Goal: Transaction & Acquisition: Purchase product/service

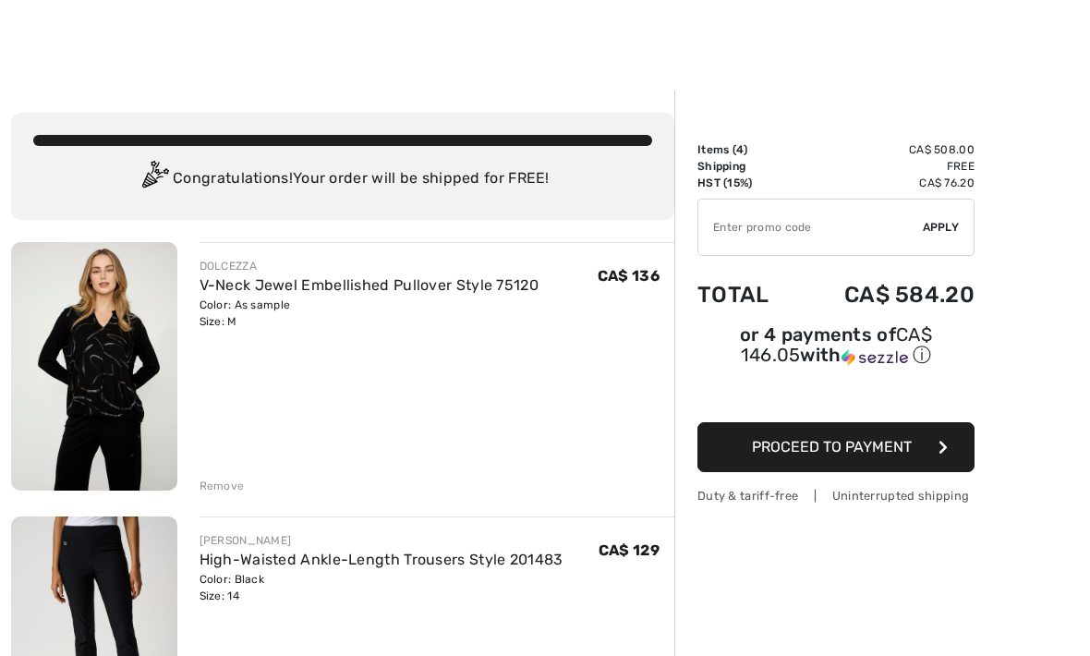
scroll to position [103, 0]
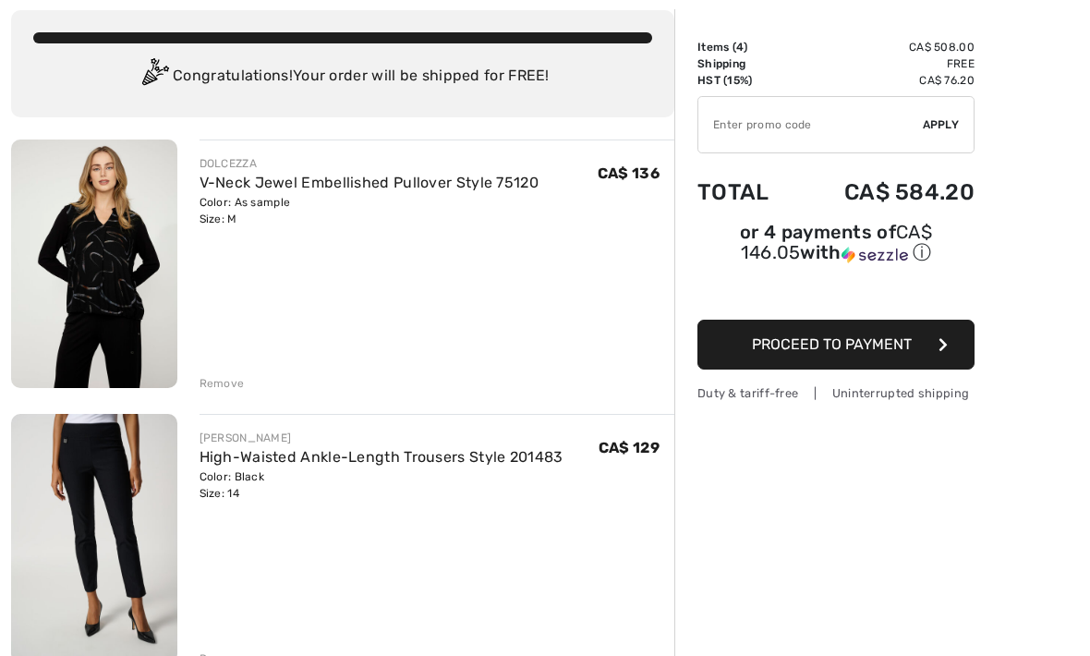
click at [319, 462] on link "High-Waisted Ankle-Length Trousers Style 201483" at bounding box center [381, 457] width 364 height 18
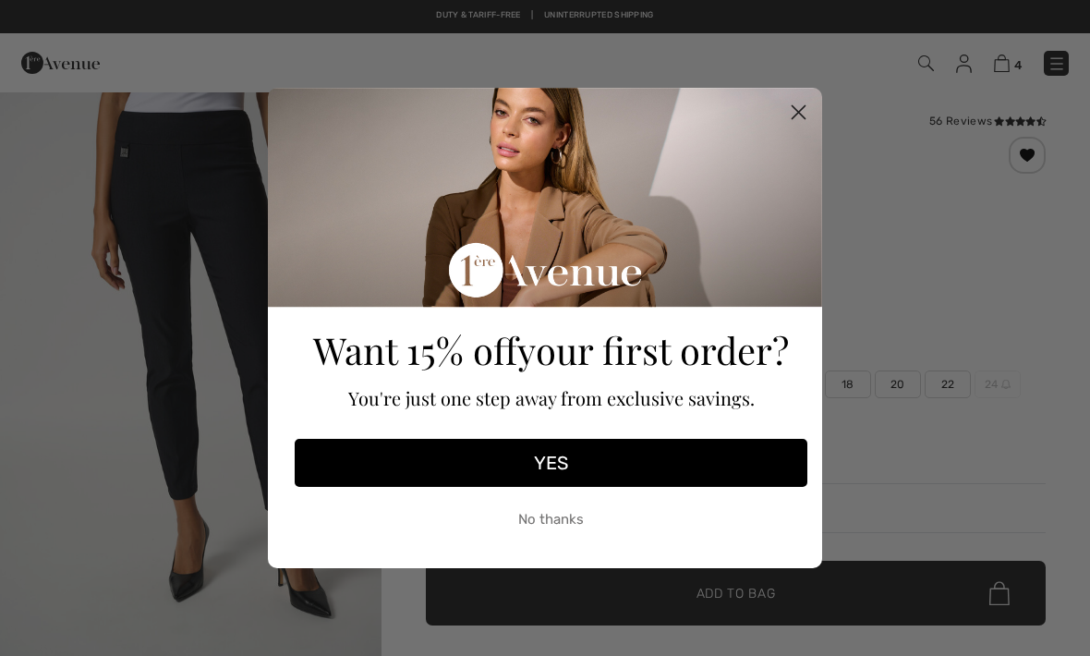
click at [800, 104] on circle "Close dialog" at bounding box center [798, 112] width 30 height 30
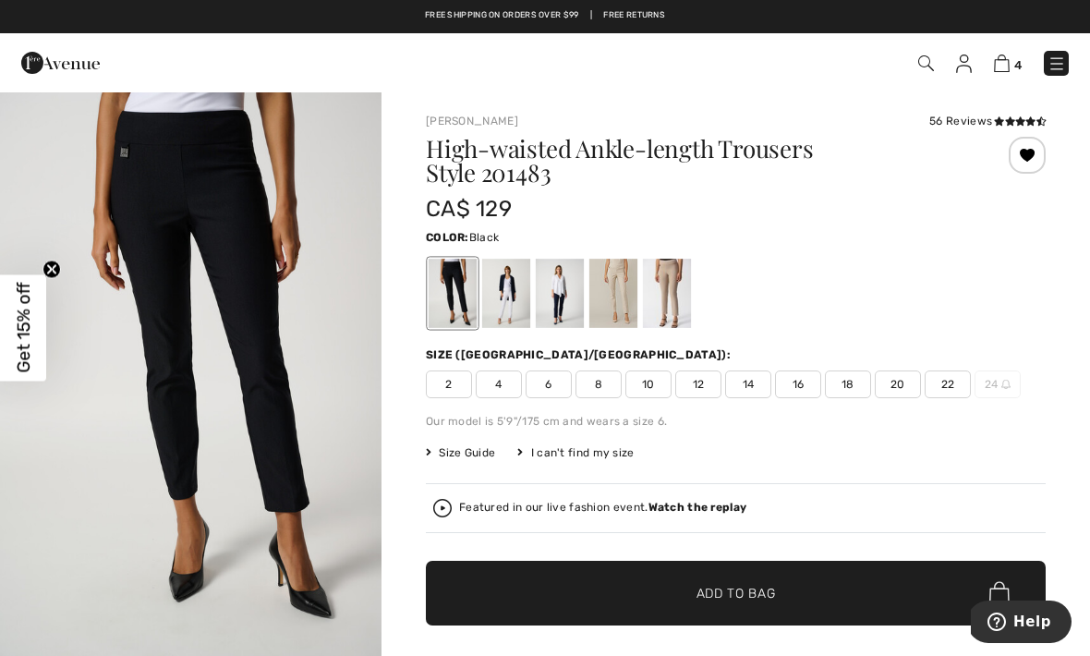
click at [959, 129] on div "Joseph Ribkoff 56 Reviews 56 Reviews High-waisted Ankle-length Trousers Style 2…" at bounding box center [736, 433] width 620 height 640
click at [995, 120] on icon at bounding box center [999, 120] width 10 height 9
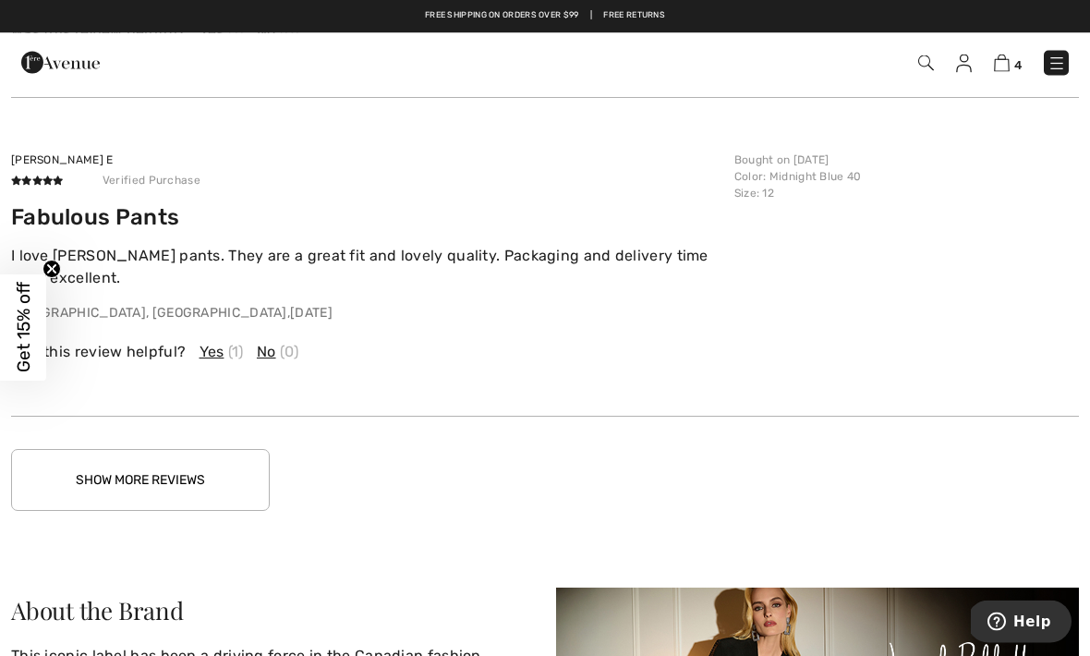
scroll to position [3333, 0]
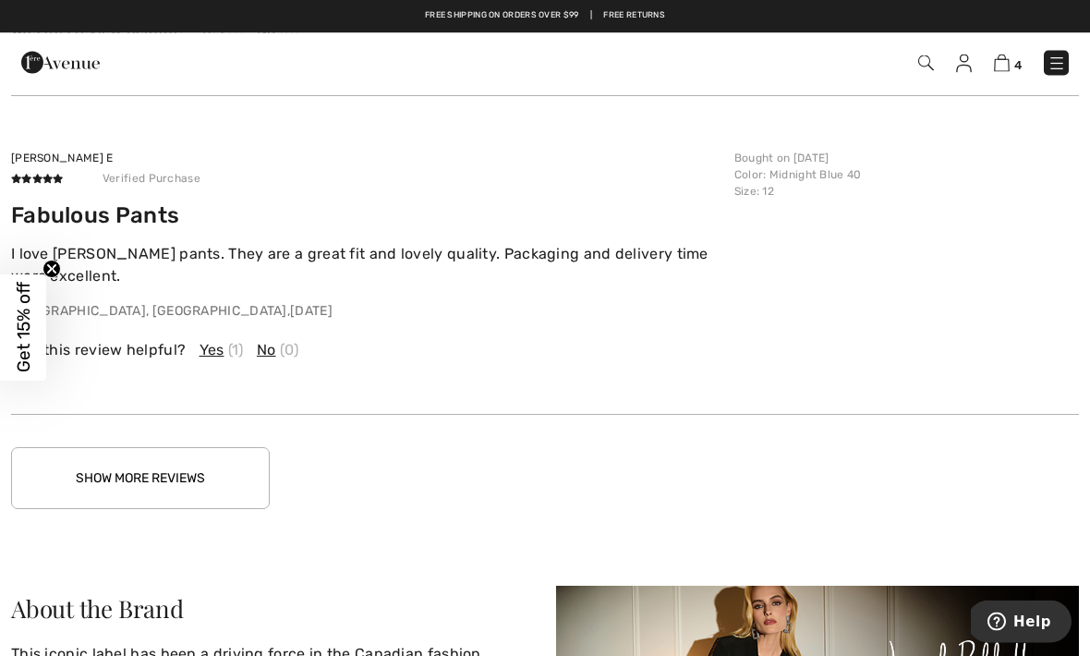
click at [203, 478] on button "Show More Reviews" at bounding box center [140, 479] width 259 height 62
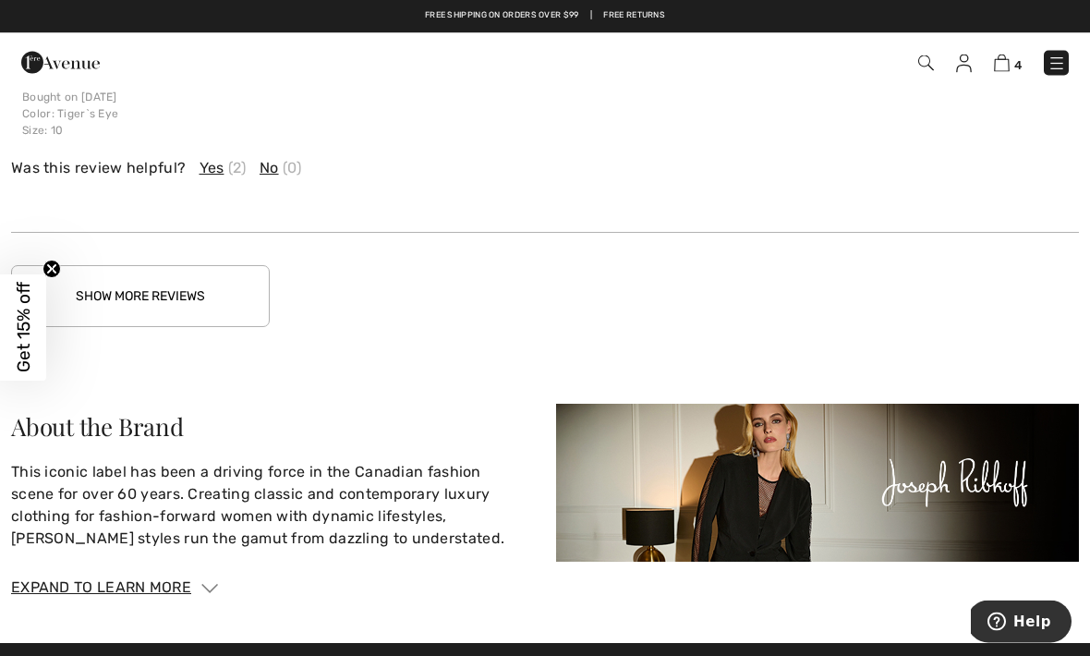
scroll to position [4595, 0]
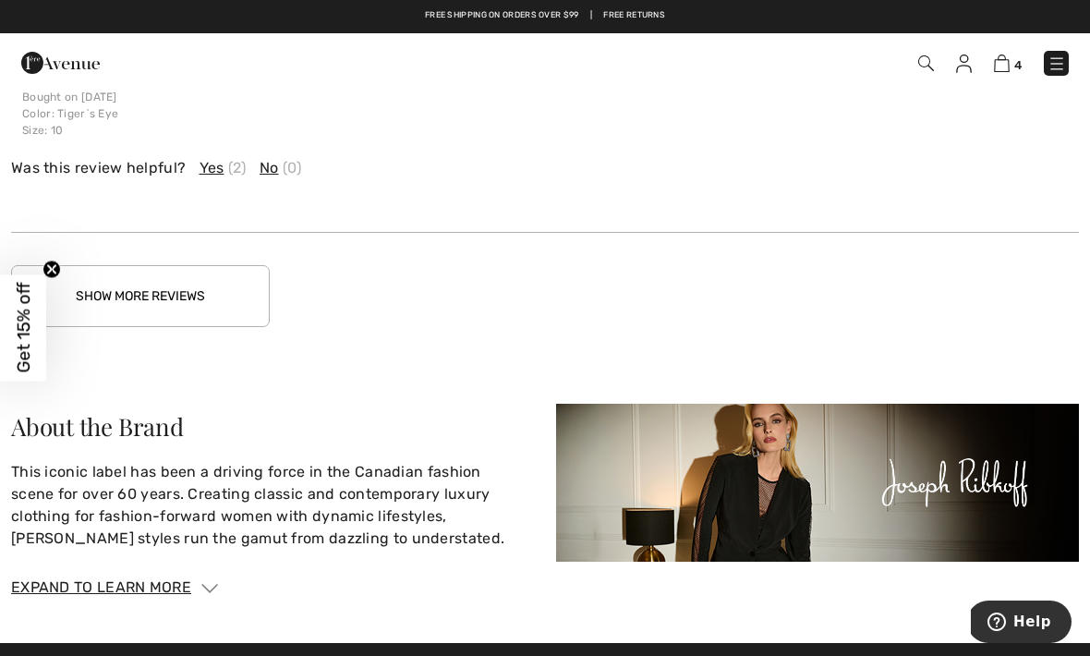
click at [201, 292] on button "Show More Reviews" at bounding box center [140, 296] width 259 height 62
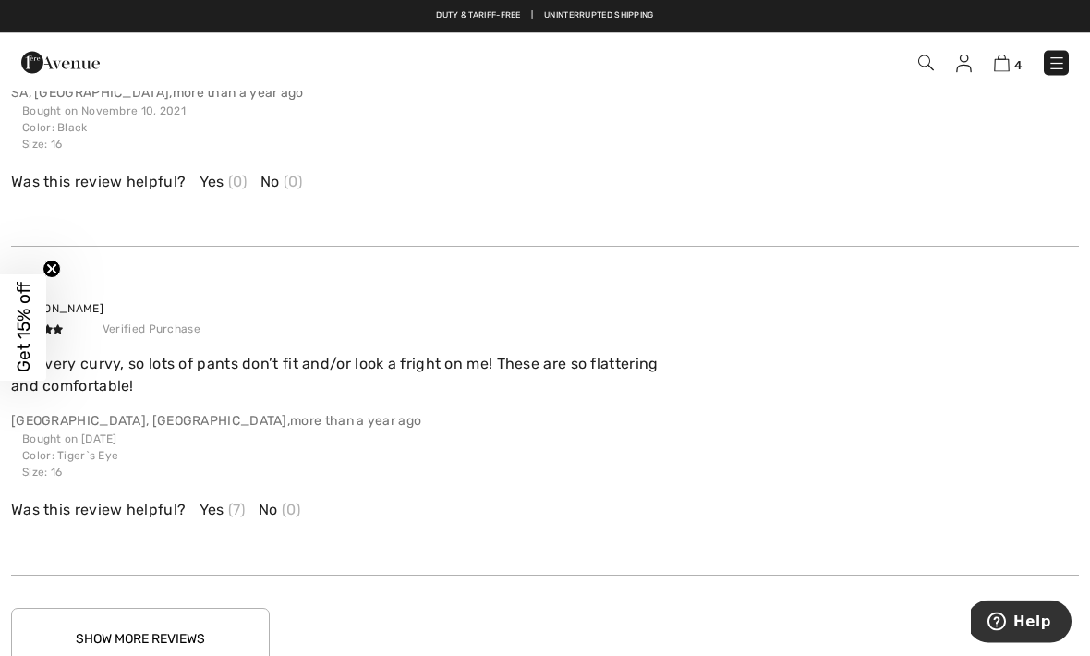
scroll to position [5236, 0]
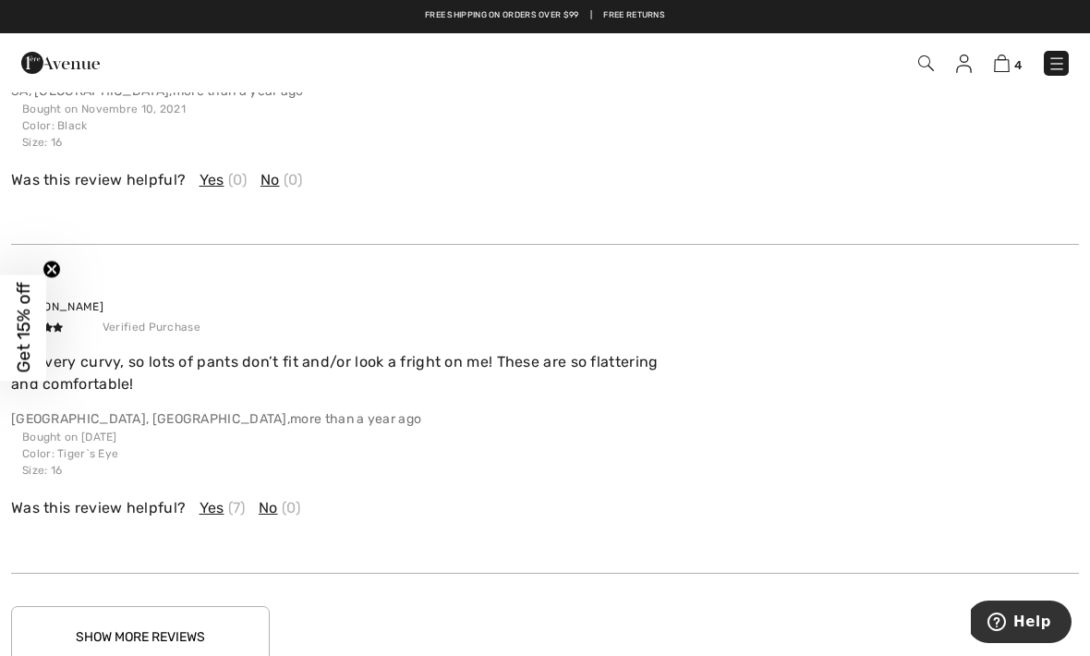
click at [170, 641] on button "Show More Reviews" at bounding box center [140, 637] width 259 height 62
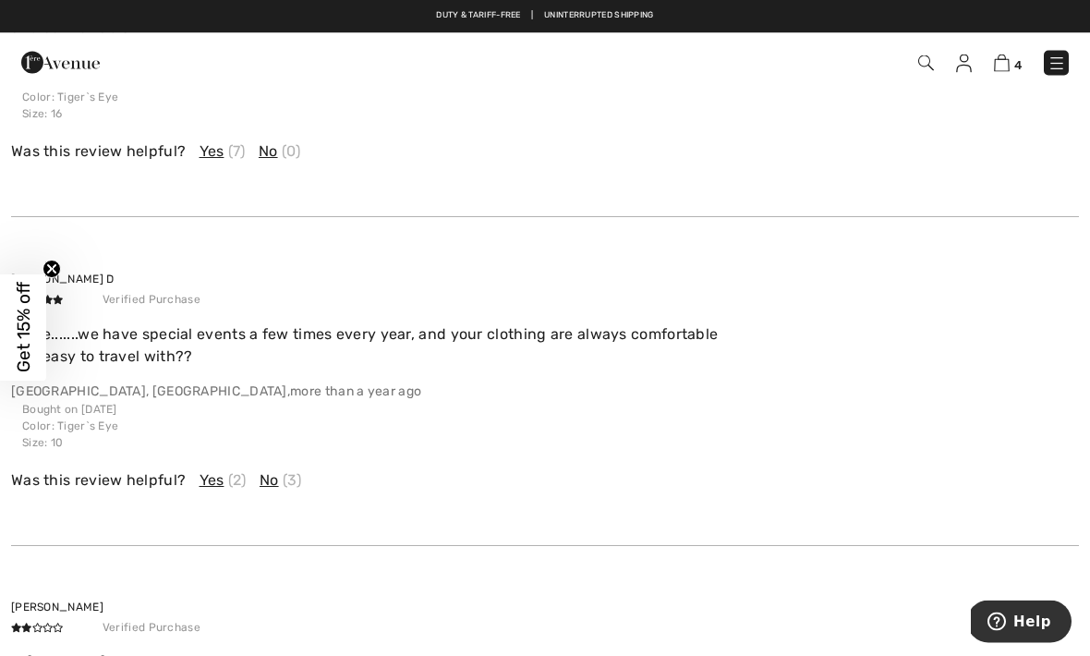
scroll to position [5560, 0]
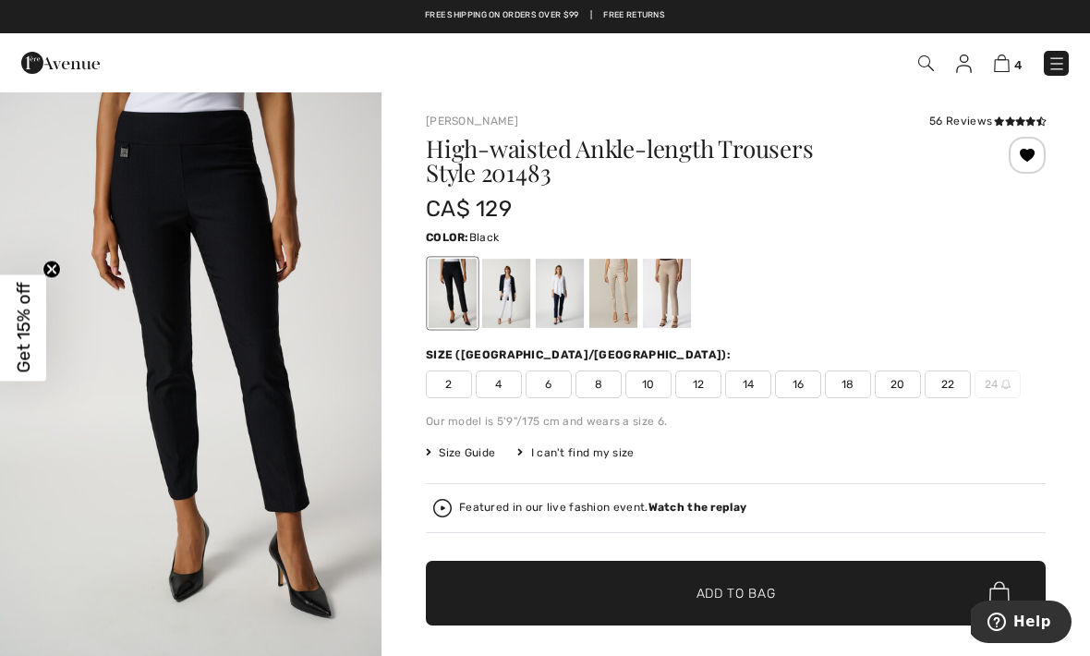
click at [1032, 160] on div at bounding box center [1026, 155] width 37 height 37
click at [1033, 151] on div at bounding box center [1026, 155] width 37 height 37
click at [1007, 65] on img at bounding box center [1002, 63] width 16 height 18
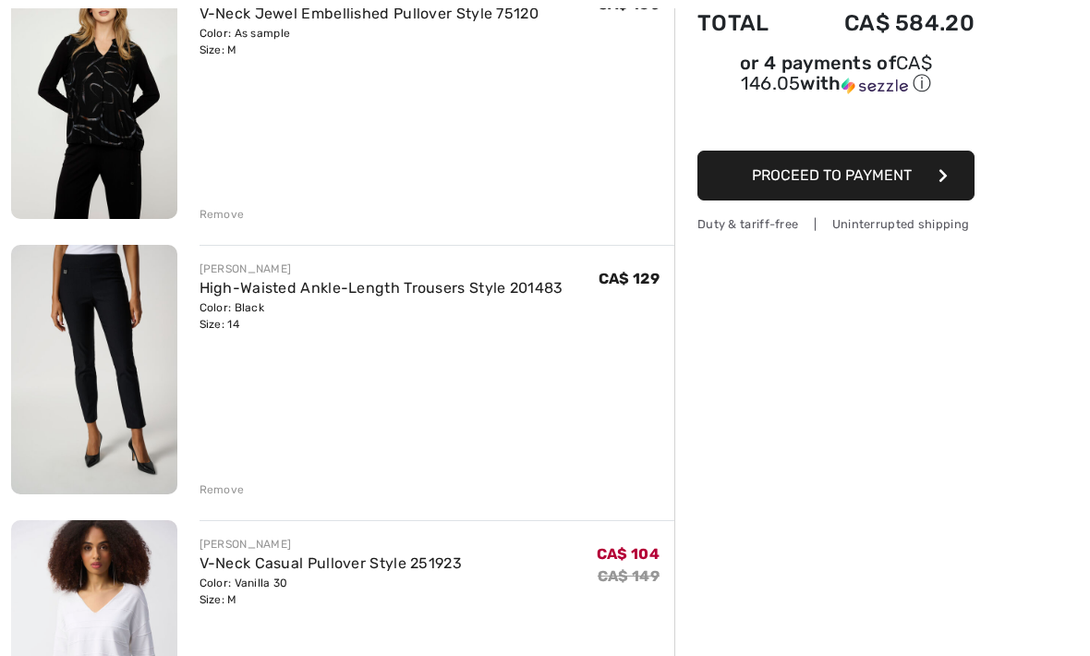
scroll to position [271, 0]
click at [217, 495] on div "Remove" at bounding box center [221, 489] width 45 height 17
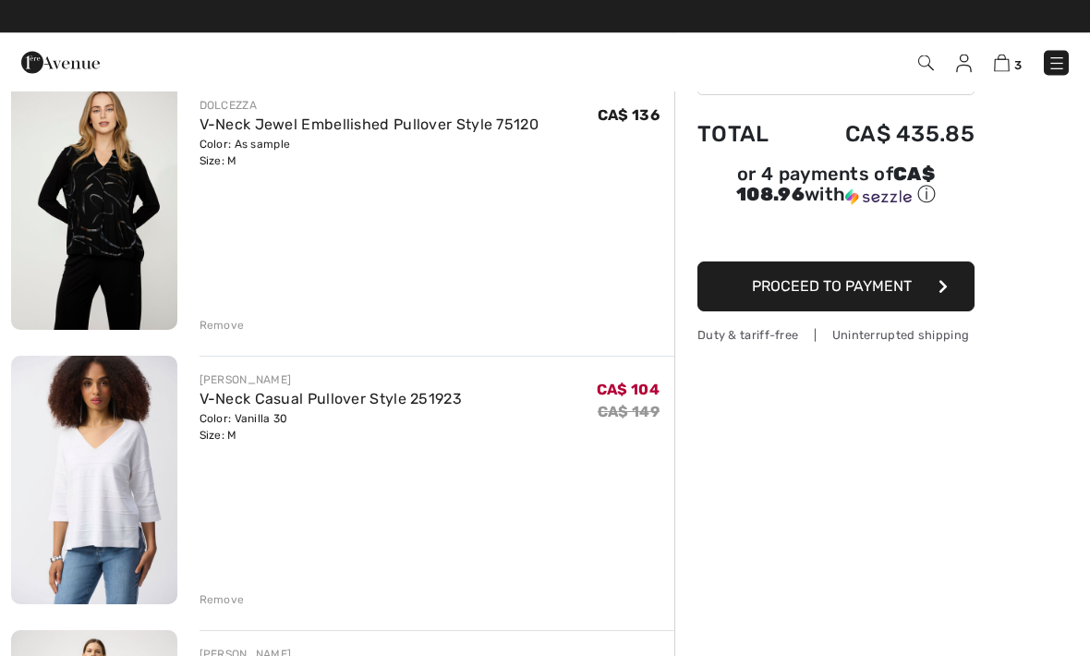
scroll to position [161, 0]
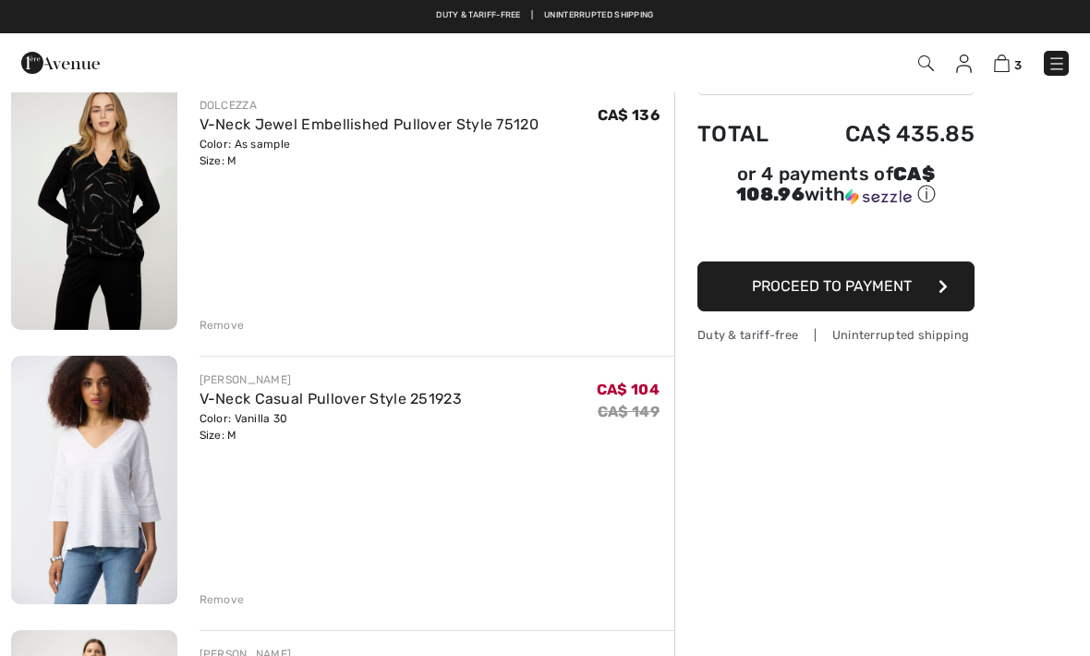
click at [219, 593] on div "Remove" at bounding box center [221, 599] width 45 height 17
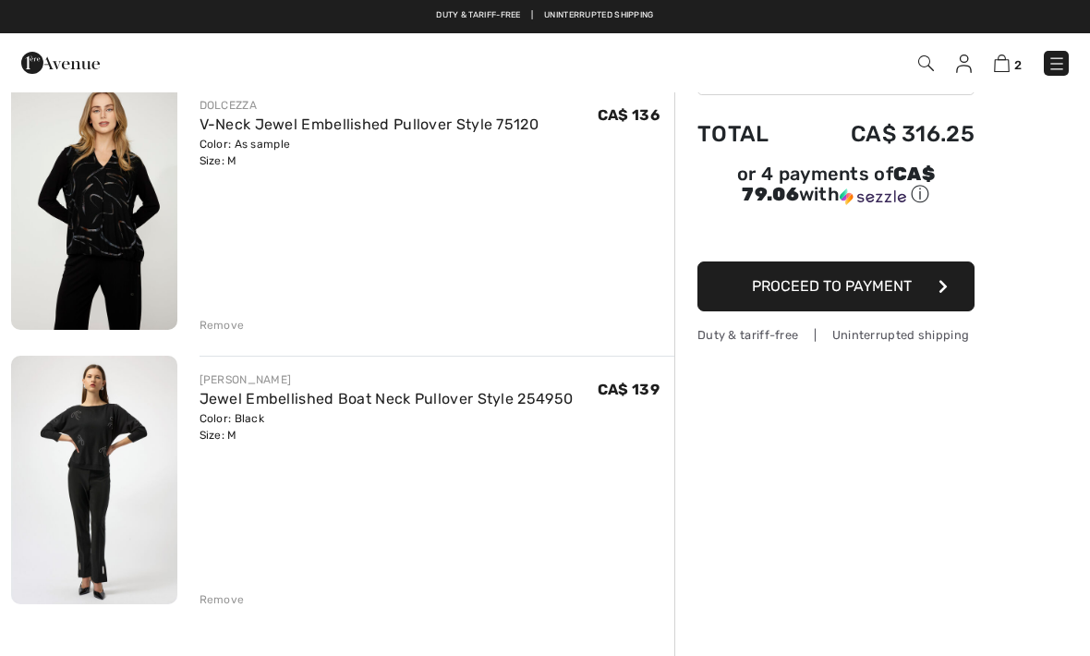
click at [121, 247] on img at bounding box center [94, 205] width 166 height 248
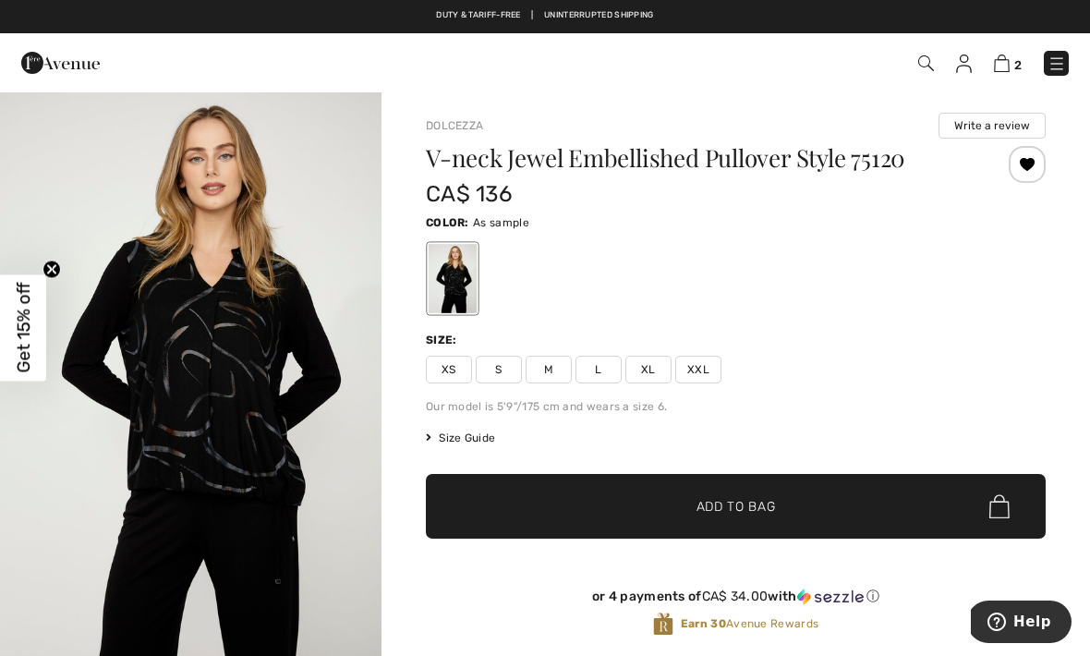
click at [260, 460] on img "1 / 5" at bounding box center [190, 376] width 381 height 573
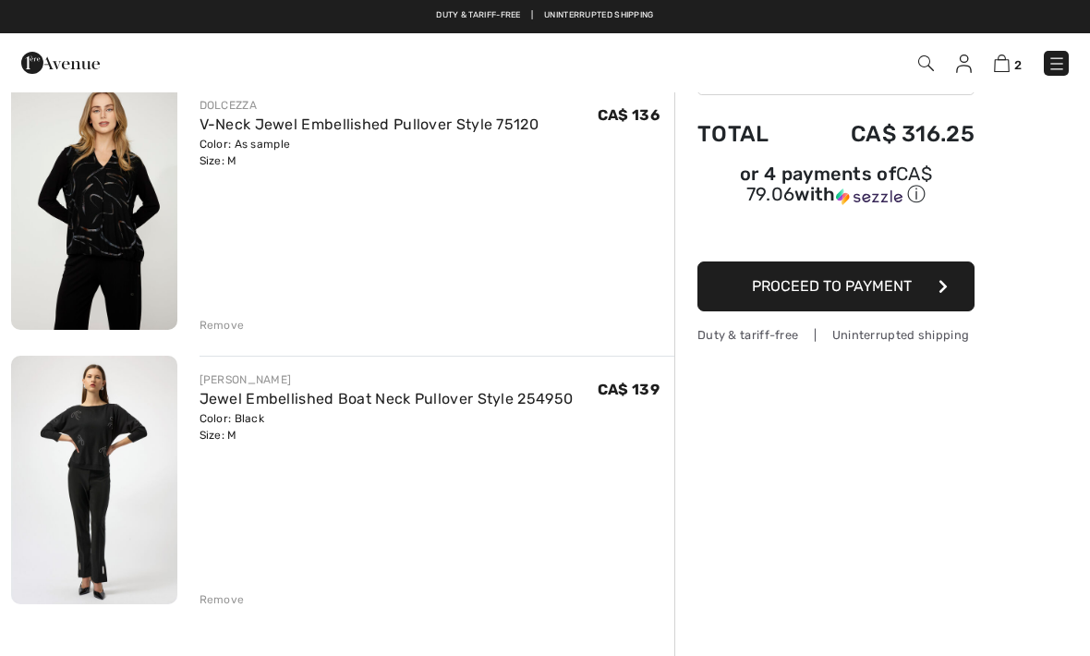
click at [409, 130] on link "V-Neck Jewel Embellished Pullover Style 75120" at bounding box center [369, 124] width 340 height 18
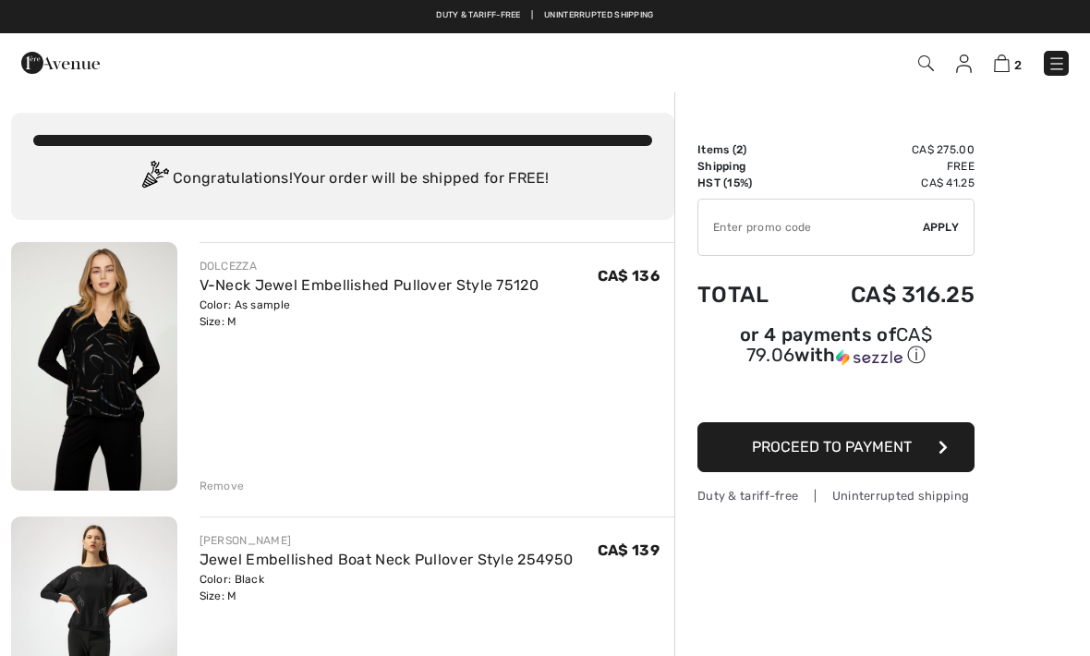
click at [219, 483] on div "Remove" at bounding box center [221, 485] width 45 height 17
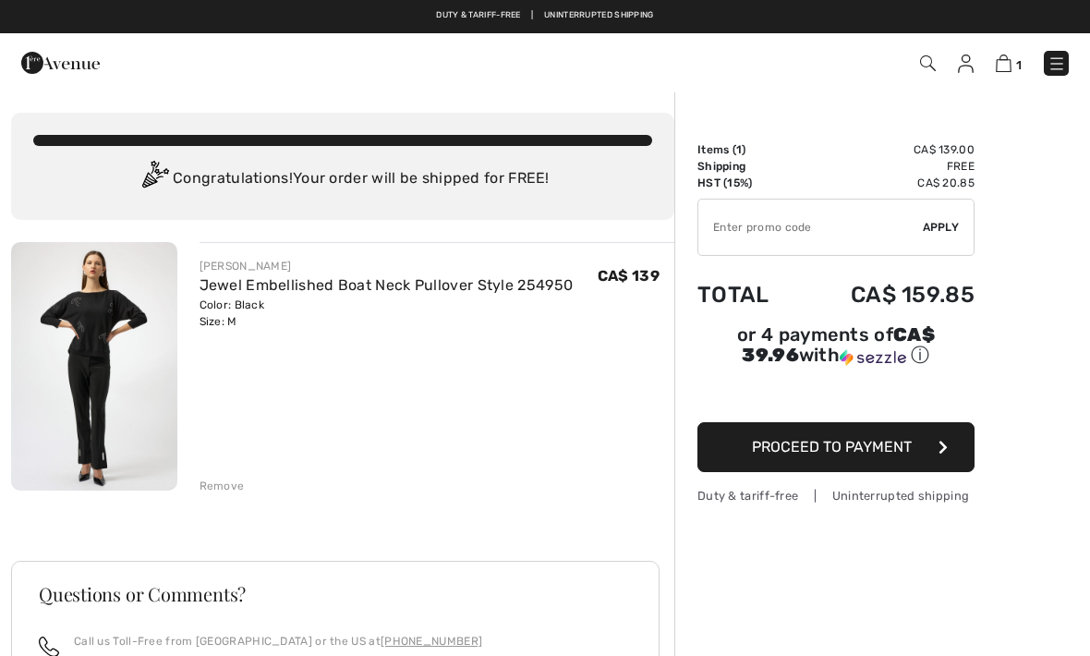
click at [134, 329] on img at bounding box center [94, 366] width 166 height 248
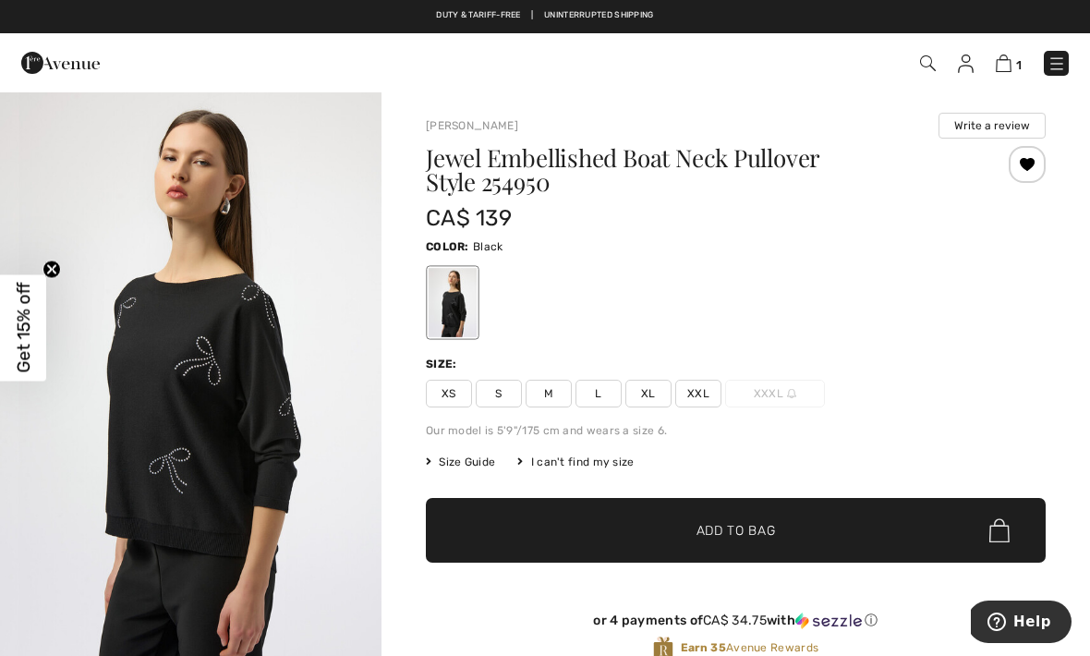
click at [245, 444] on img "1 / 5" at bounding box center [190, 376] width 381 height 572
click at [1051, 70] on img at bounding box center [1056, 63] width 18 height 18
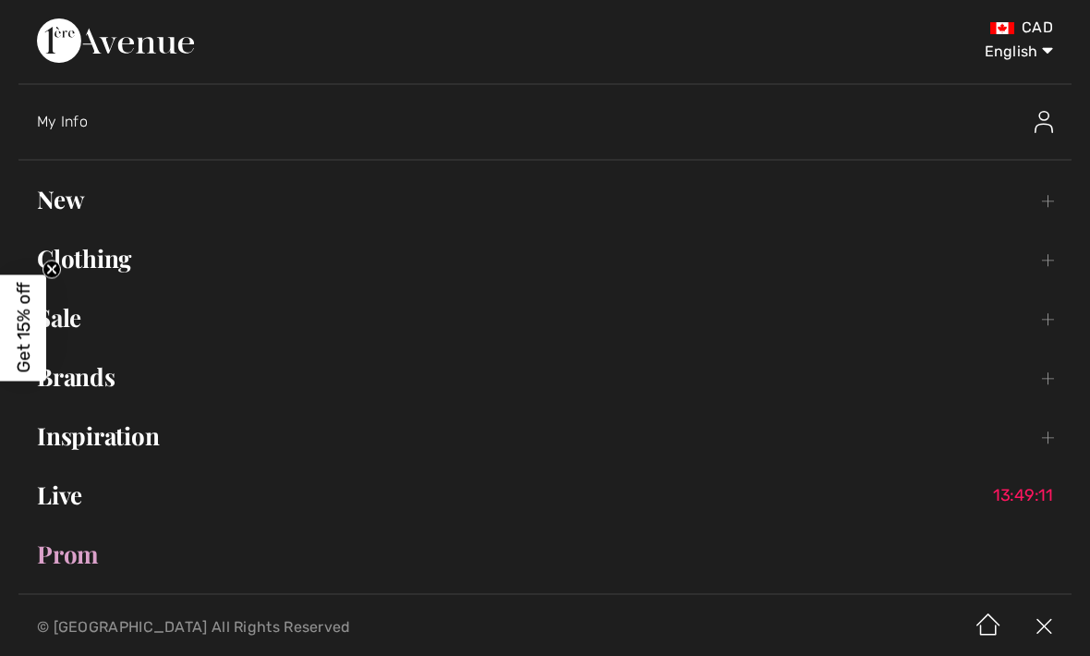
click at [250, 111] on div "My Info" at bounding box center [554, 121] width 1034 height 59
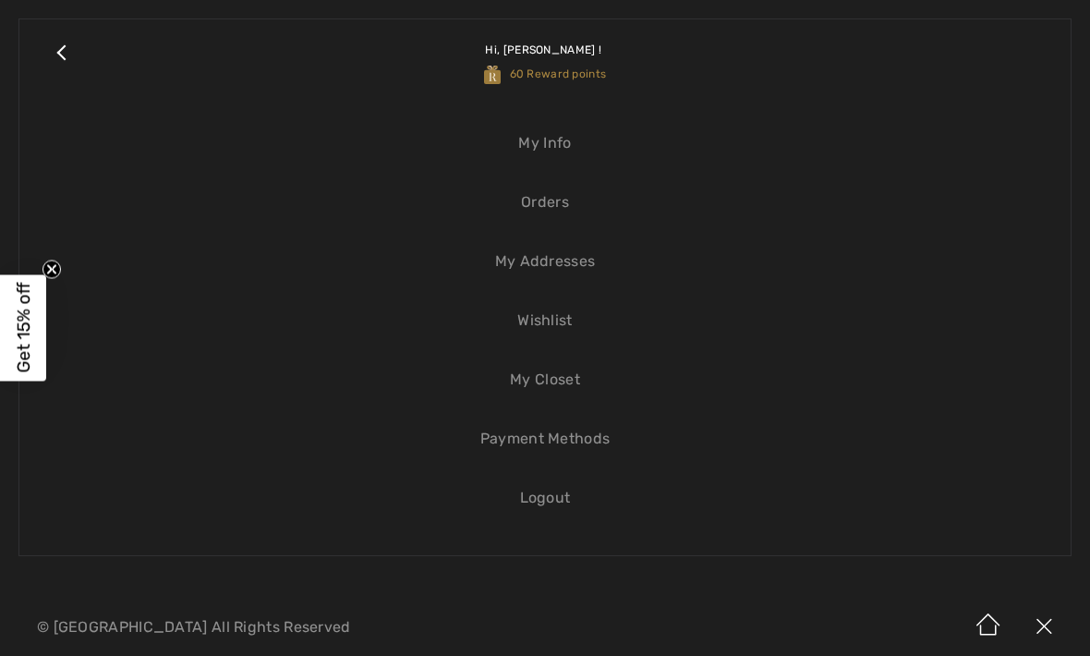
click at [562, 326] on link "Wishlist" at bounding box center [545, 320] width 1014 height 41
click at [540, 318] on link "Wishlist" at bounding box center [545, 320] width 1014 height 41
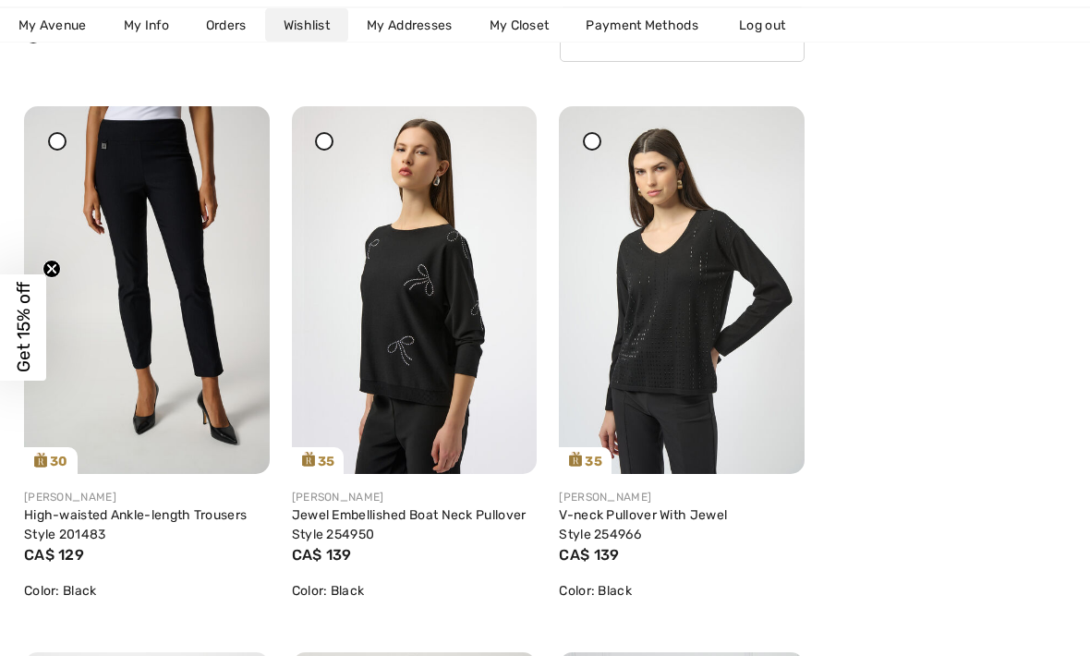
scroll to position [265, 0]
click at [678, 318] on img at bounding box center [682, 290] width 246 height 368
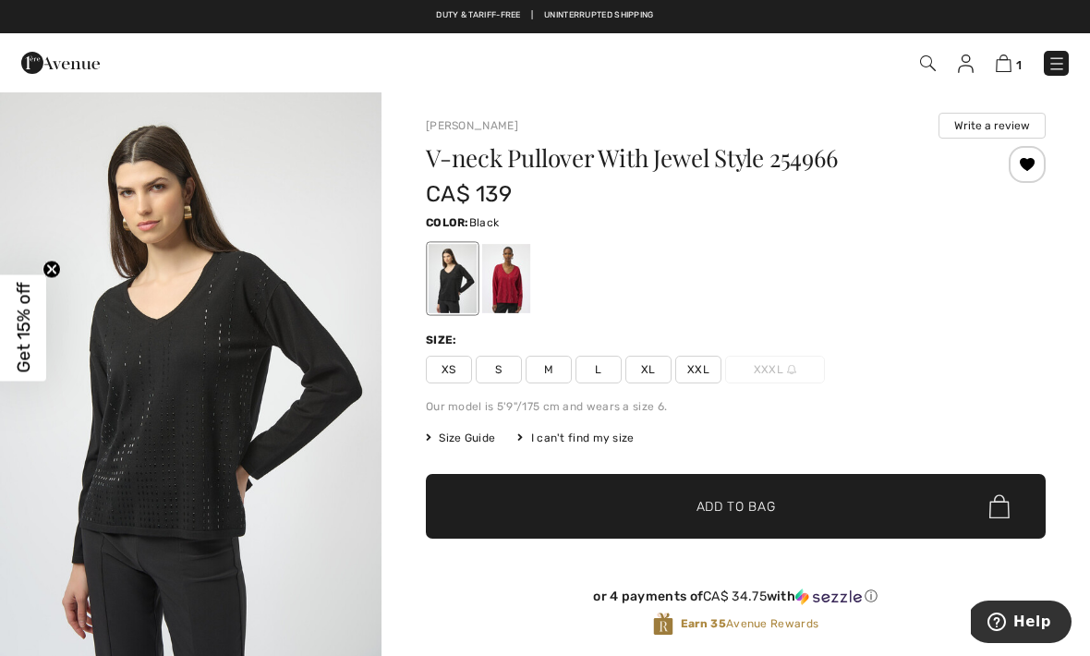
click at [252, 435] on img "1 / 5" at bounding box center [190, 376] width 381 height 572
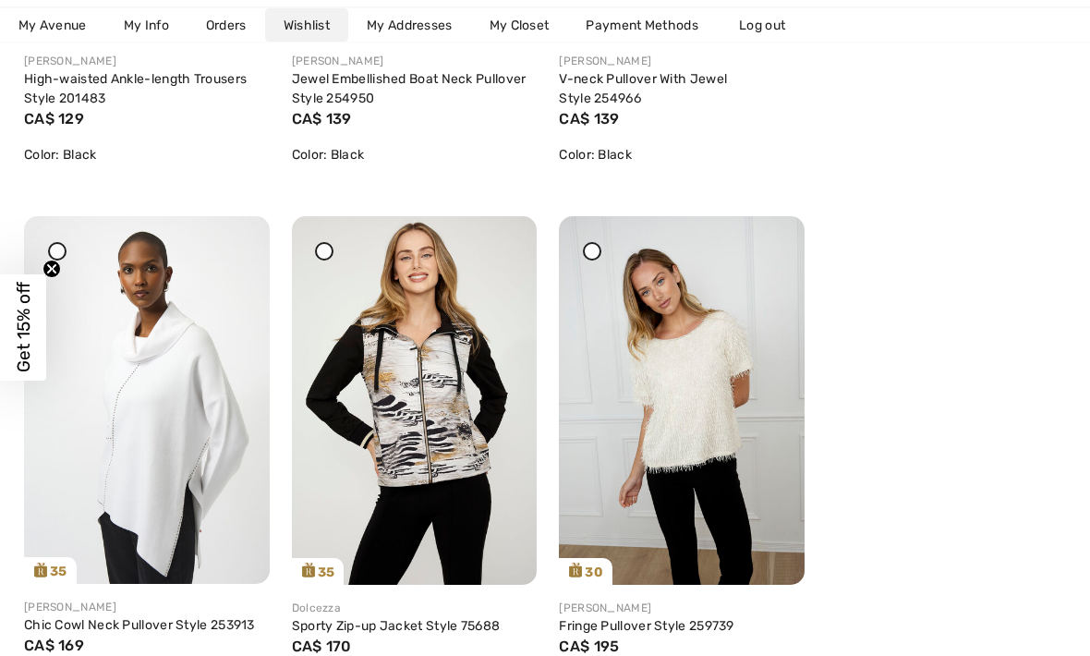
scroll to position [701, 0]
click at [437, 467] on img at bounding box center [415, 400] width 246 height 368
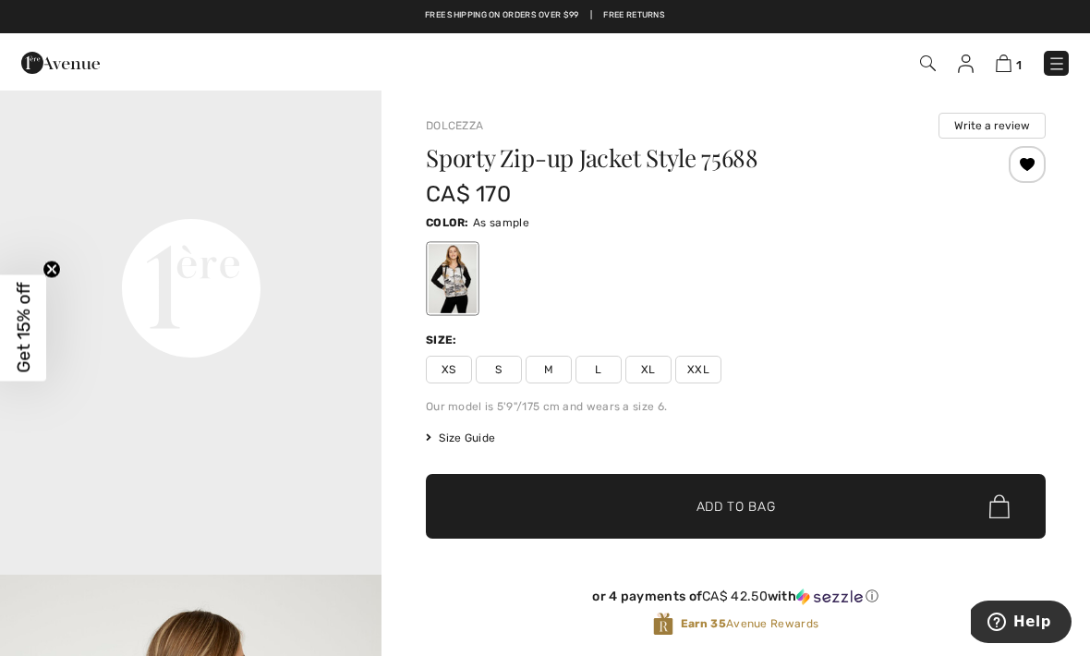
scroll to position [1345, 0]
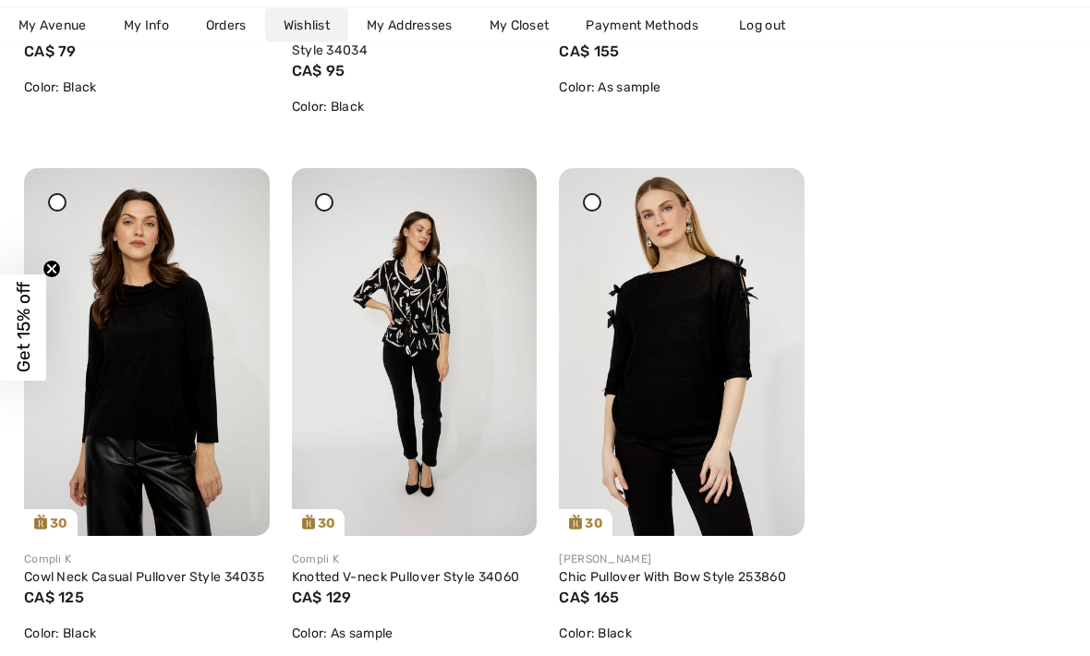
scroll to position [2371, 0]
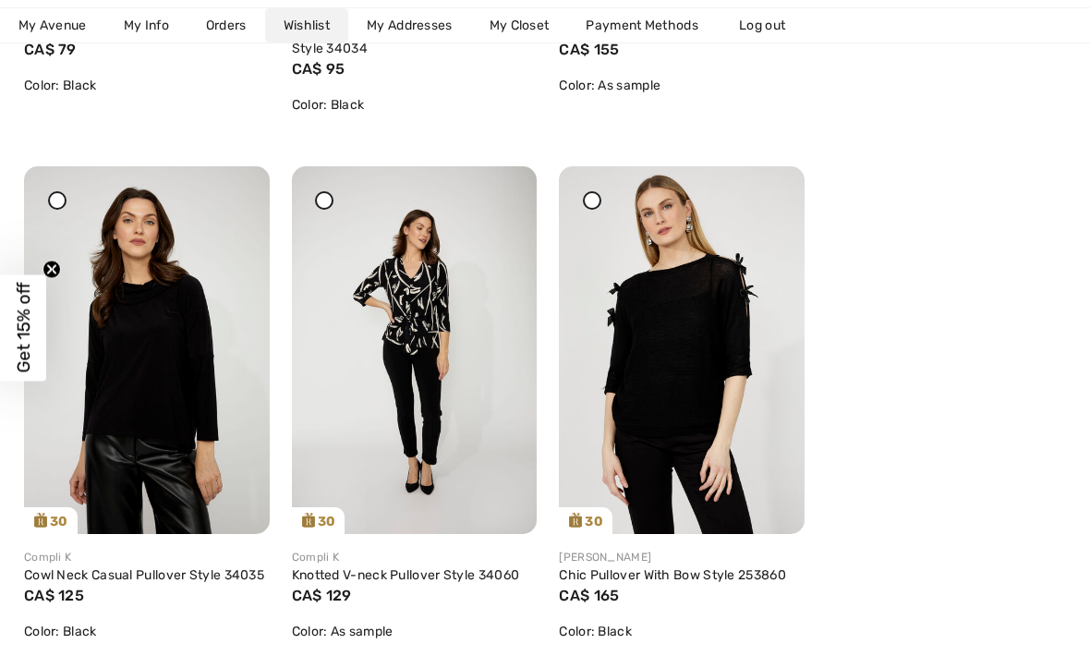
click at [705, 332] on img at bounding box center [682, 350] width 246 height 368
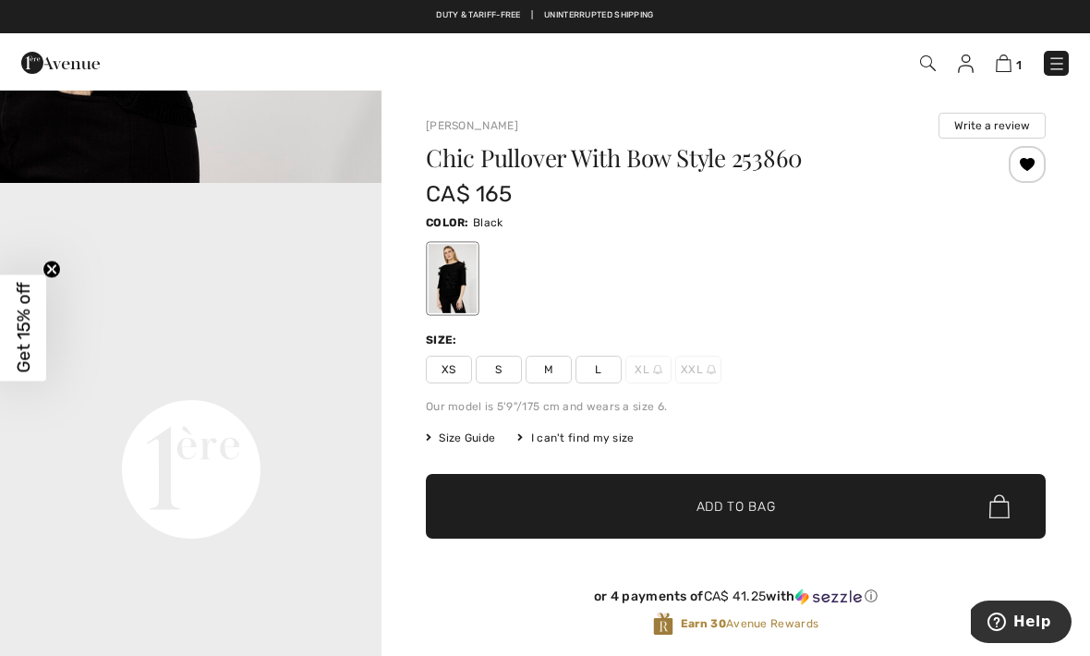
scroll to position [1066, 0]
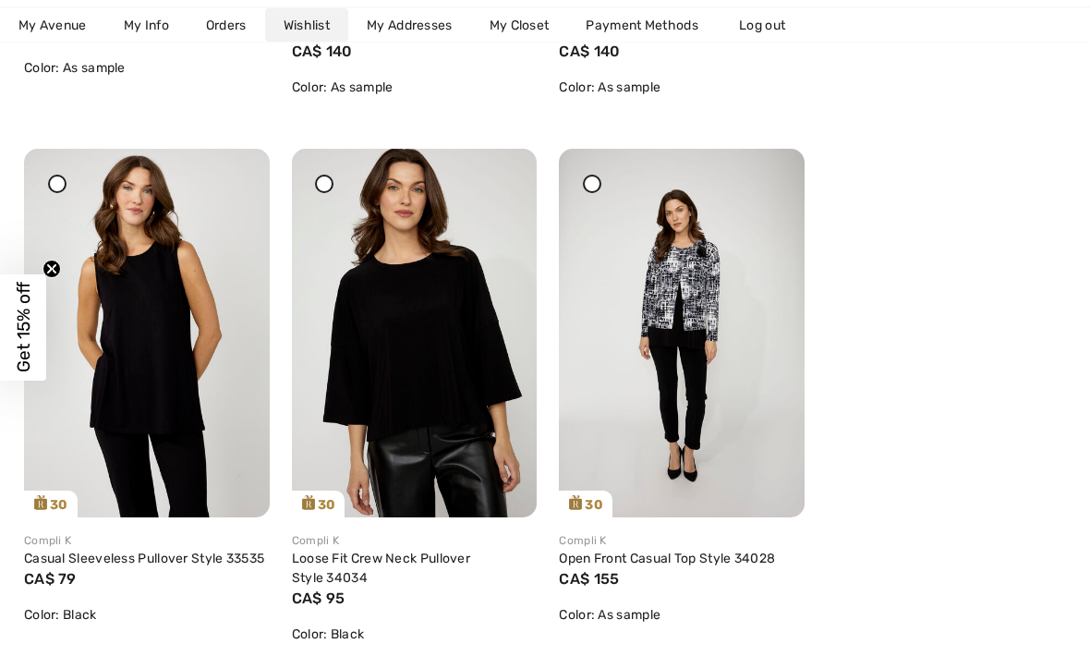
scroll to position [1841, 0]
click at [453, 396] on img at bounding box center [415, 333] width 246 height 368
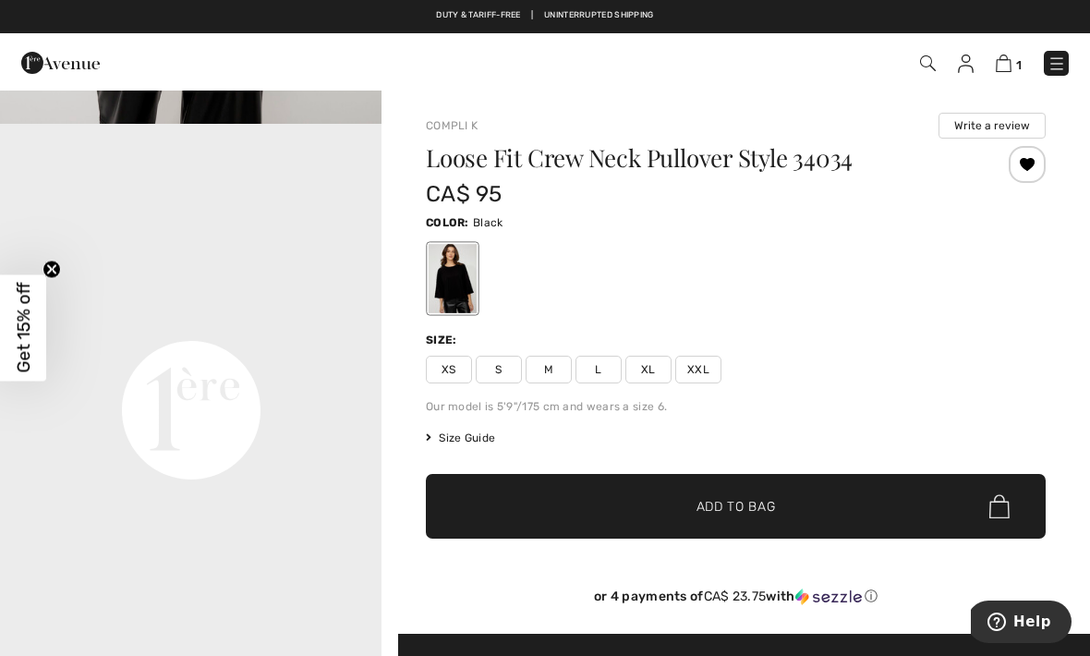
scroll to position [1115, 0]
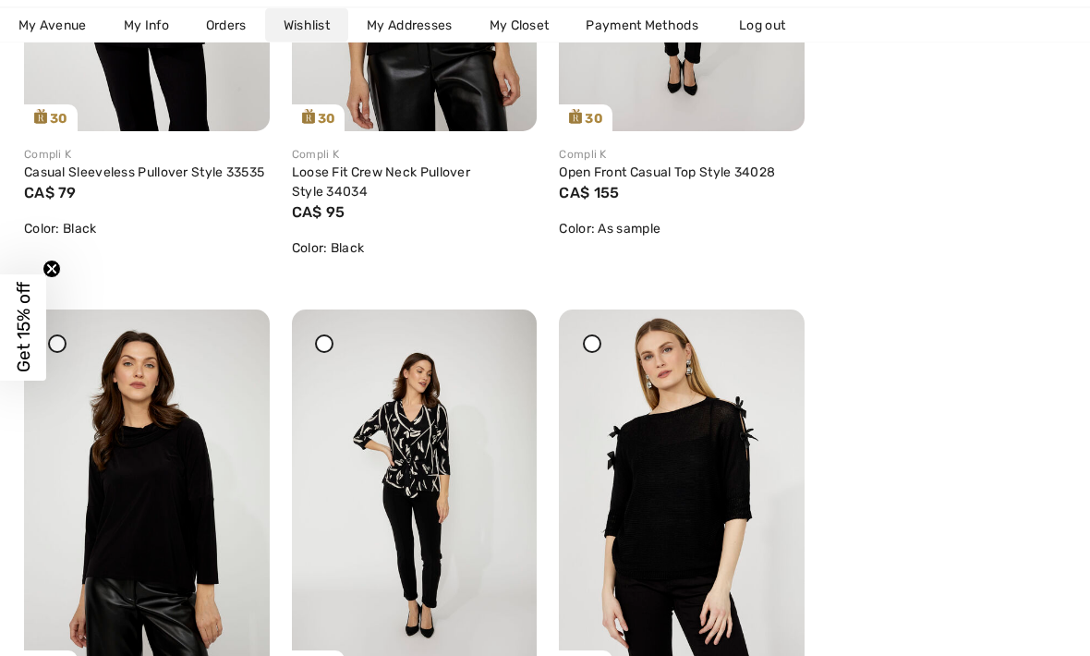
scroll to position [2227, 0]
click at [442, 451] on img at bounding box center [415, 493] width 246 height 368
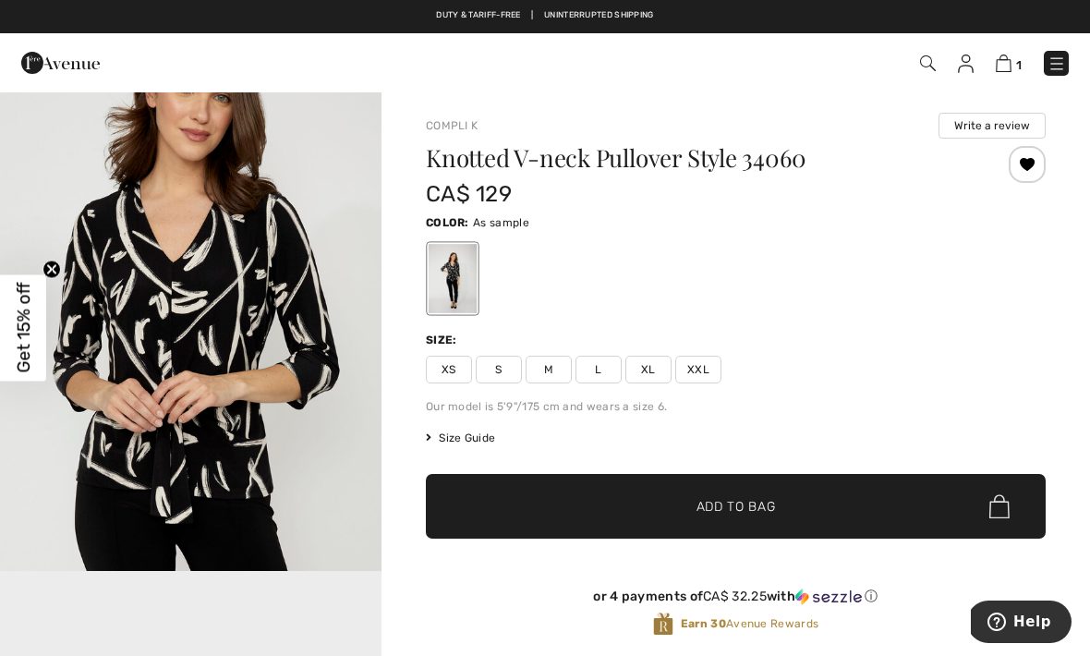
scroll to position [553, 0]
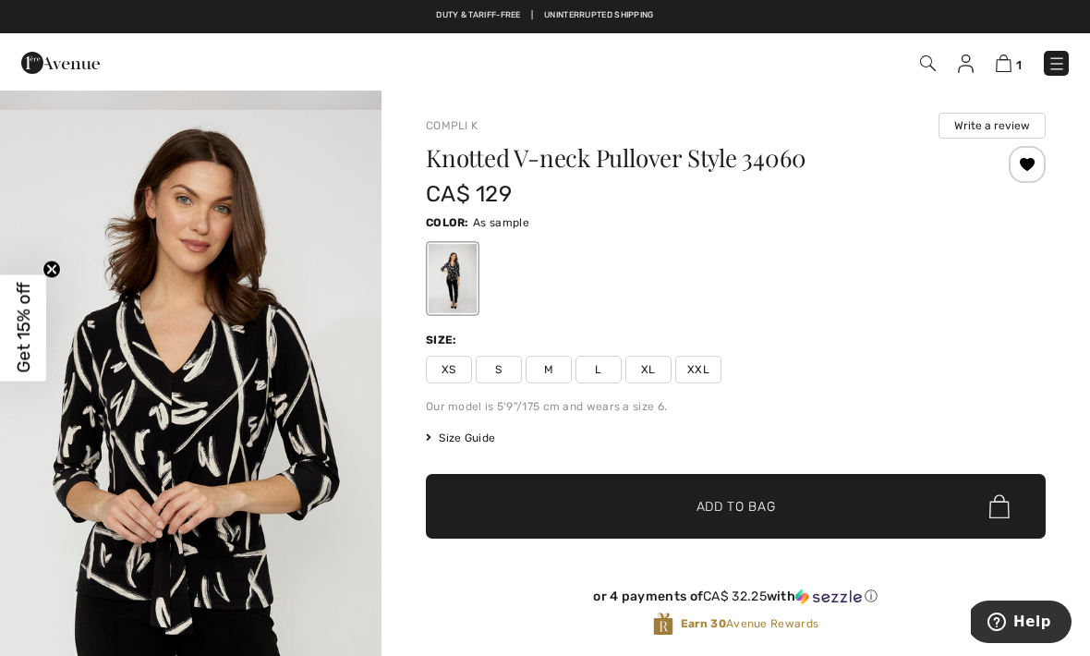
click at [177, 358] on img "2 / 4" at bounding box center [190, 396] width 381 height 573
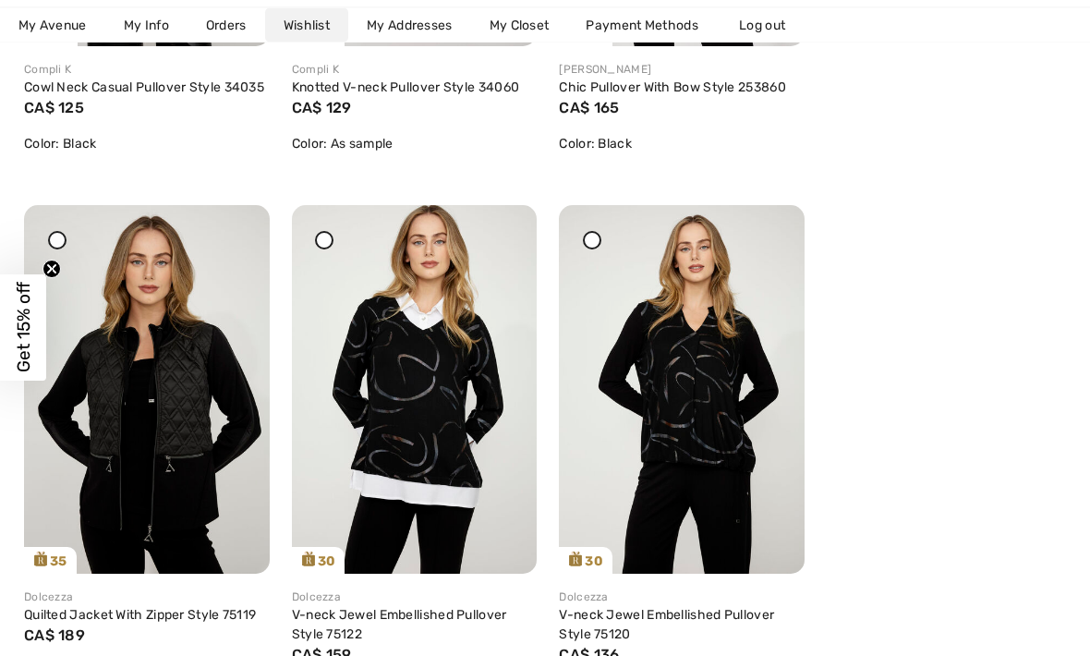
scroll to position [2858, 0]
click at [115, 405] on img at bounding box center [147, 389] width 246 height 368
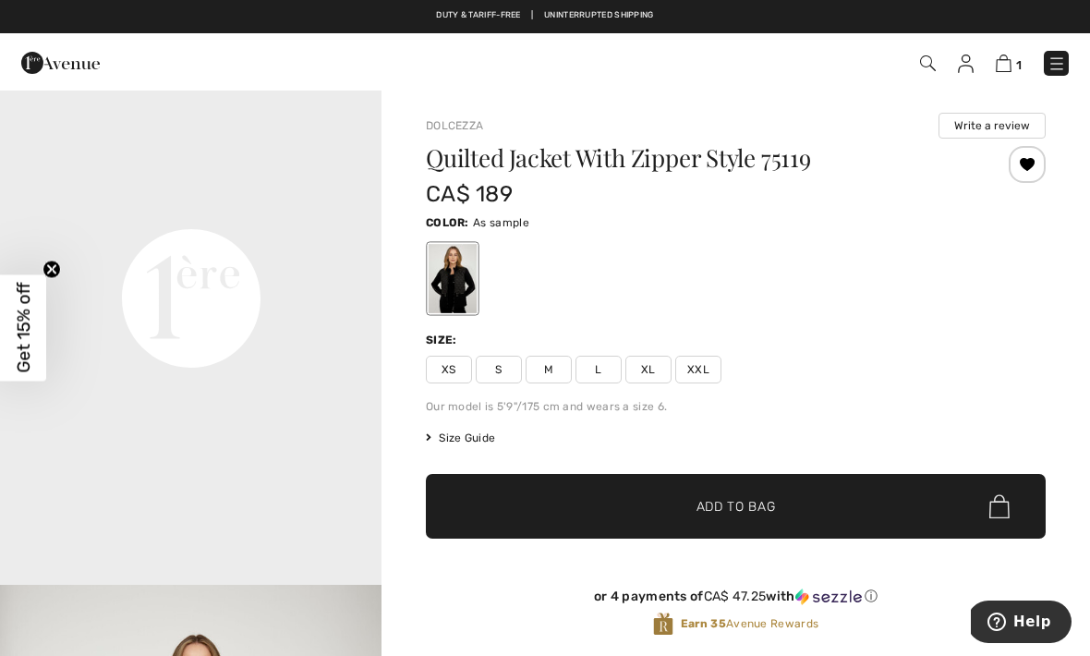
scroll to position [1328, 0]
click at [98, 203] on video "Your browser does not support the video tag." at bounding box center [190, 107] width 381 height 191
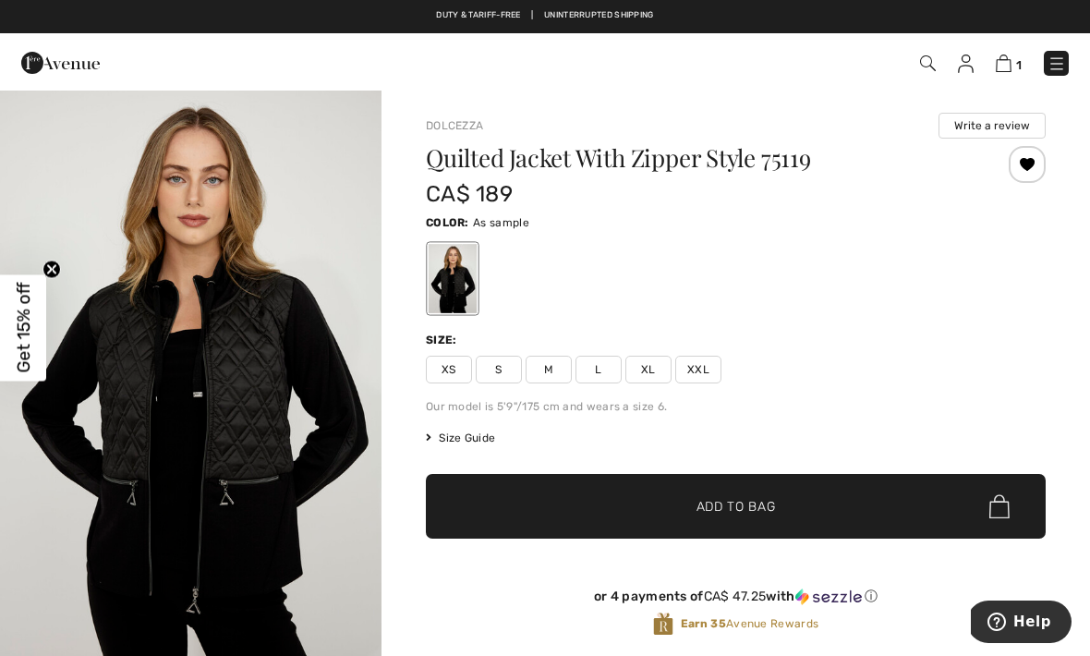
scroll to position [3, 0]
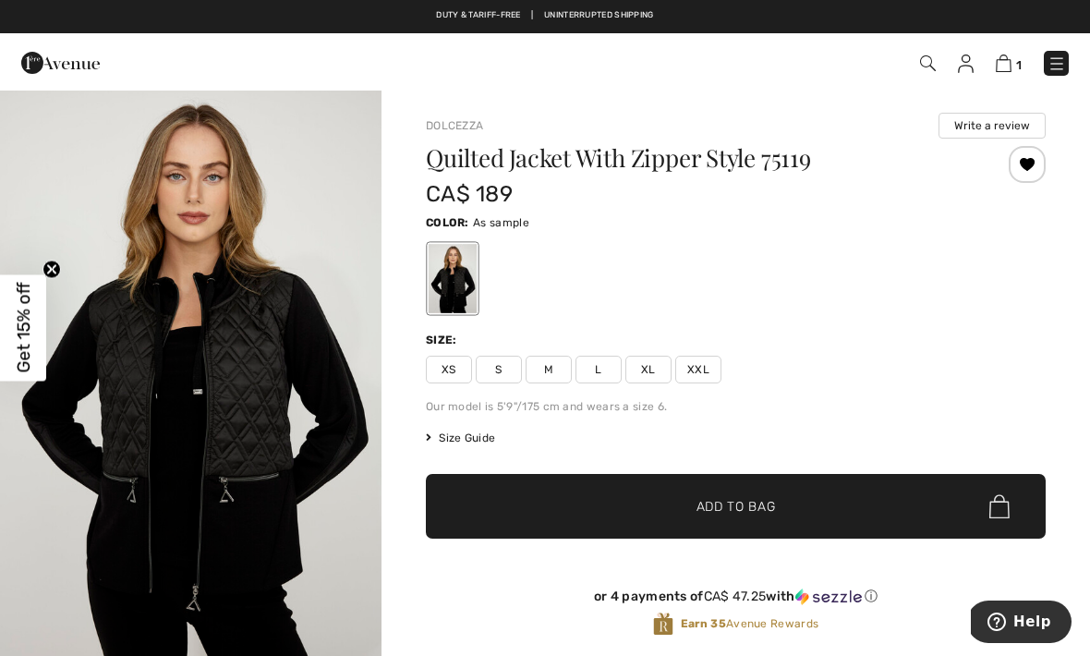
click at [176, 350] on img "1 / 4" at bounding box center [190, 374] width 381 height 573
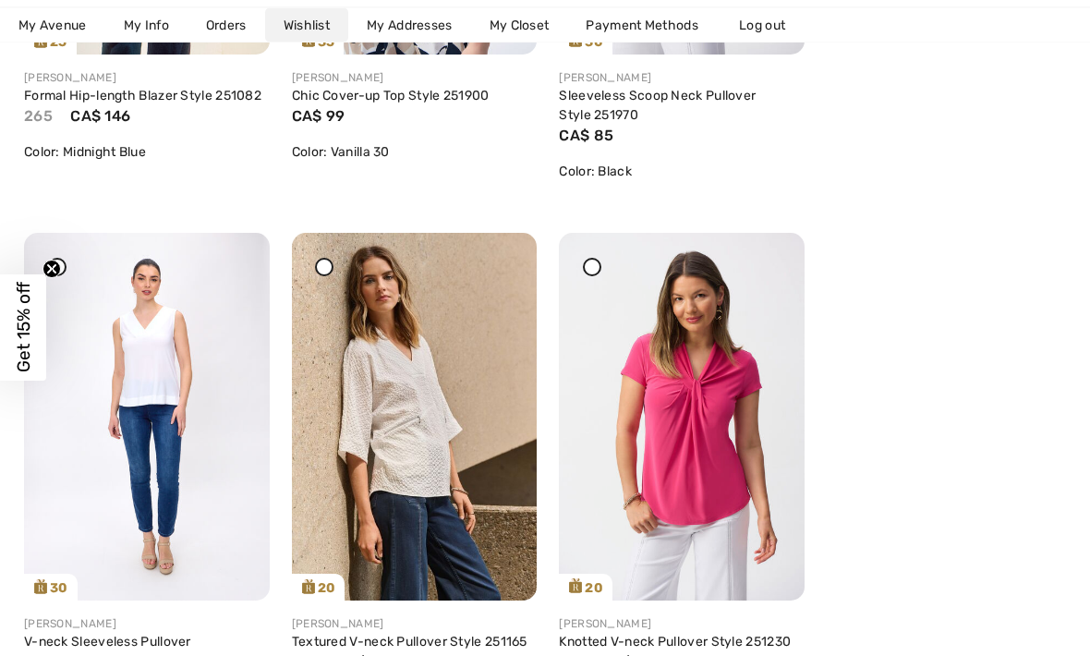
scroll to position [4470, 0]
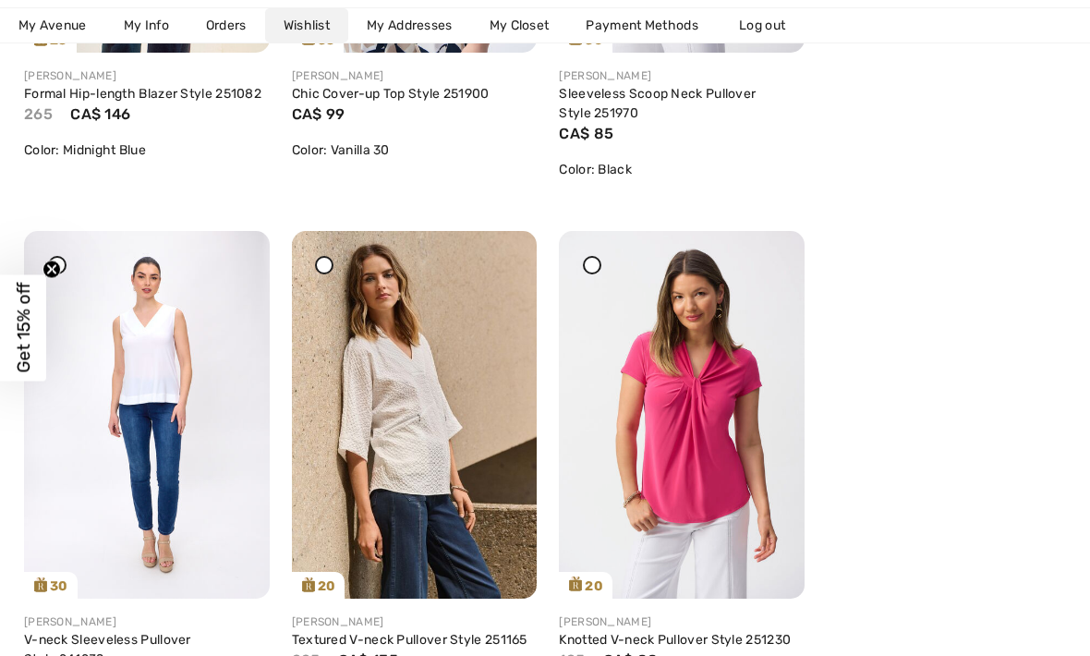
click at [360, 408] on img at bounding box center [415, 415] width 246 height 368
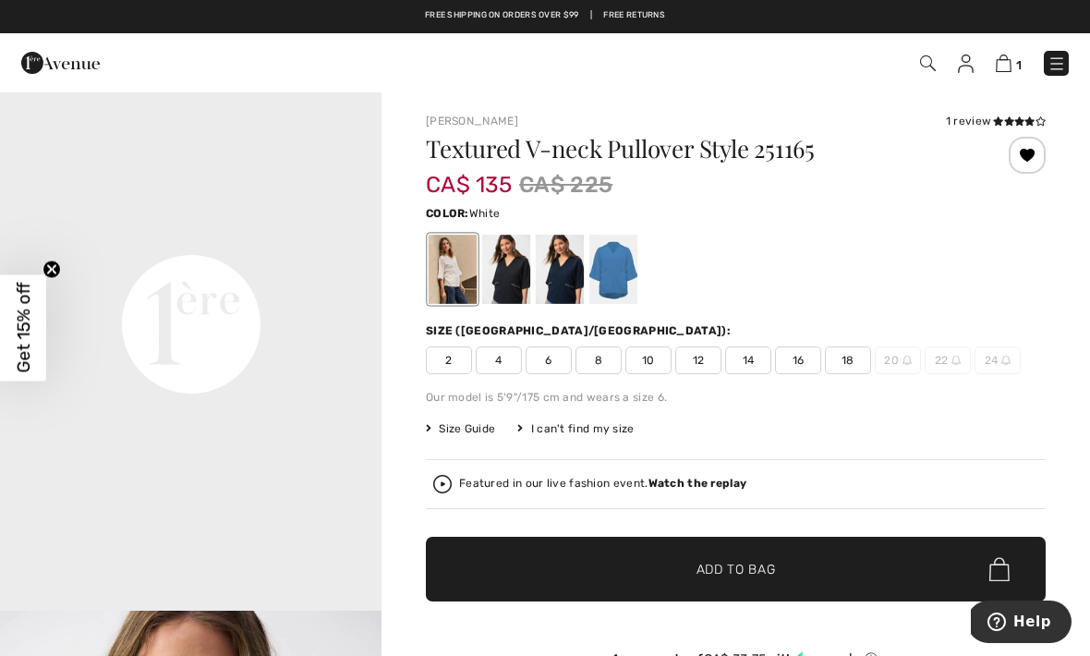
scroll to position [1198, 0]
click at [603, 262] on div at bounding box center [613, 269] width 48 height 69
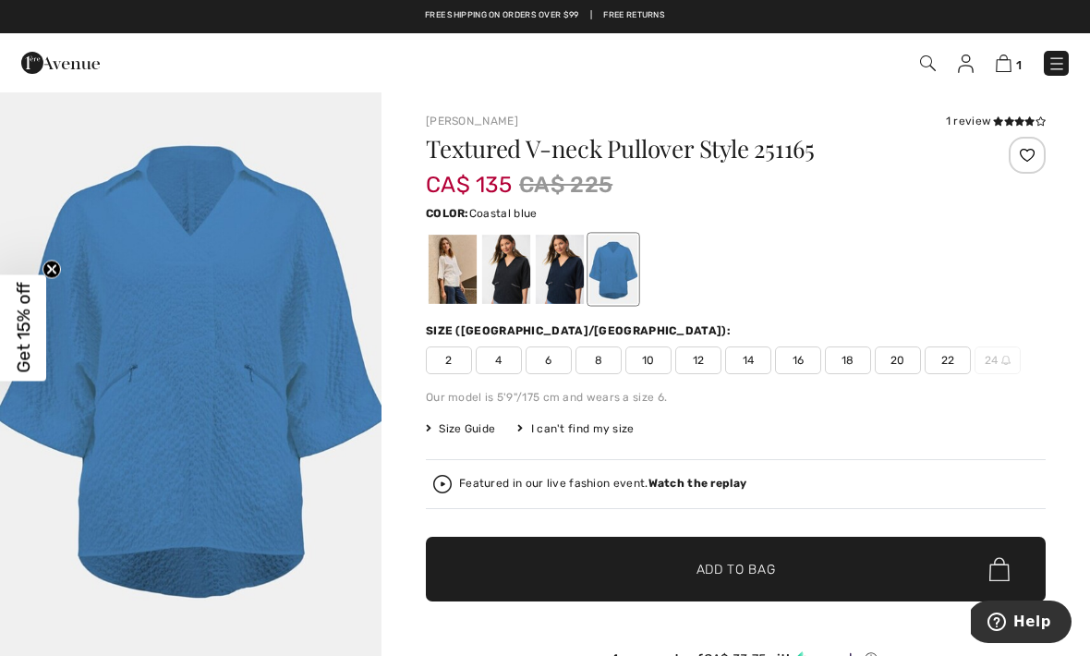
scroll to position [0, 0]
click at [565, 271] on div at bounding box center [560, 269] width 48 height 69
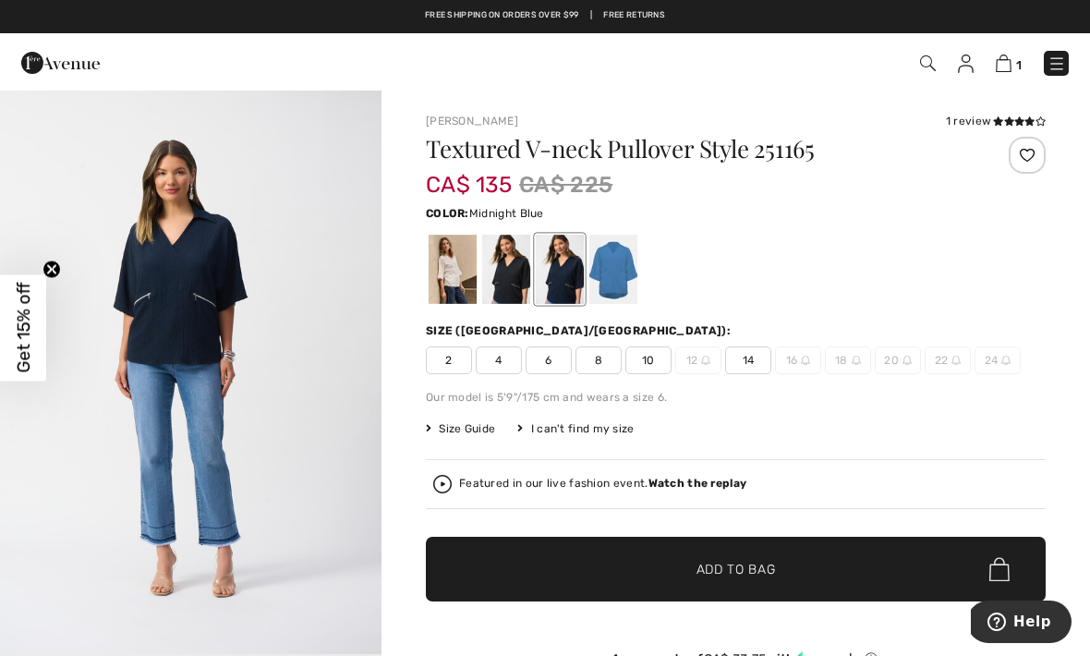
scroll to position [577, 0]
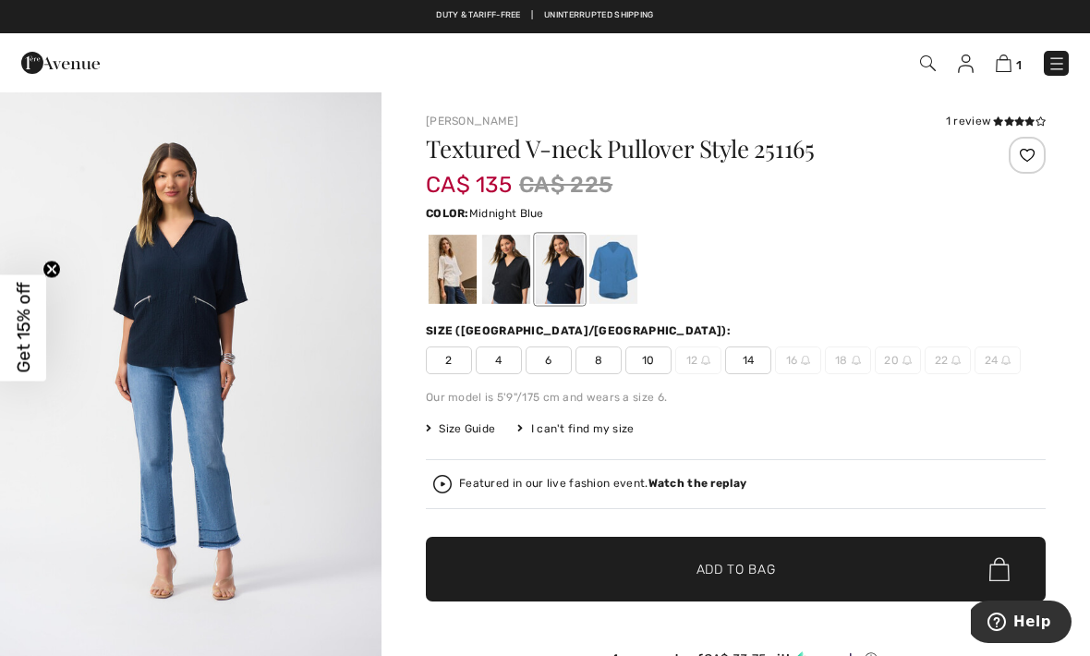
click at [139, 358] on img "2 / 4" at bounding box center [190, 372] width 381 height 572
click at [966, 113] on div "1 review" at bounding box center [996, 121] width 100 height 17
click at [993, 121] on icon at bounding box center [998, 120] width 10 height 9
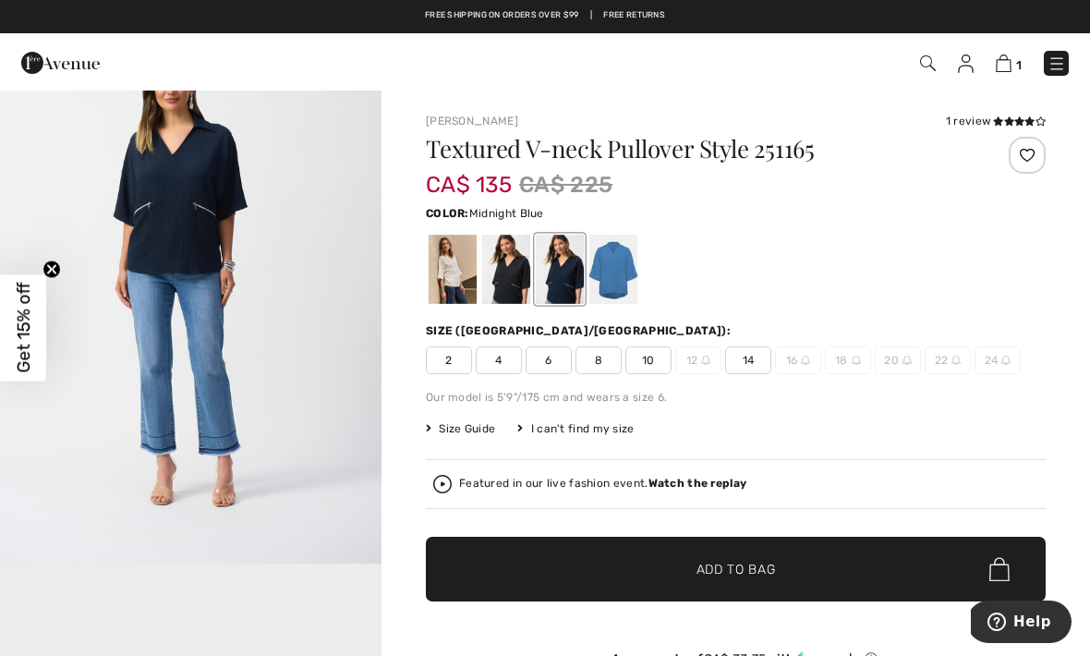
click at [648, 364] on span "10" at bounding box center [648, 360] width 46 height 28
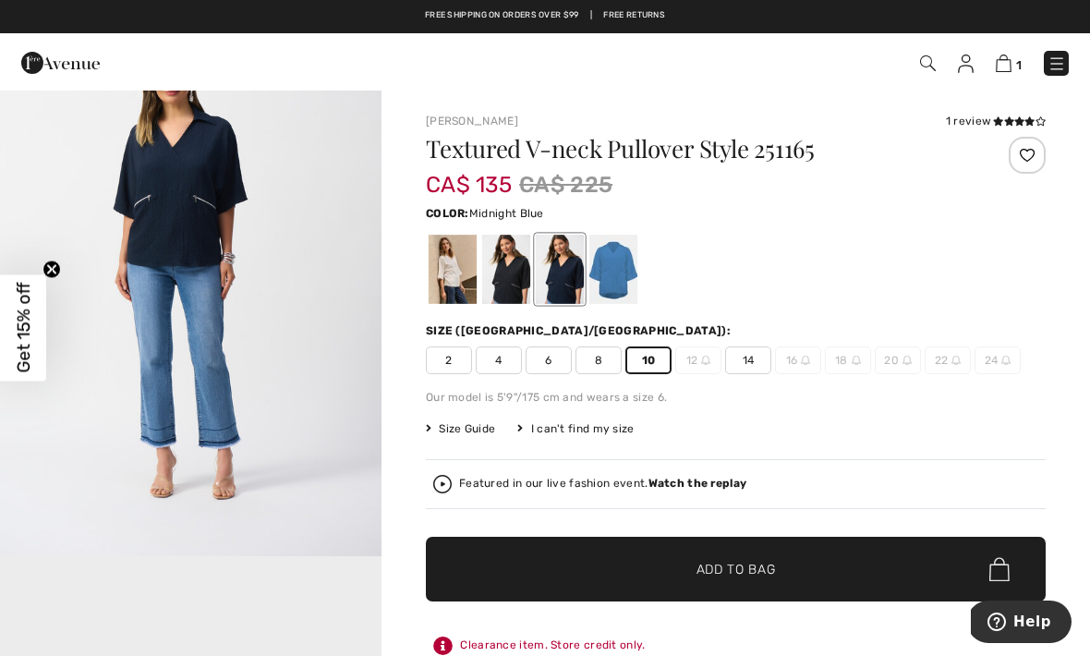
scroll to position [679, 0]
click at [574, 559] on span "✔ Added to Bag Add to Bag" at bounding box center [736, 569] width 620 height 65
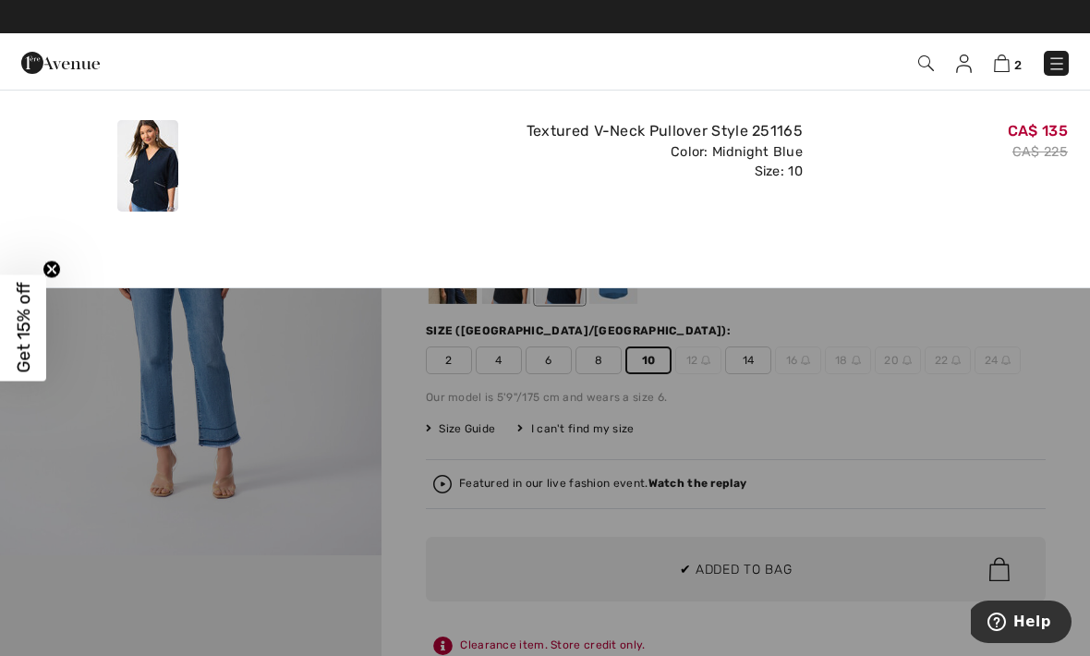
scroll to position [0, 0]
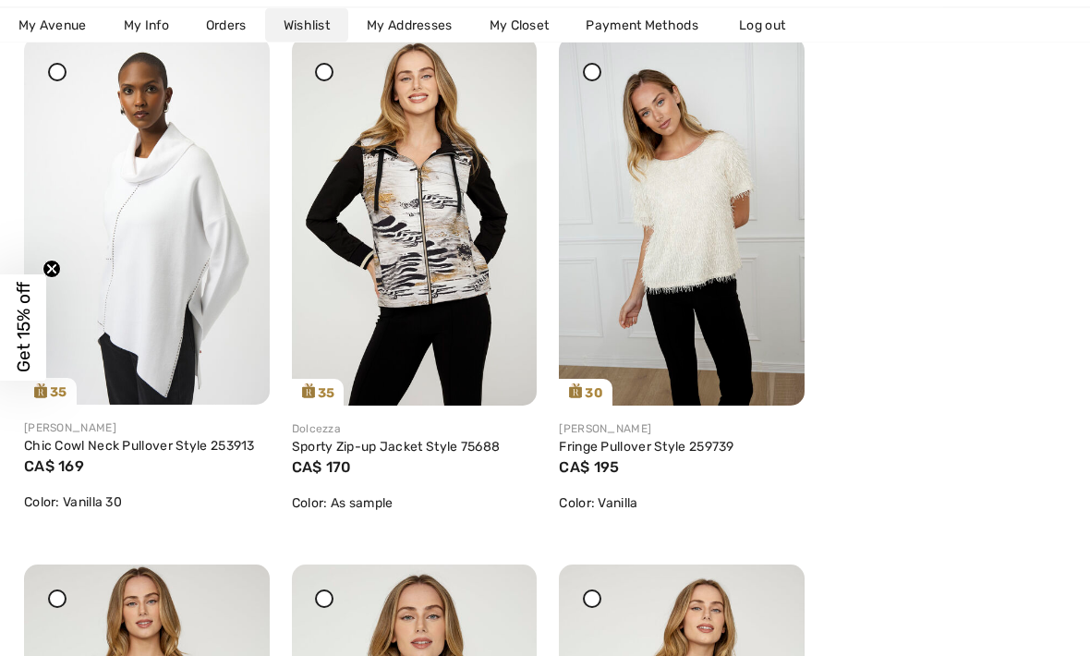
scroll to position [880, 0]
click at [675, 250] on img at bounding box center [682, 221] width 246 height 368
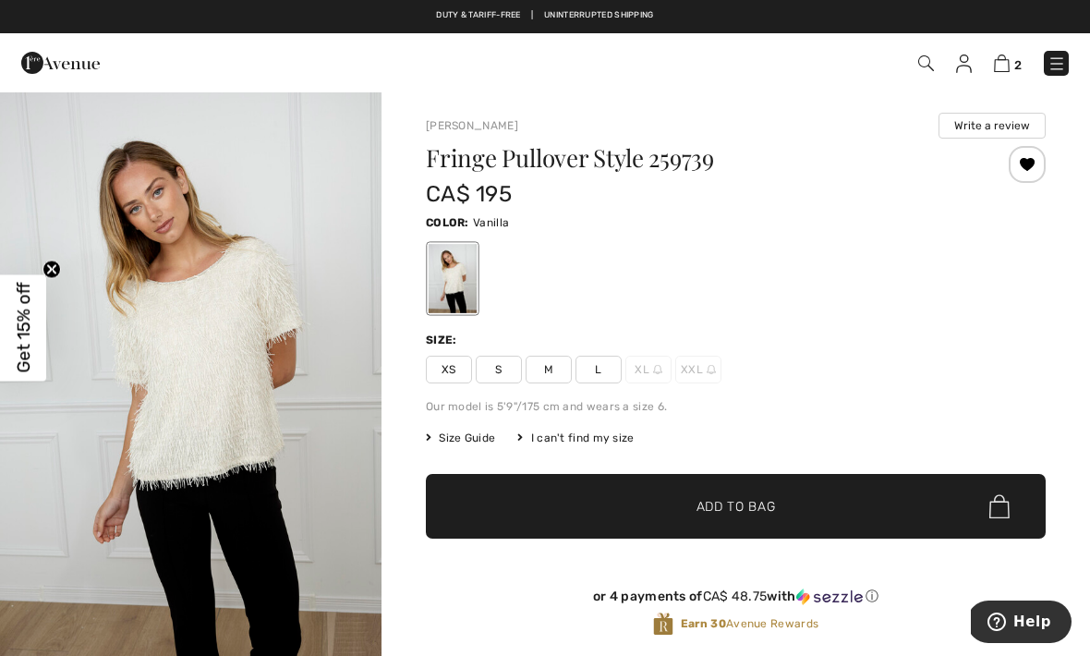
click at [125, 388] on img "1 / 4" at bounding box center [190, 376] width 381 height 573
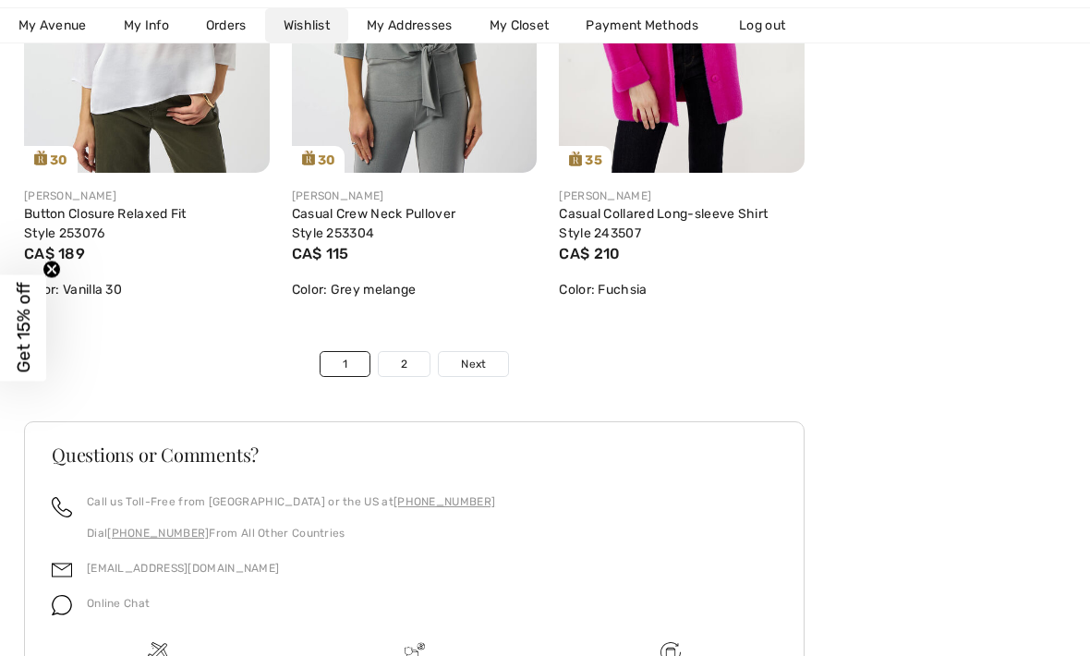
scroll to position [6619, 0]
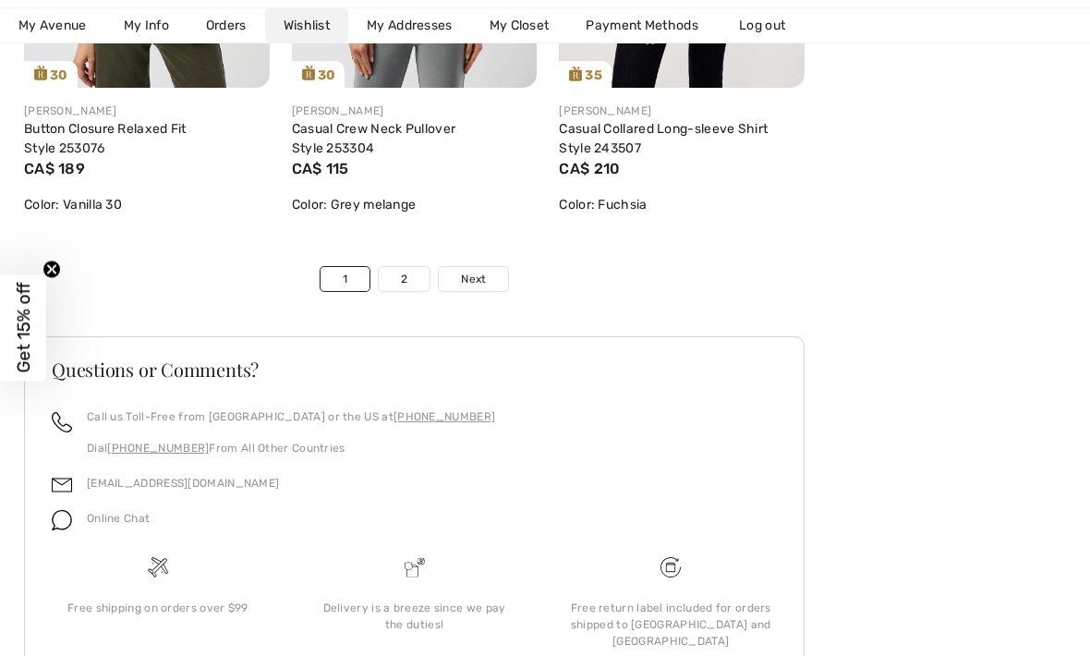
click at [398, 285] on link "2" at bounding box center [404, 279] width 51 height 24
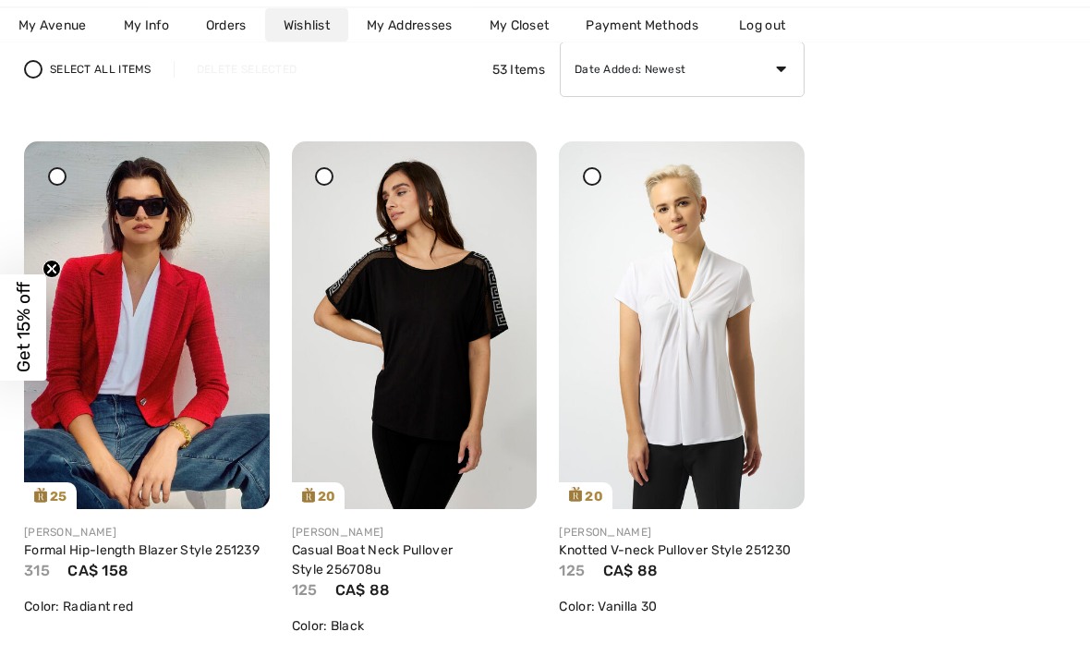
scroll to position [230, 0]
click at [139, 369] on img at bounding box center [147, 325] width 246 height 368
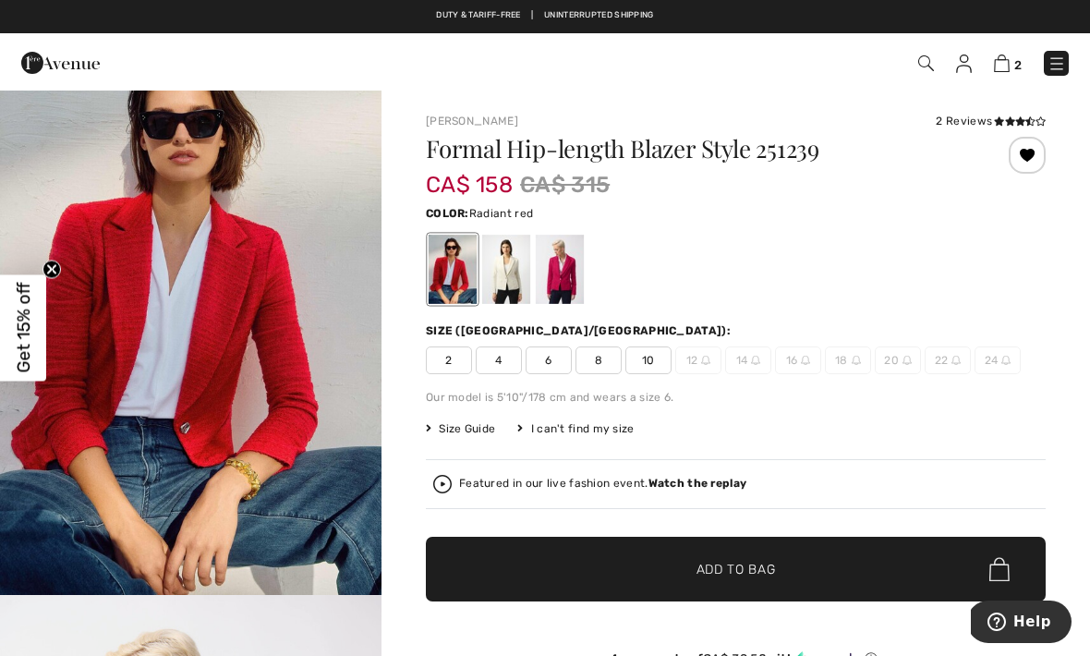
scroll to position [70, 0]
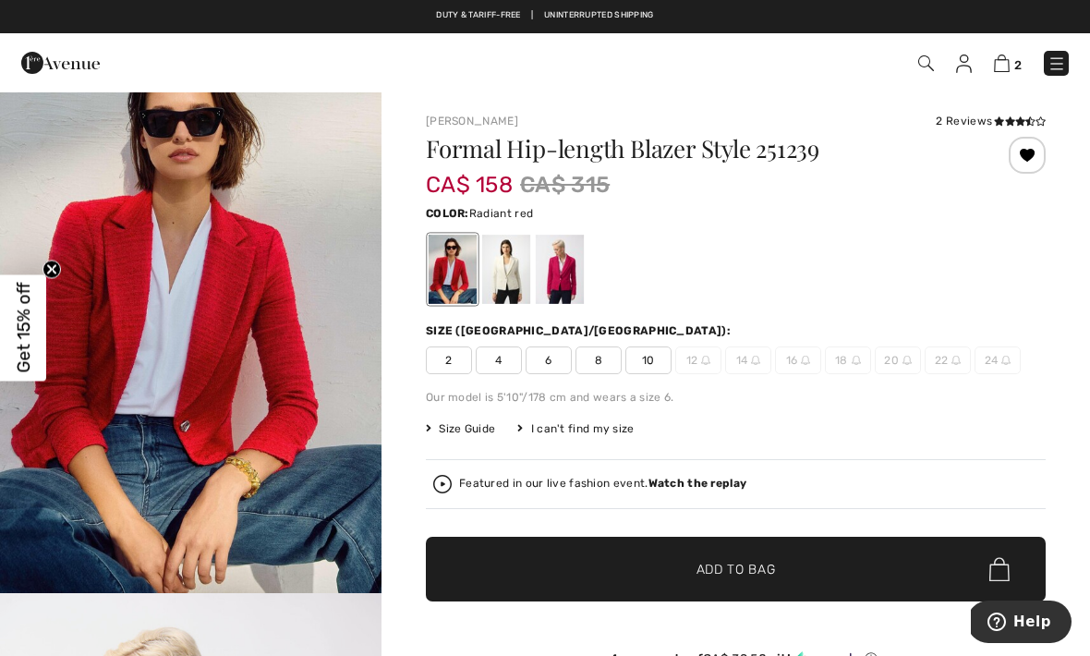
click at [506, 268] on div at bounding box center [506, 269] width 48 height 69
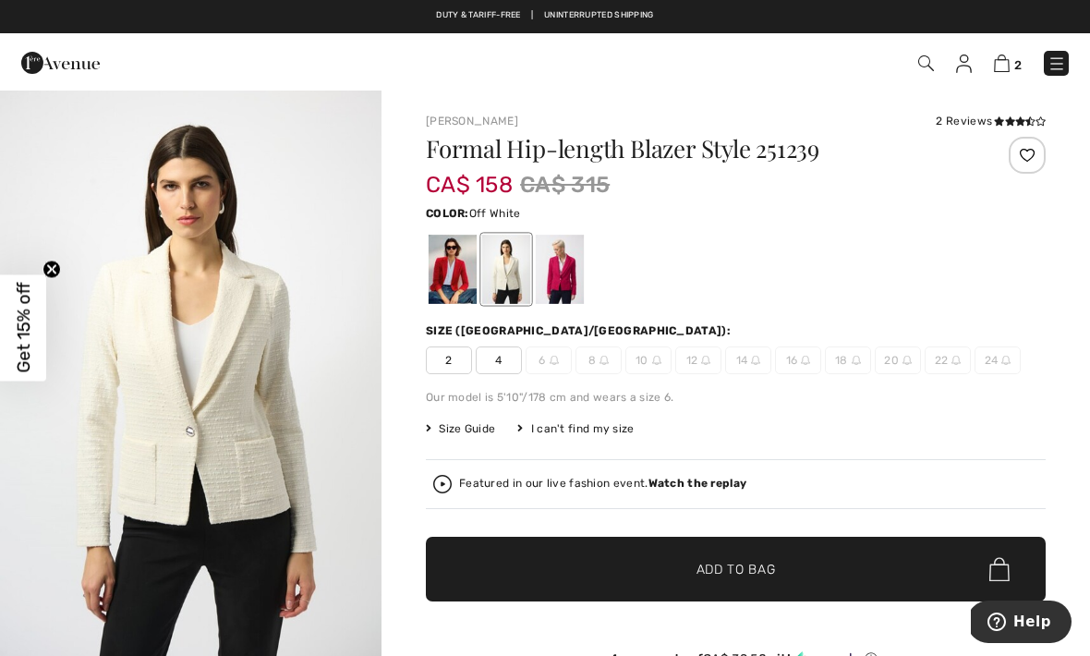
scroll to position [0, 0]
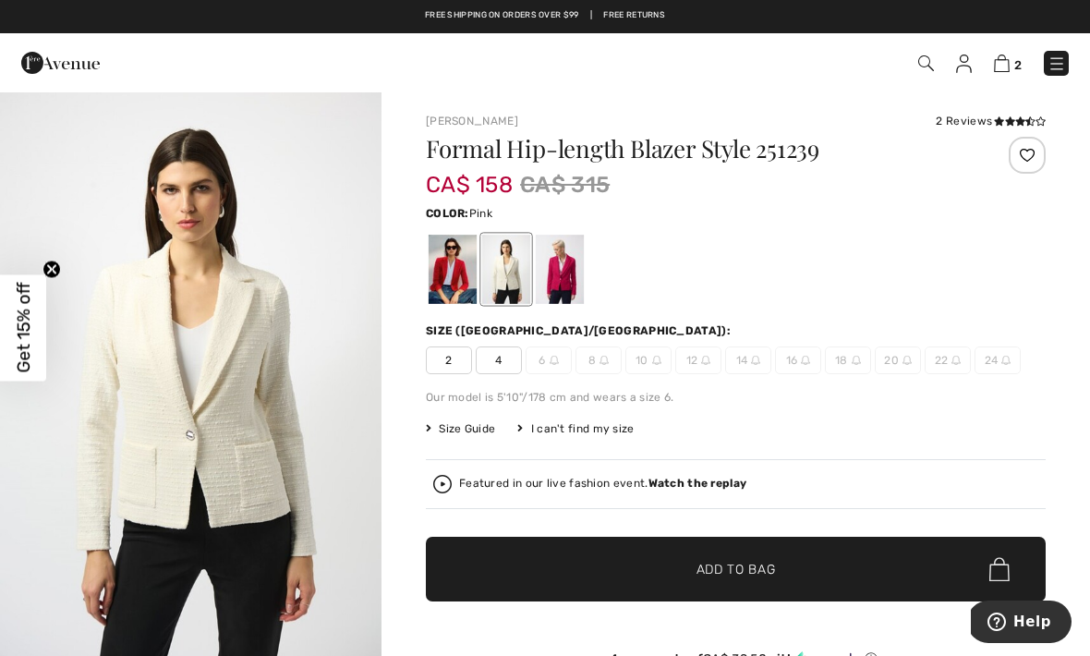
click at [549, 255] on div at bounding box center [560, 269] width 48 height 69
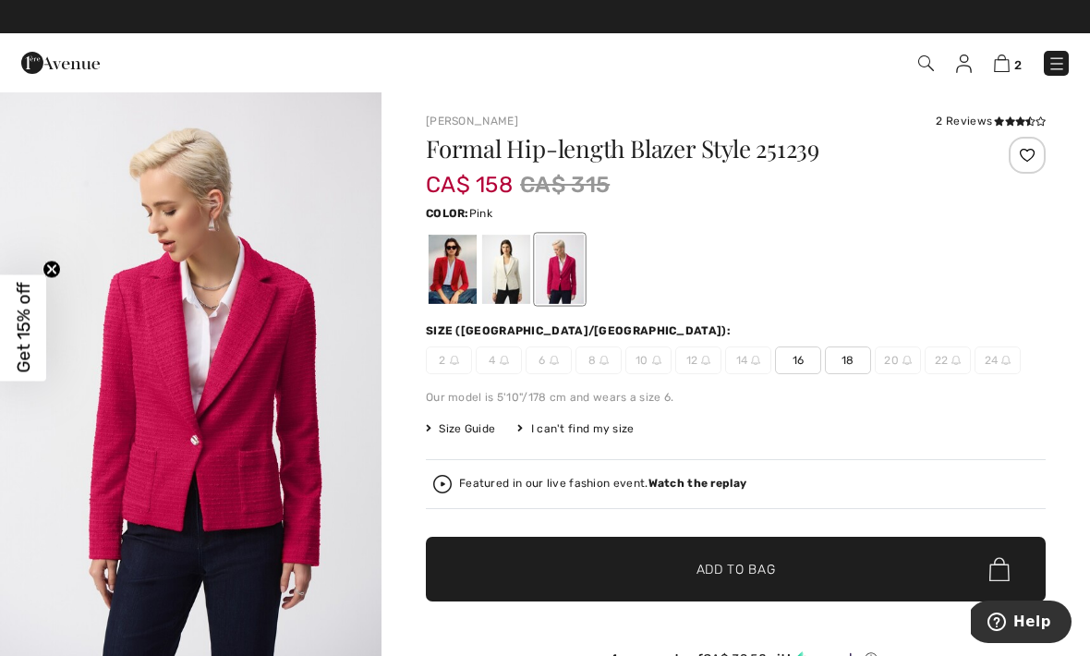
click at [441, 272] on div at bounding box center [452, 269] width 48 height 69
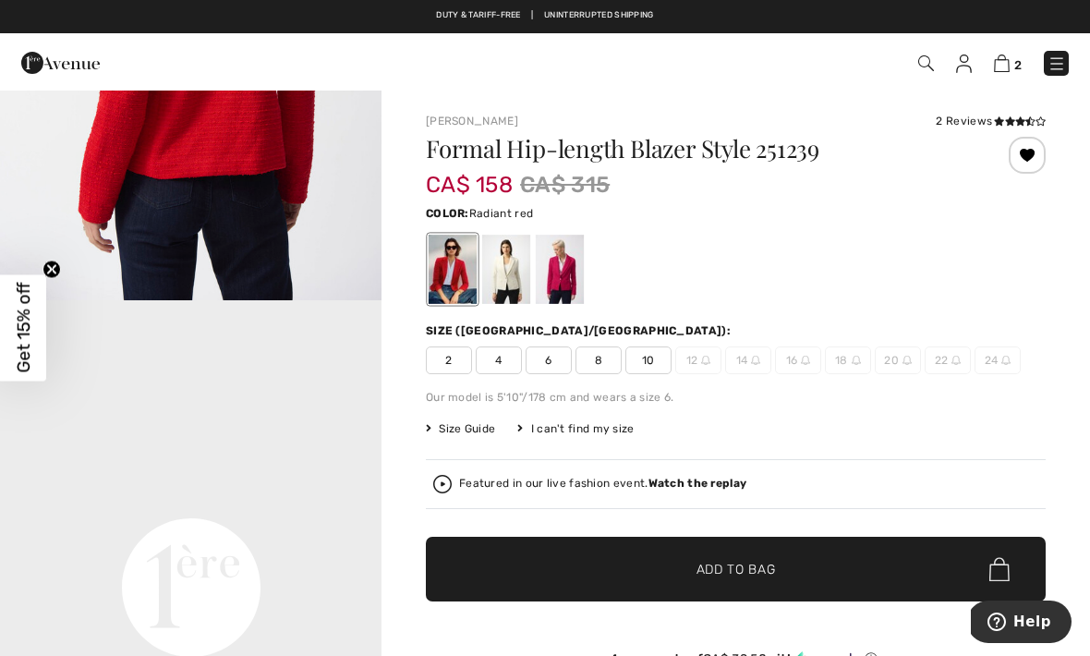
scroll to position [922, 0]
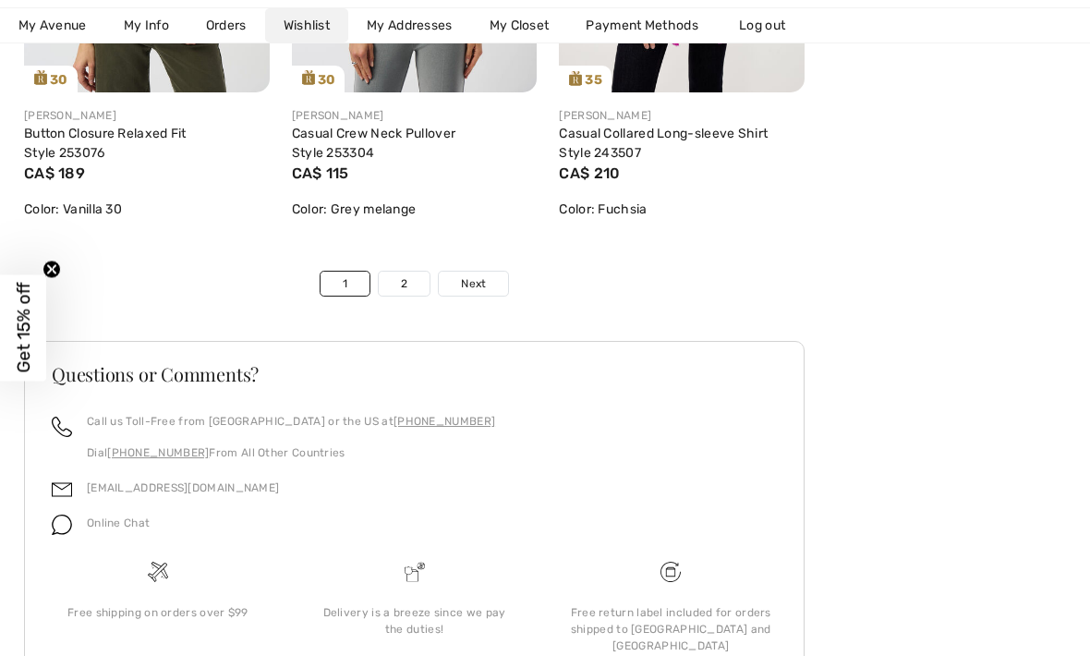
scroll to position [6628, 0]
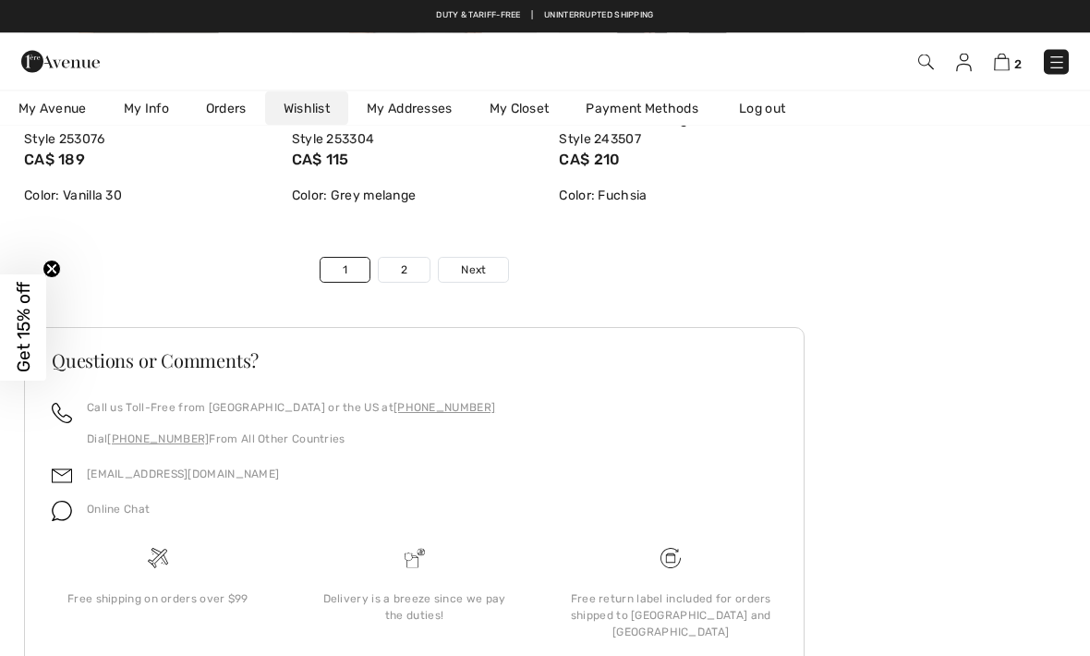
click at [478, 270] on span "Next" at bounding box center [473, 270] width 25 height 17
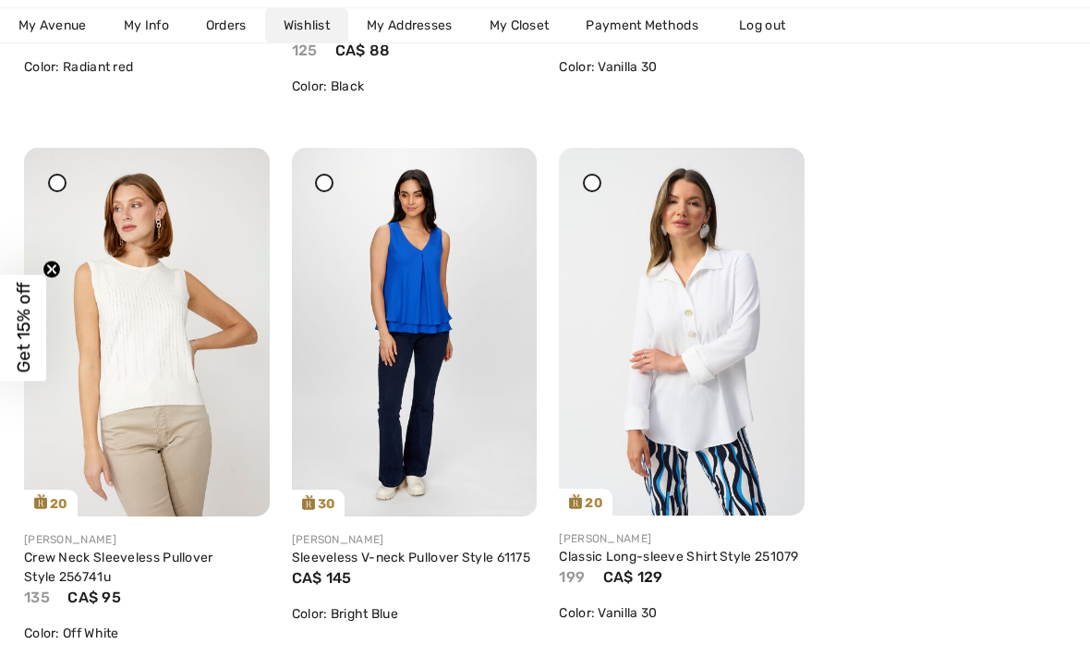
scroll to position [771, 0]
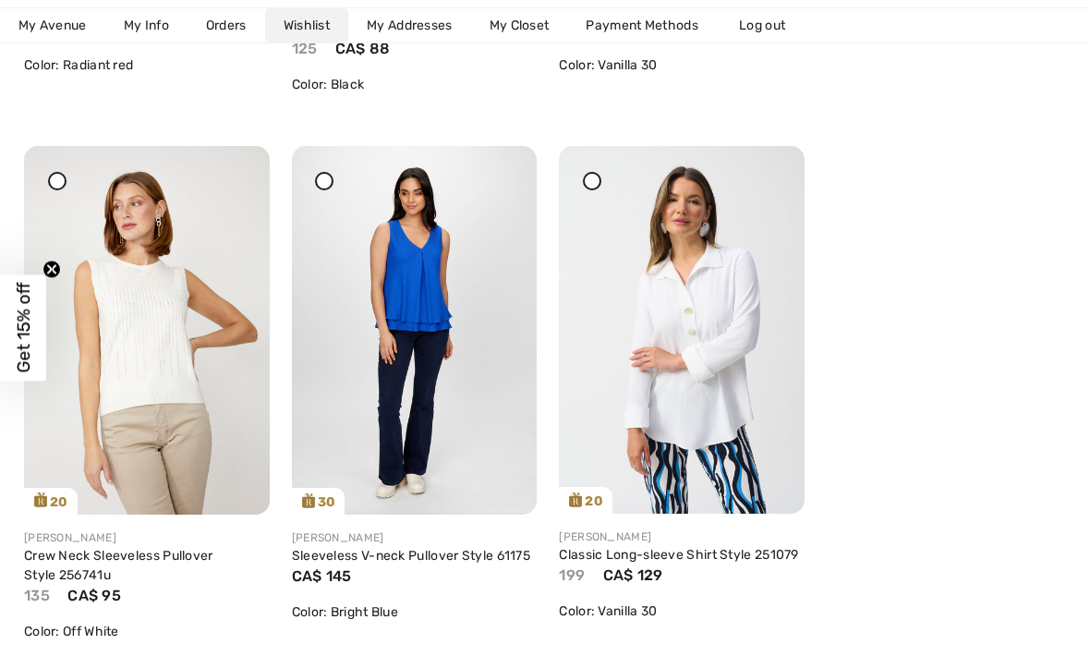
click at [127, 380] on img at bounding box center [147, 330] width 246 height 368
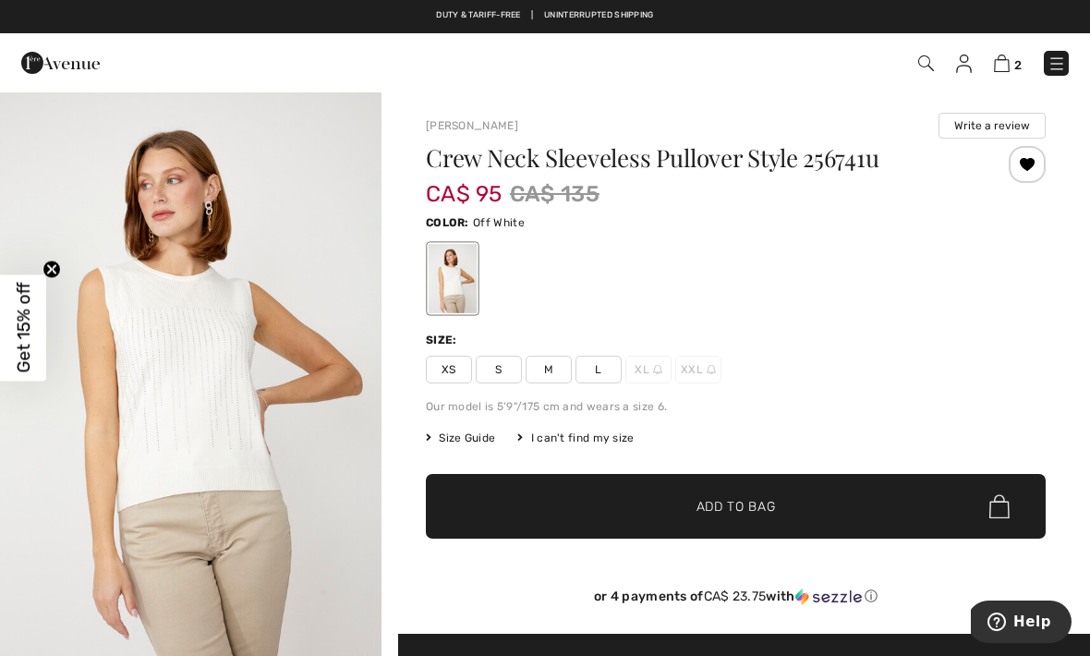
click at [107, 382] on img "1 / 4" at bounding box center [190, 376] width 381 height 573
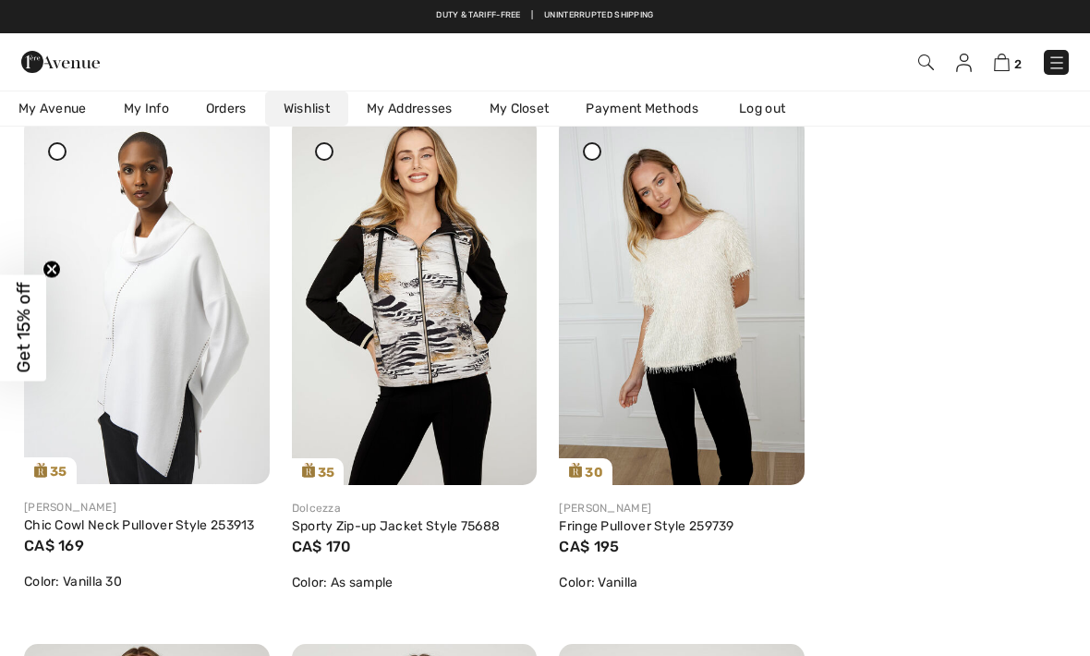
scroll to position [798, 0]
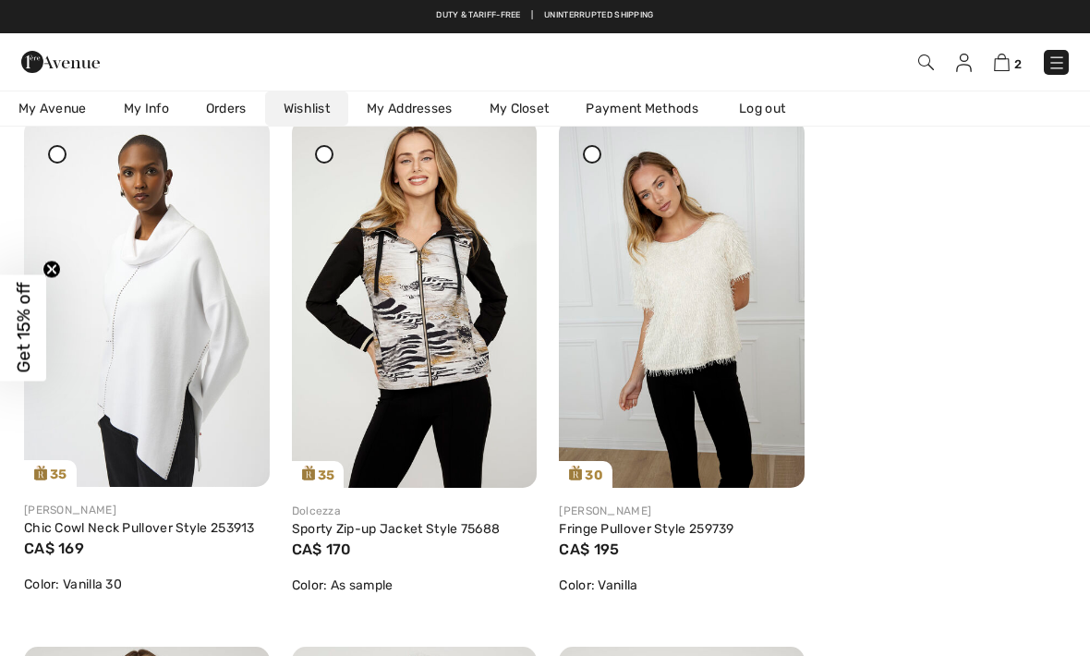
click at [113, 368] on img at bounding box center [147, 303] width 246 height 368
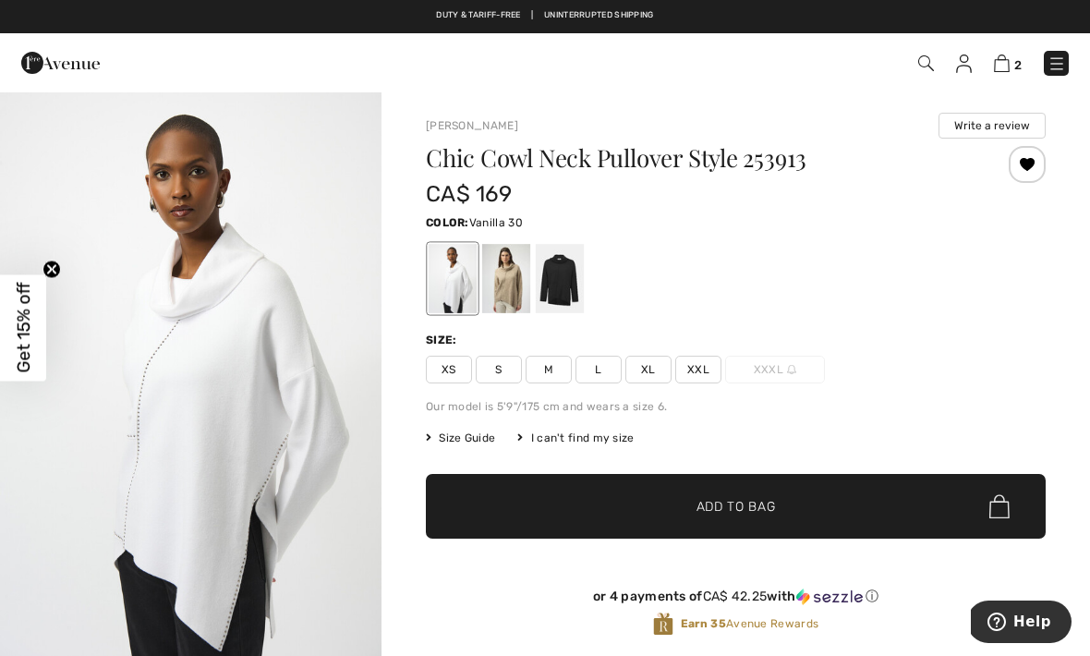
click at [558, 272] on div at bounding box center [560, 278] width 48 height 69
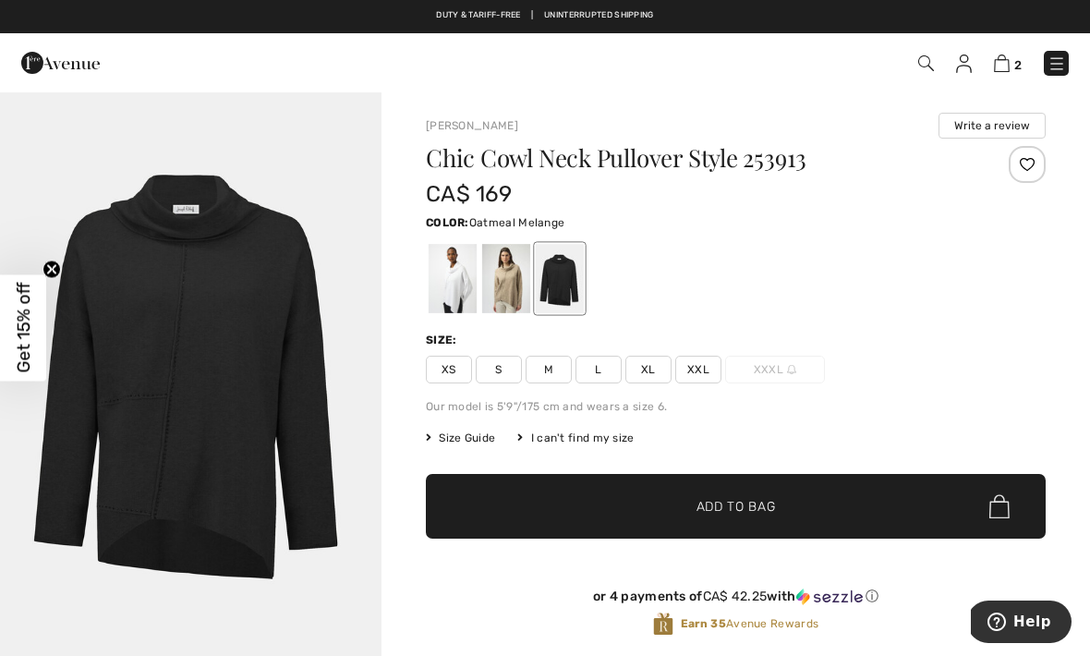
click at [492, 249] on div at bounding box center [506, 278] width 48 height 69
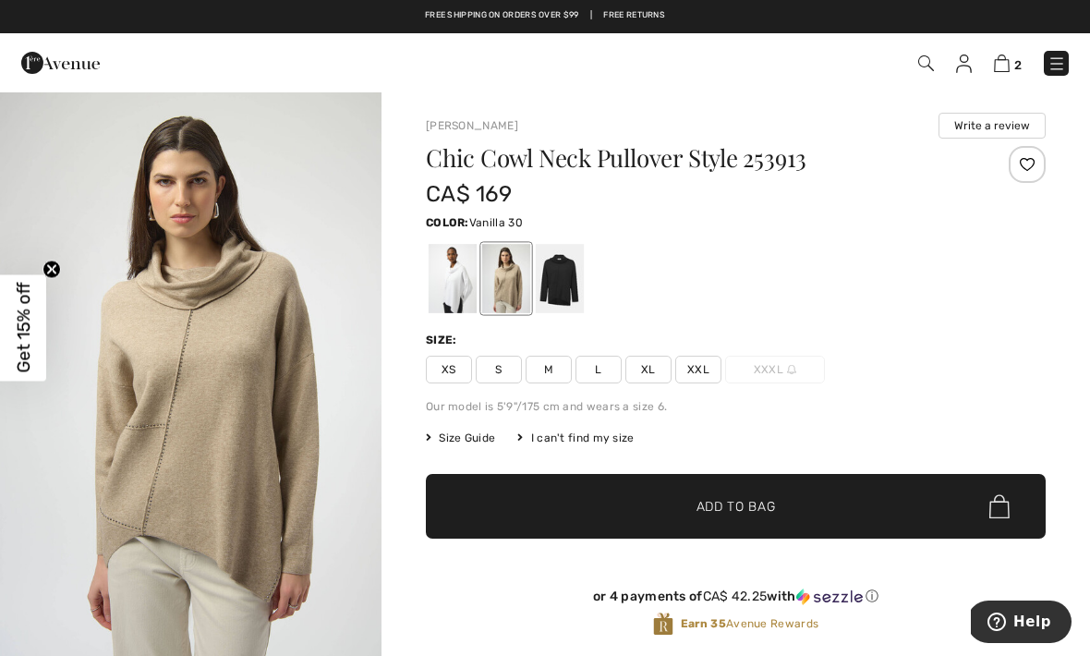
click at [438, 282] on div at bounding box center [452, 278] width 48 height 69
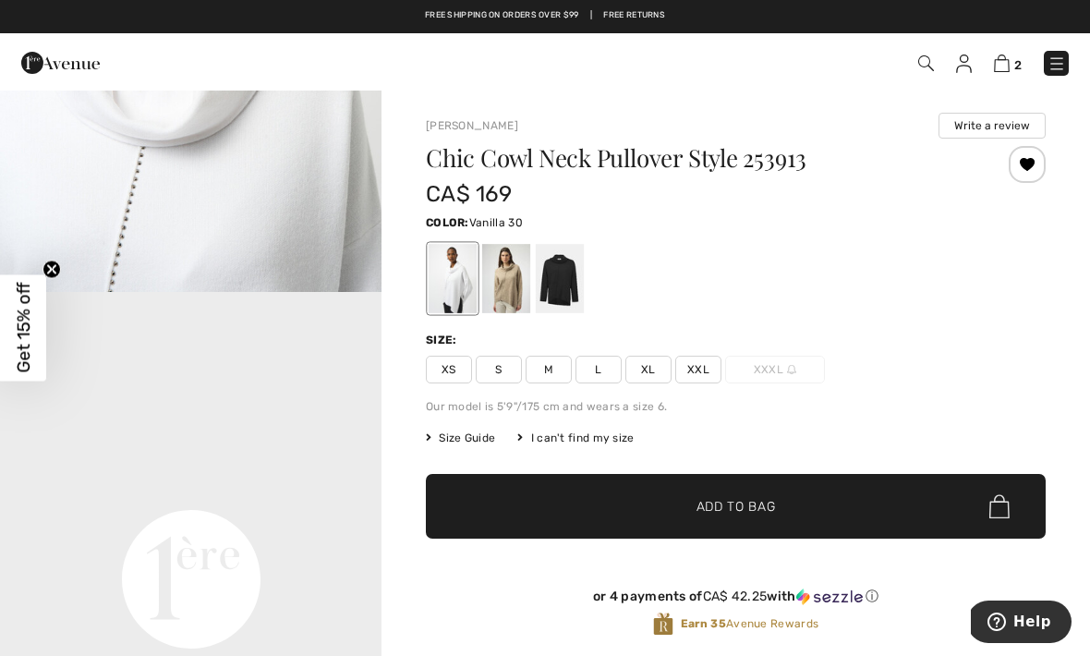
scroll to position [927, 0]
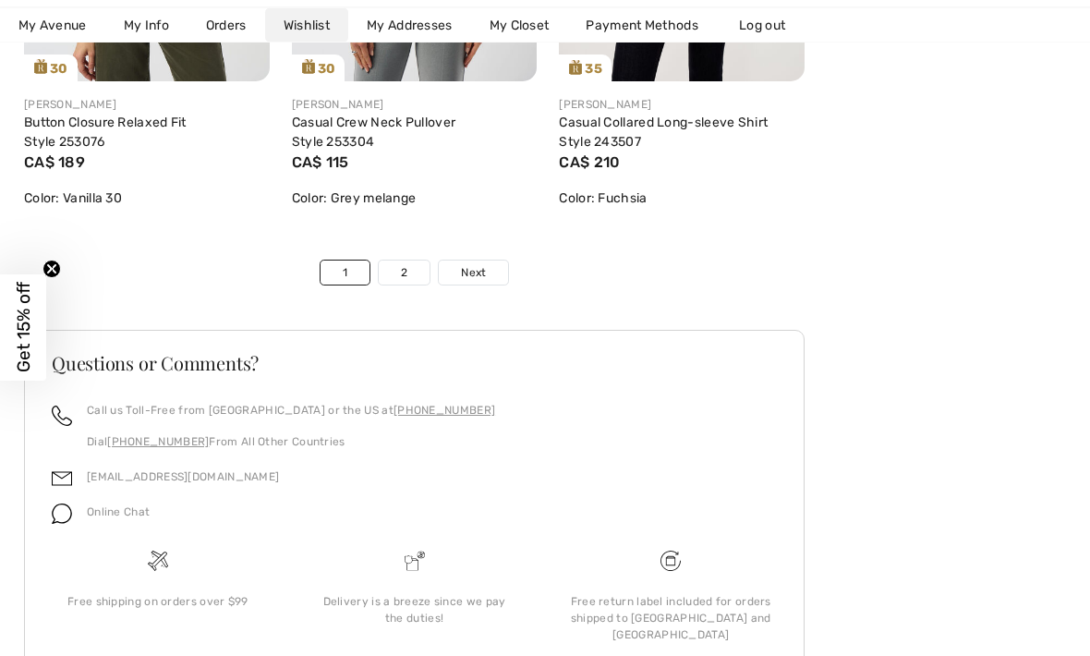
scroll to position [6627, 0]
click at [404, 267] on link "2" at bounding box center [404, 271] width 51 height 24
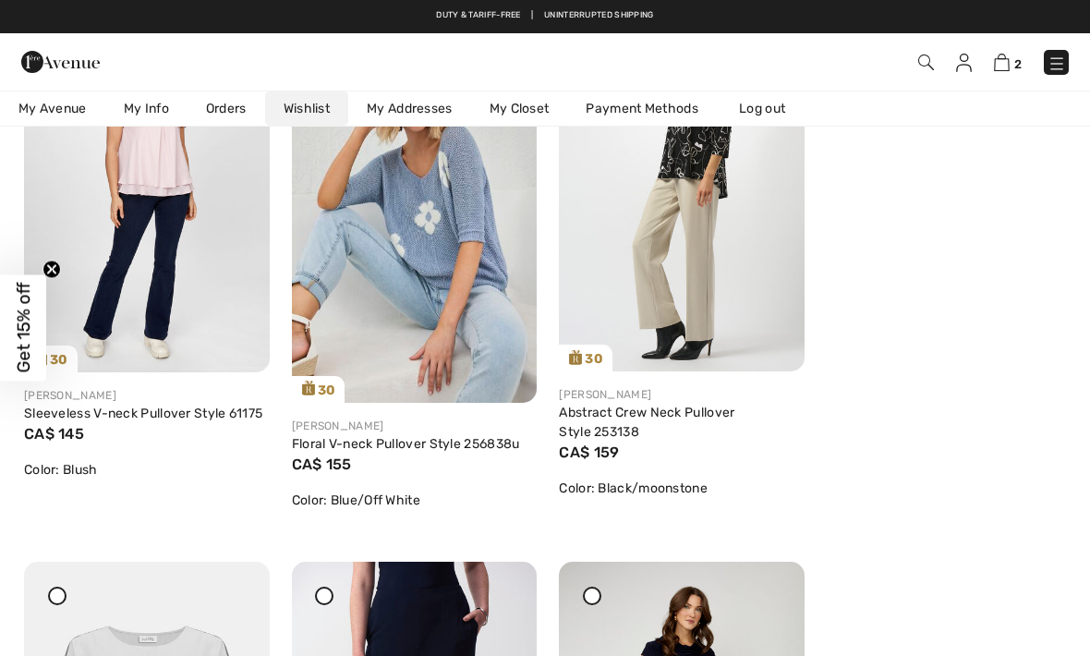
scroll to position [2002, 0]
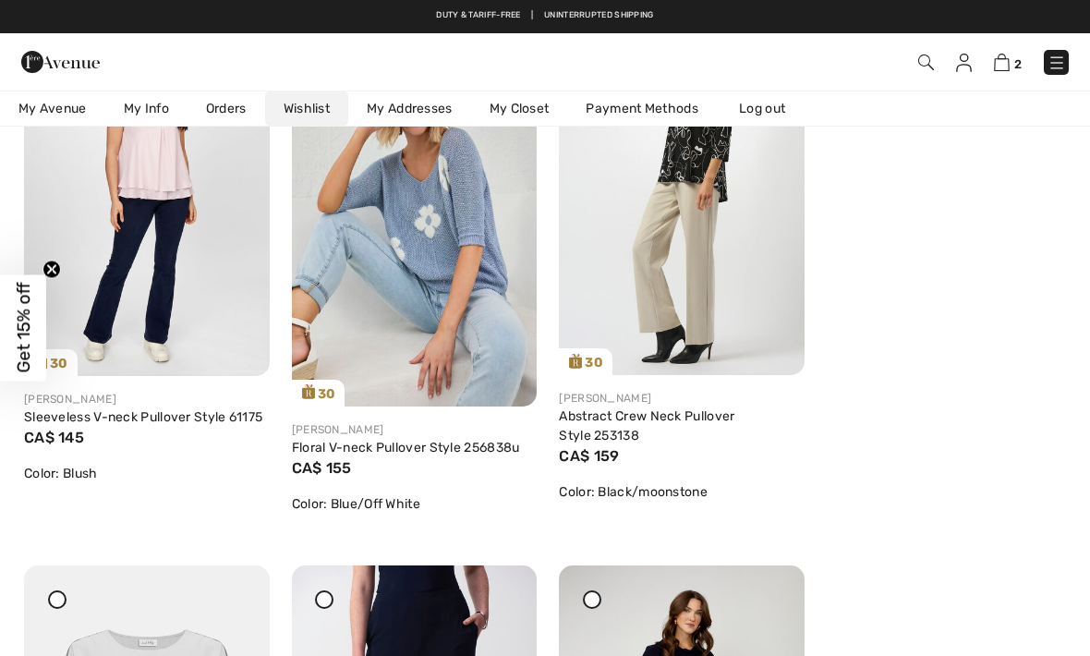
click at [374, 257] on img at bounding box center [415, 206] width 246 height 398
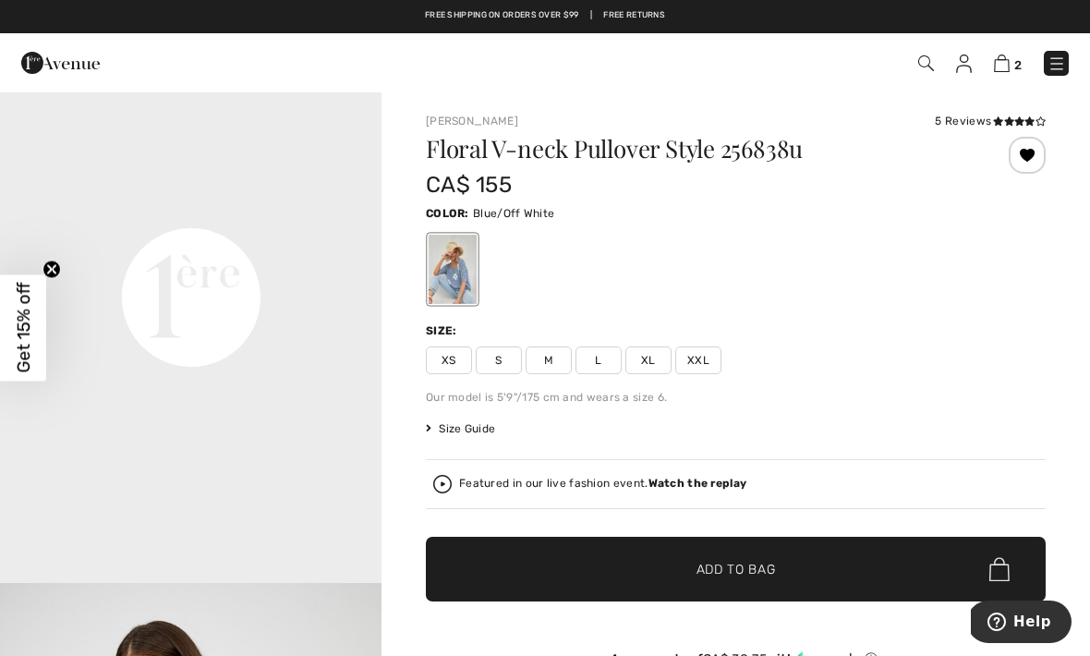
scroll to position [1273, 0]
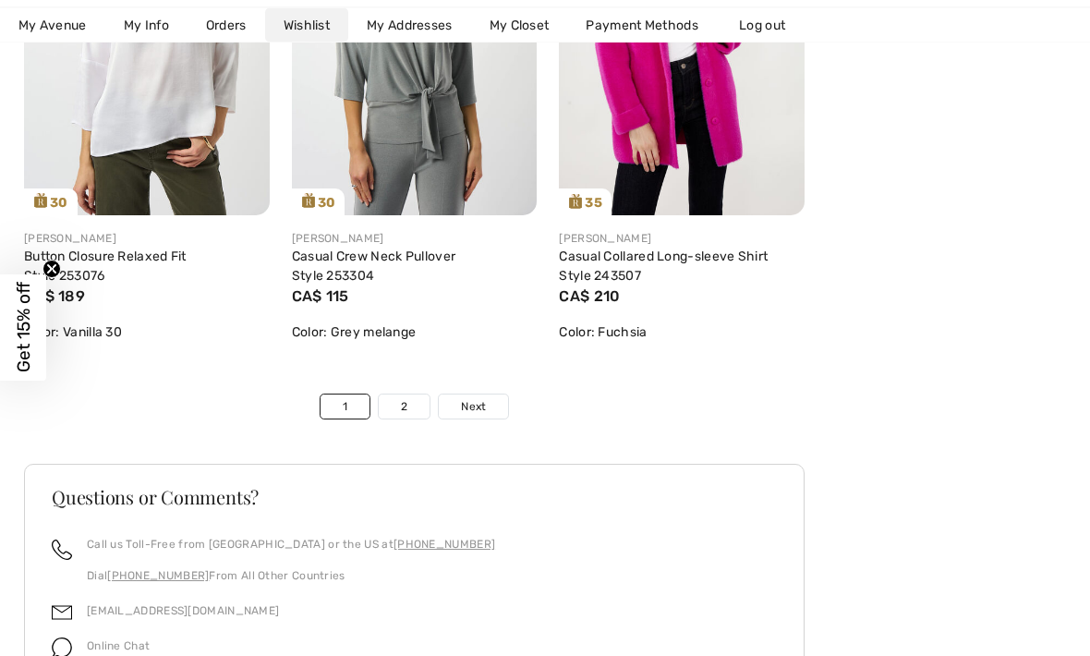
scroll to position [6492, 0]
click at [411, 413] on link "2" at bounding box center [404, 406] width 51 height 24
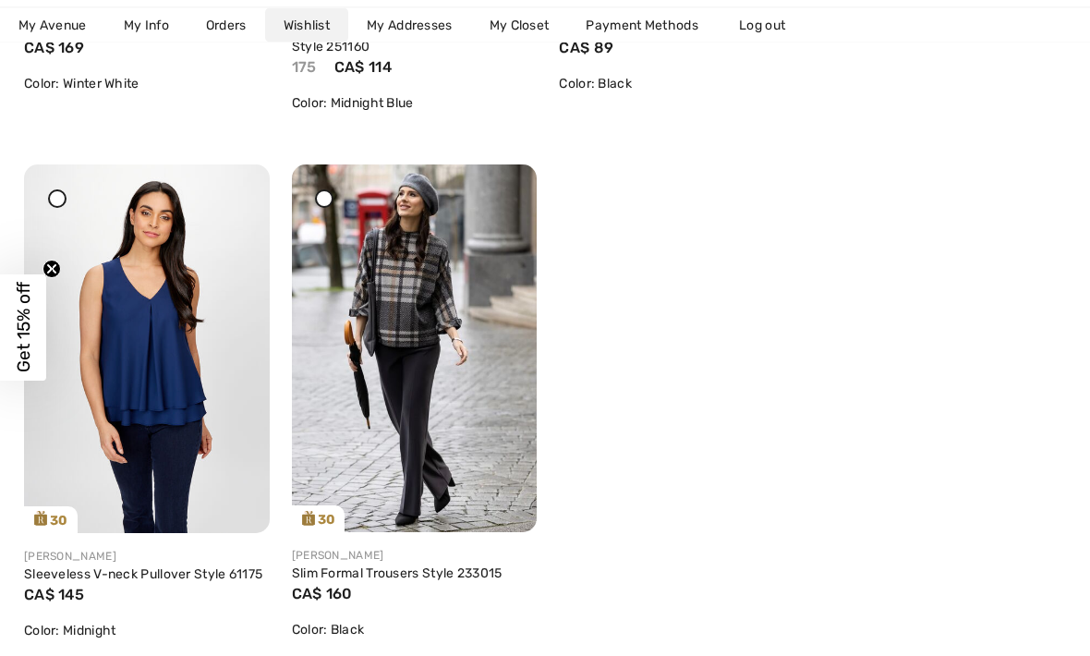
scroll to position [2949, 0]
click at [371, 270] on img at bounding box center [415, 348] width 246 height 368
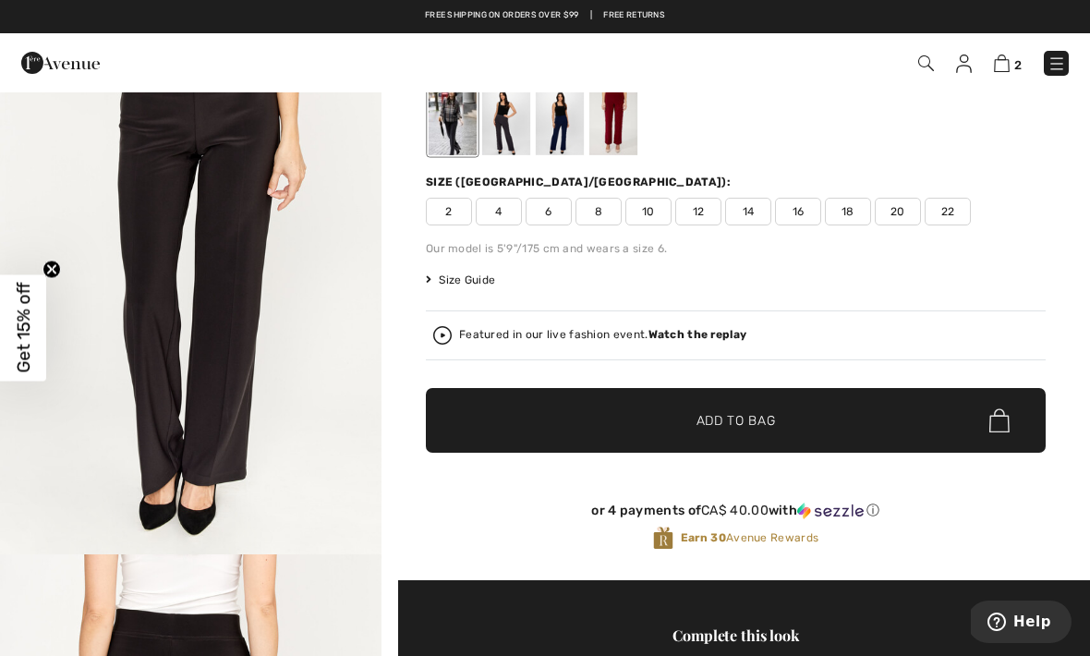
scroll to position [154, 0]
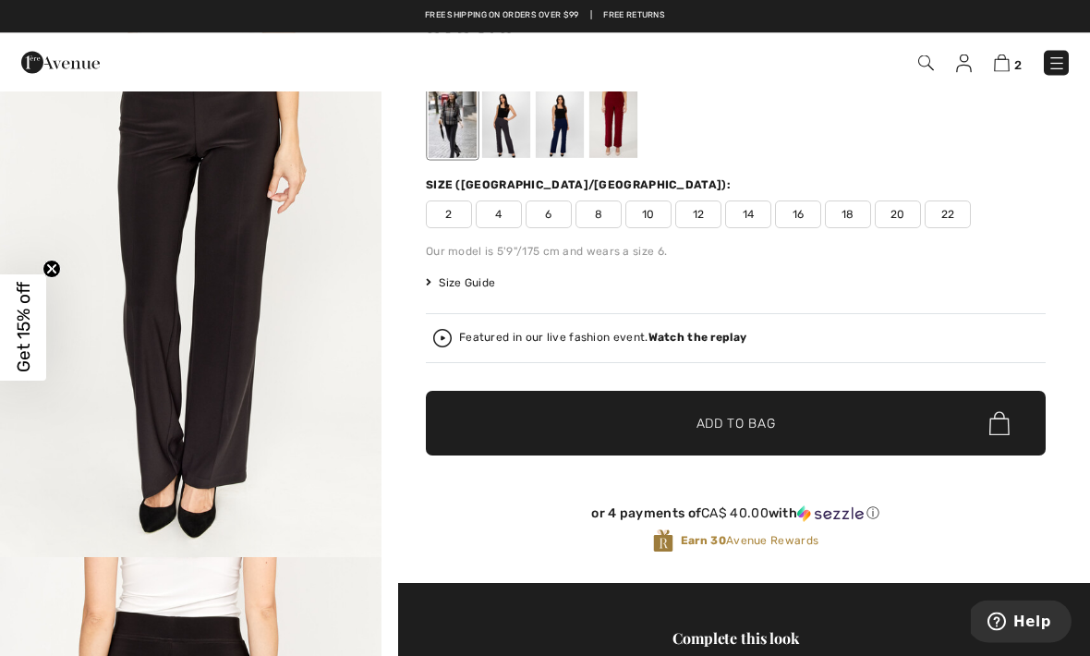
click at [736, 214] on span "14" at bounding box center [748, 215] width 46 height 28
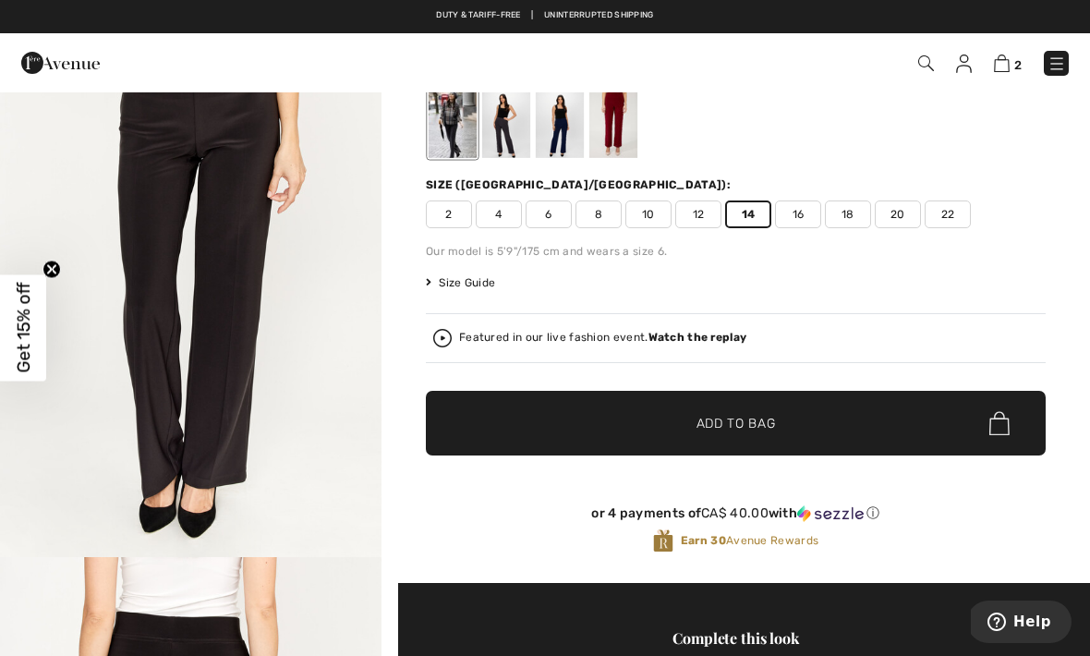
click at [440, 277] on span "Size Guide" at bounding box center [460, 282] width 69 height 17
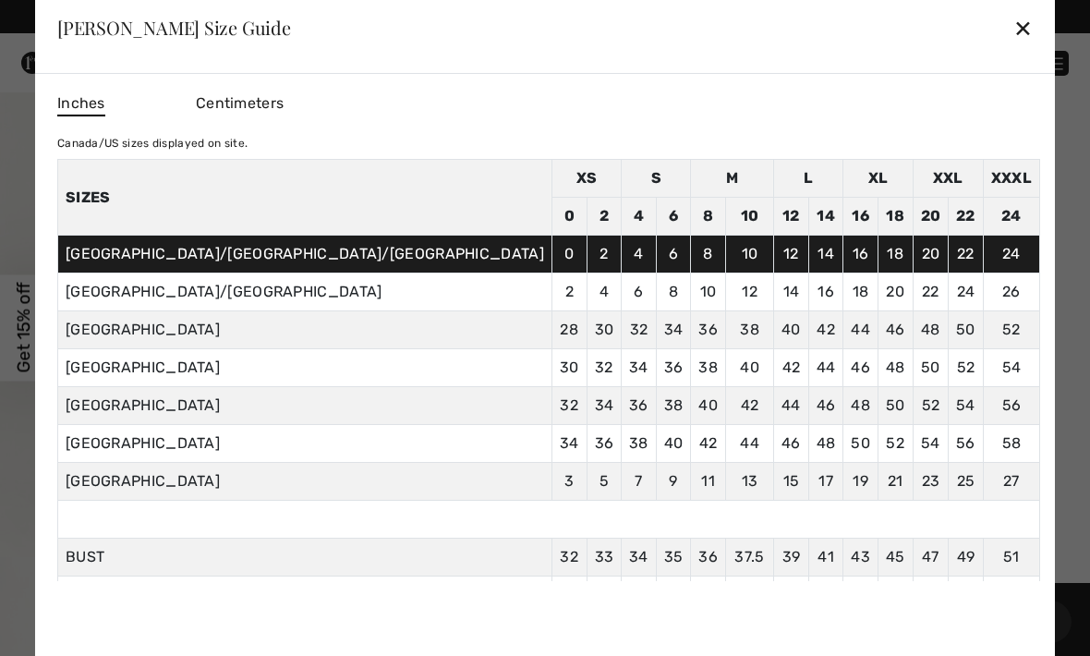
click at [1013, 18] on div "✕" at bounding box center [1022, 27] width 19 height 39
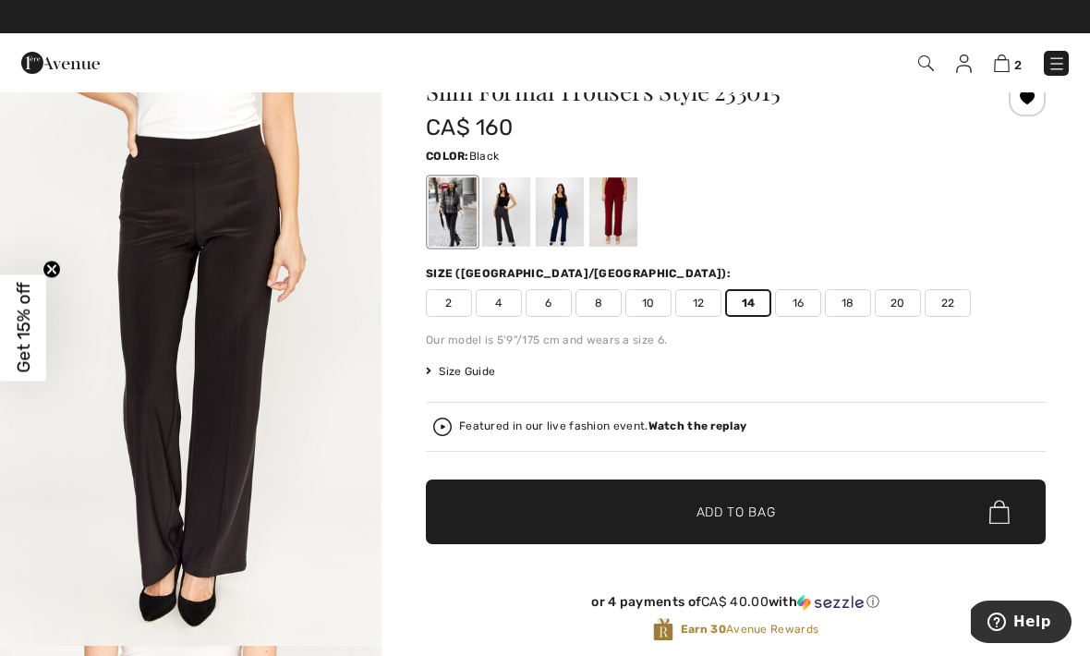
scroll to position [0, 0]
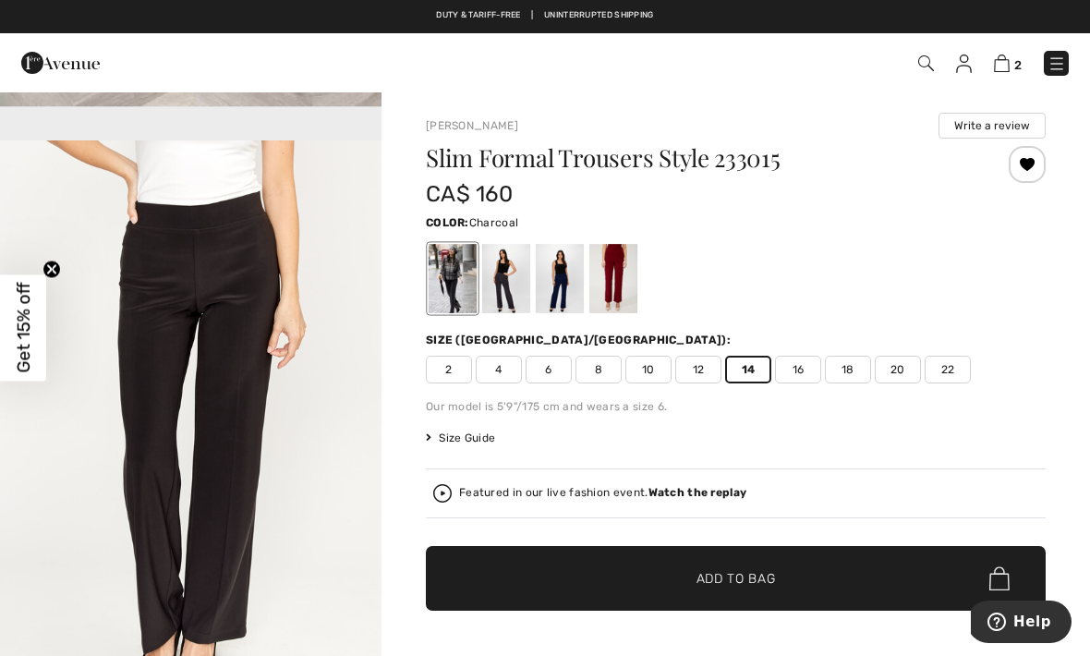
click at [505, 284] on div at bounding box center [506, 278] width 48 height 69
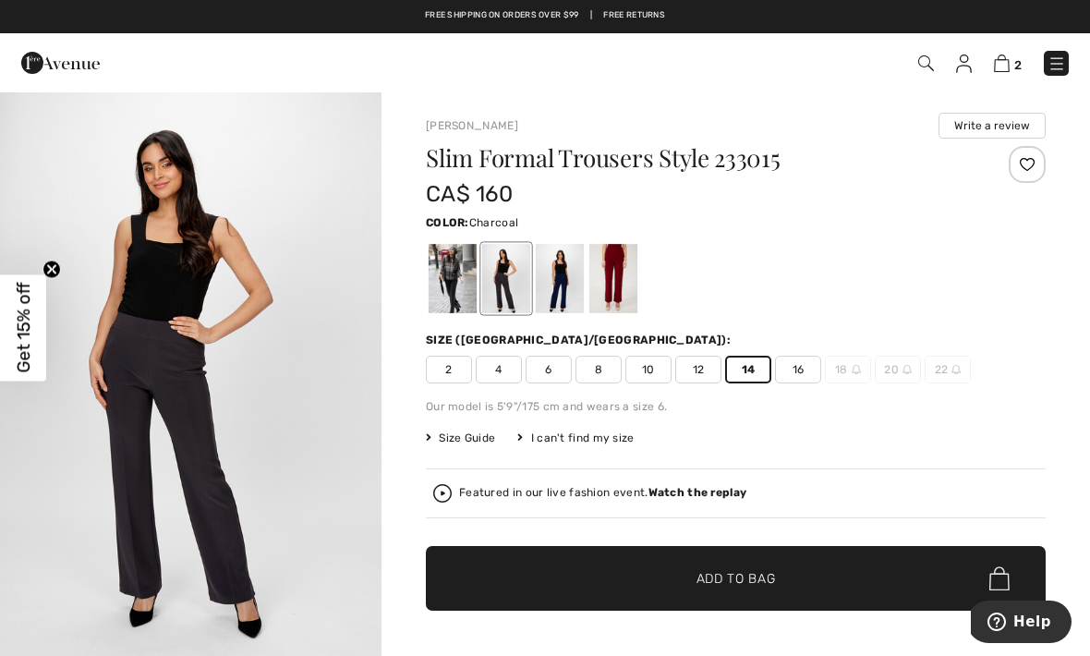
click at [652, 581] on span "✔ Added to Bag" at bounding box center [708, 578] width 113 height 19
click at [1000, 68] on img at bounding box center [1002, 63] width 16 height 18
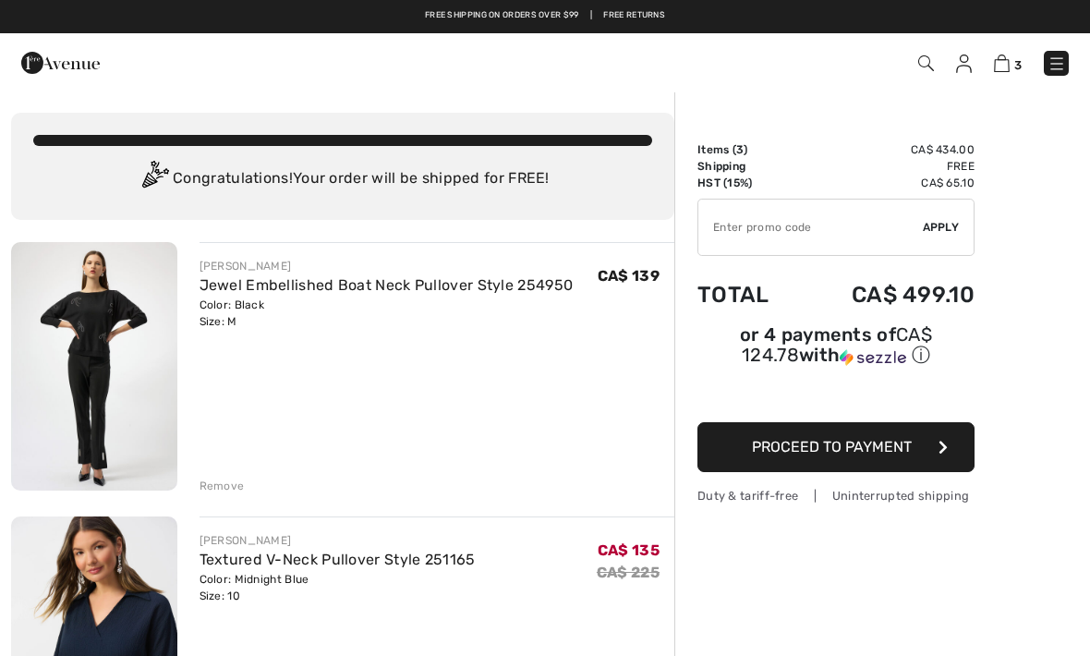
click at [1054, 54] on img at bounding box center [1056, 63] width 18 height 18
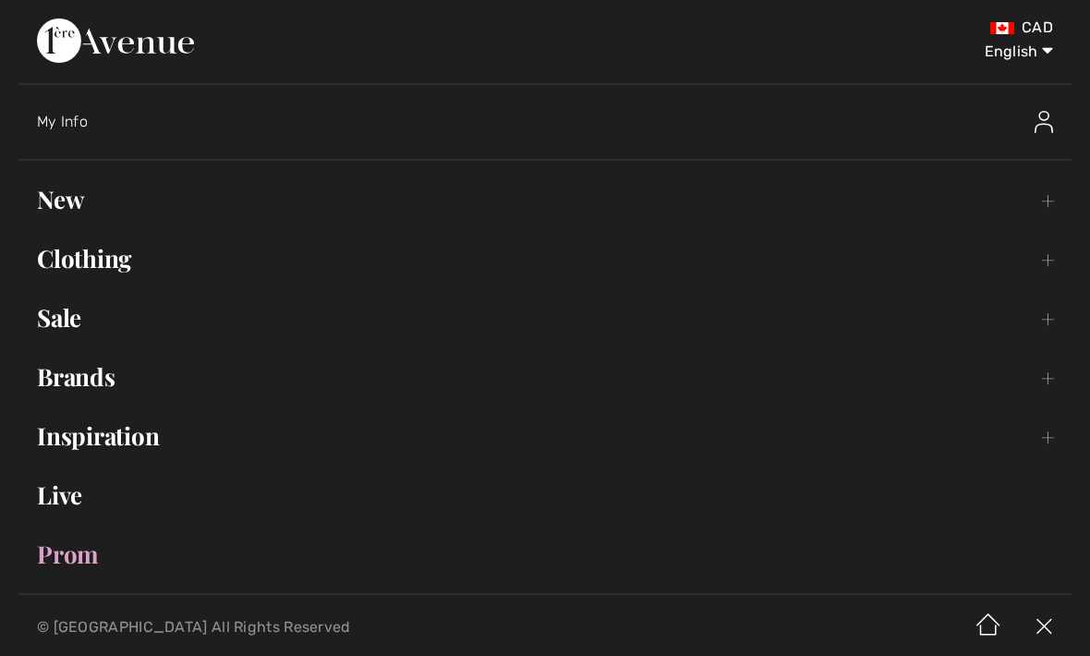
click at [71, 198] on link "New Toggle submenu" at bounding box center [544, 199] width 1053 height 41
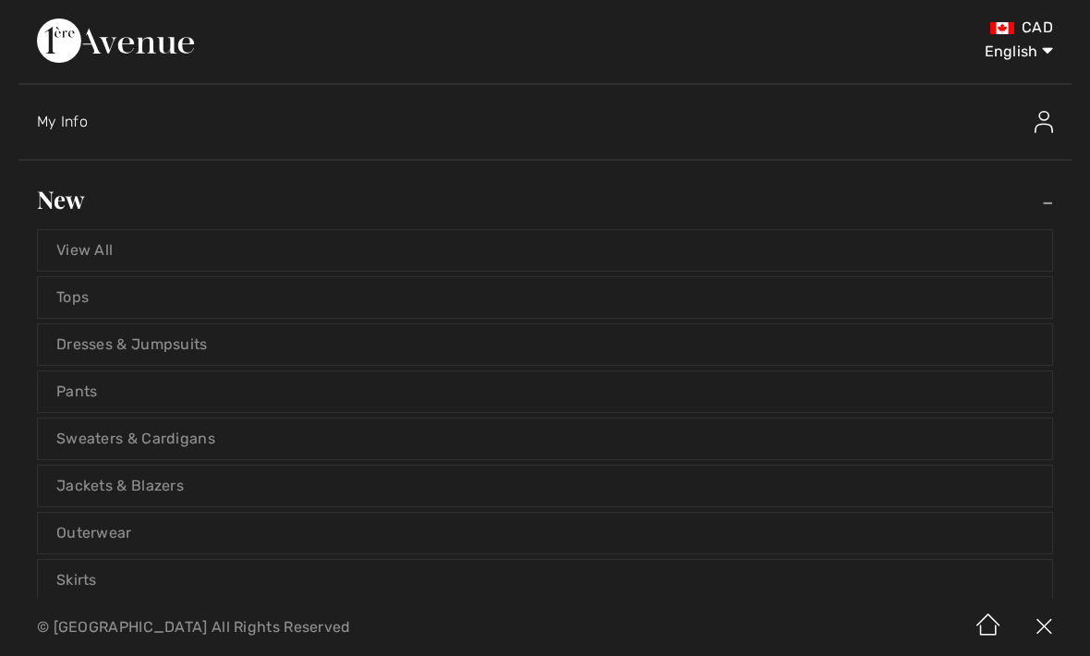
click at [85, 243] on link "View All" at bounding box center [545, 250] width 1014 height 41
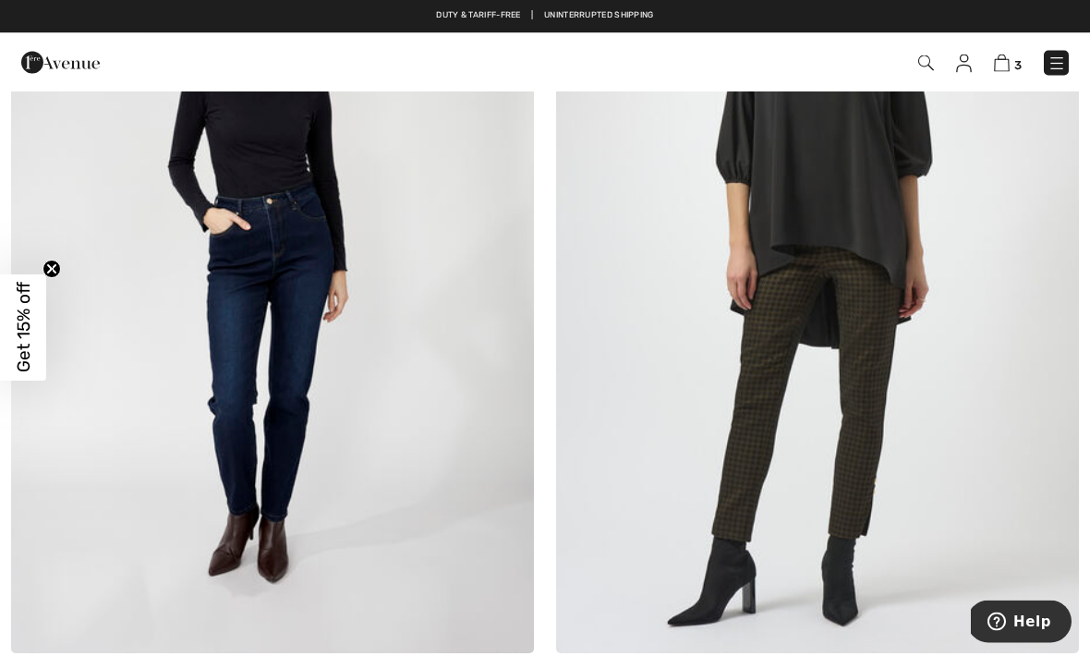
scroll to position [2121, 0]
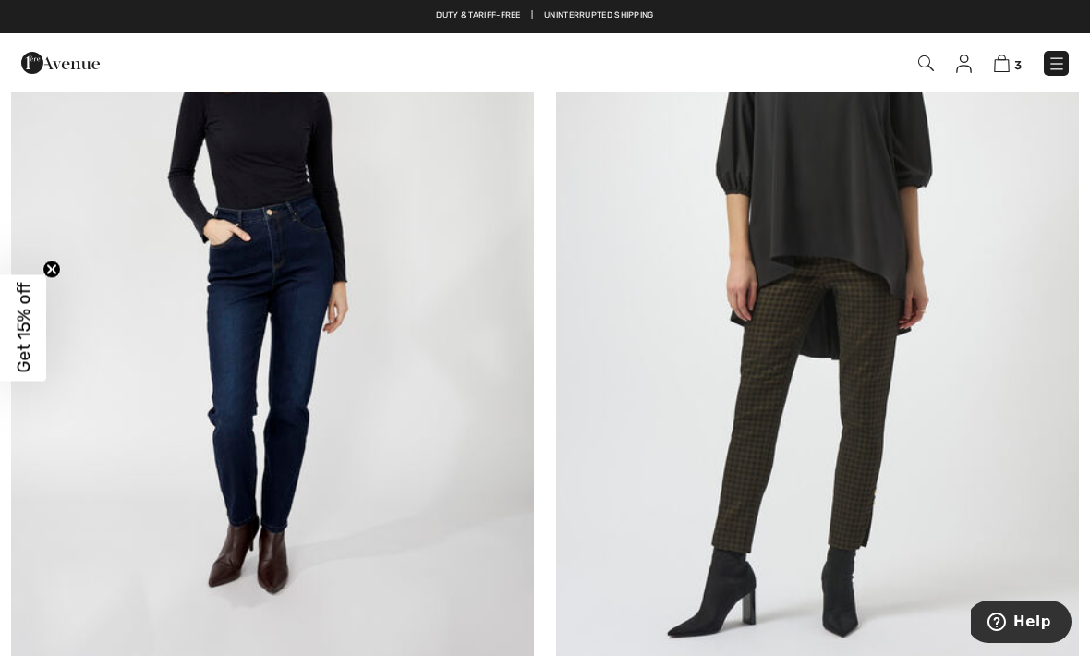
click at [280, 272] on img at bounding box center [272, 272] width 523 height 784
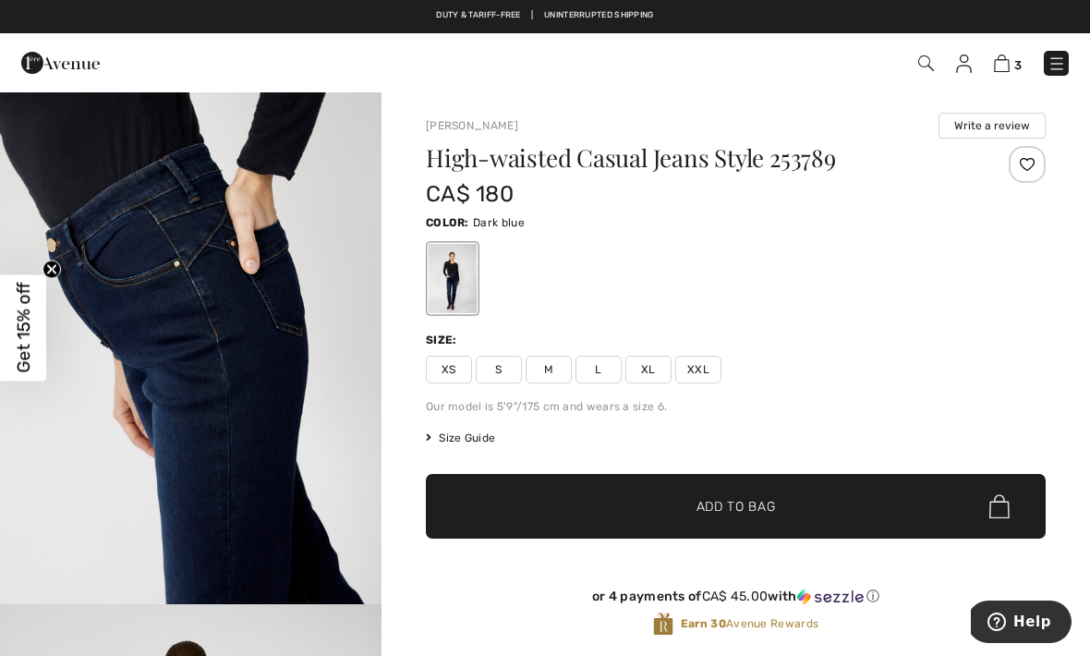
click at [645, 365] on span "XL" at bounding box center [648, 370] width 46 height 28
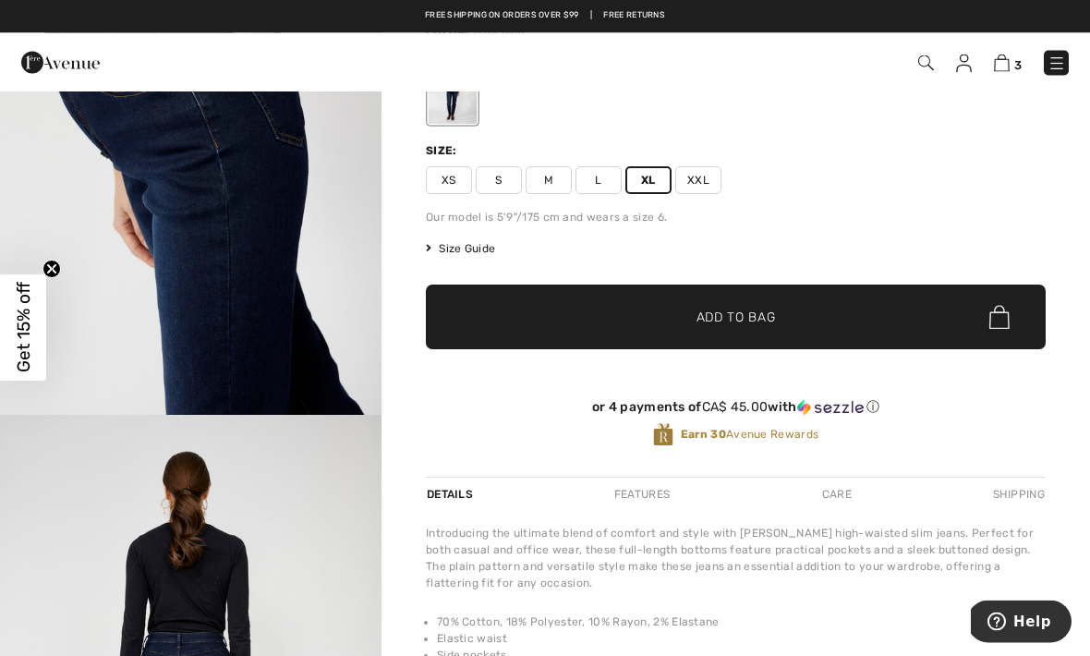
scroll to position [181, 0]
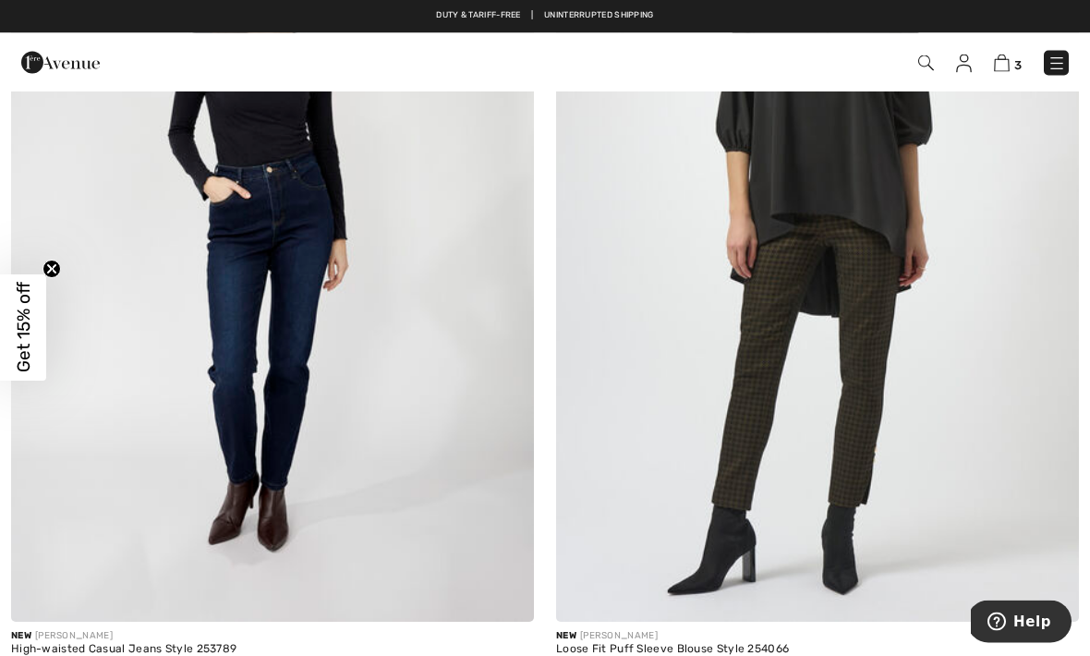
scroll to position [2164, 0]
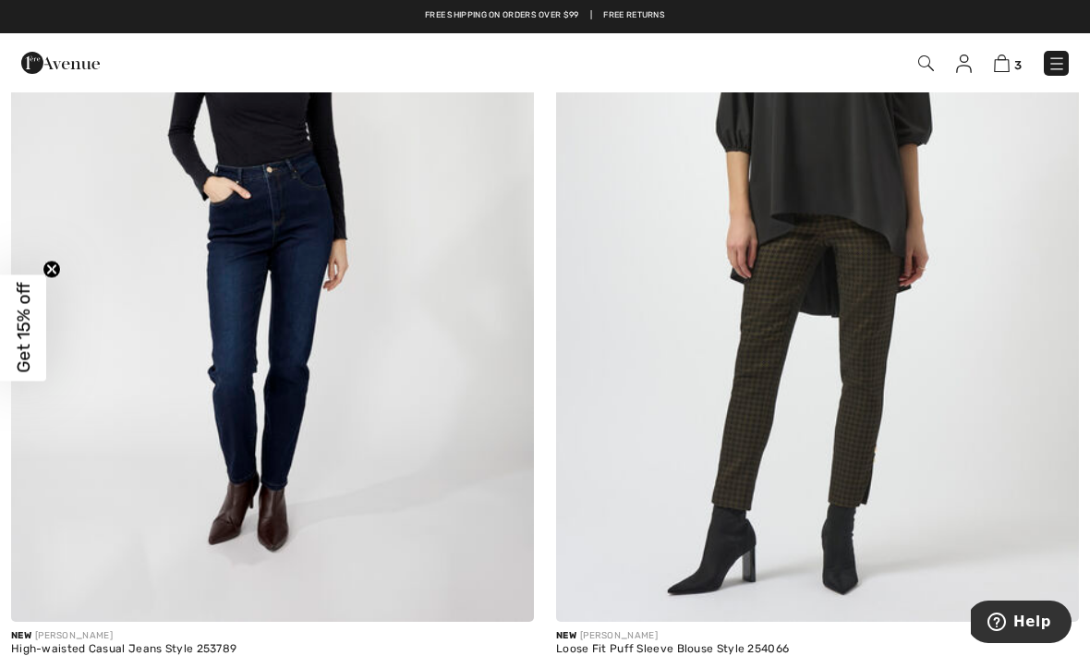
click at [626, 340] on img at bounding box center [817, 229] width 523 height 784
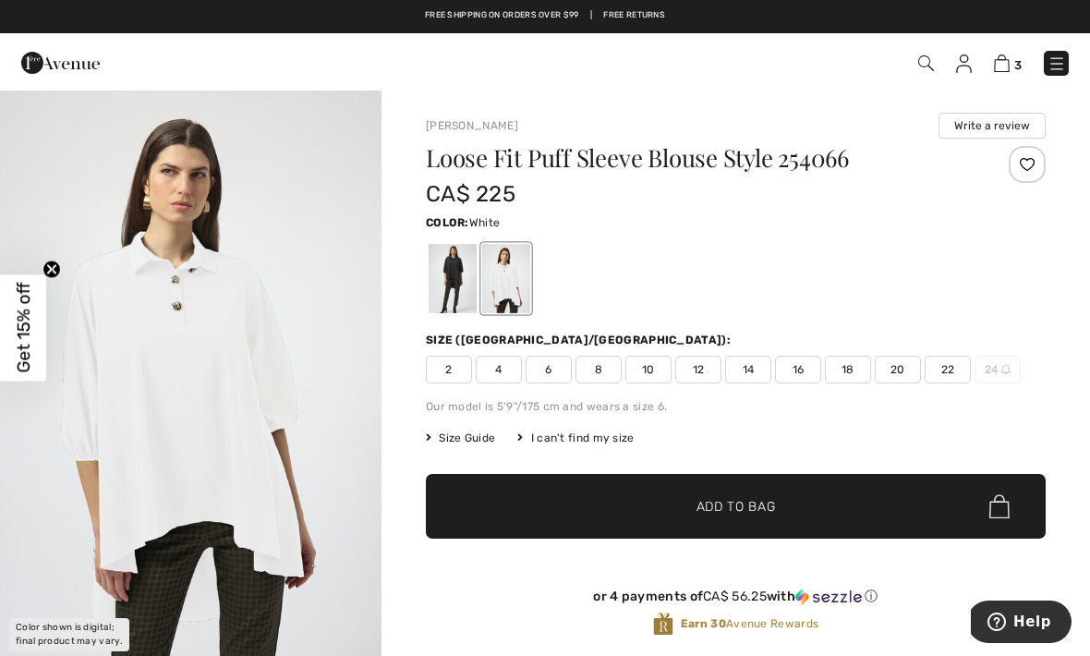
click at [127, 366] on img "1 / 1" at bounding box center [190, 376] width 381 height 572
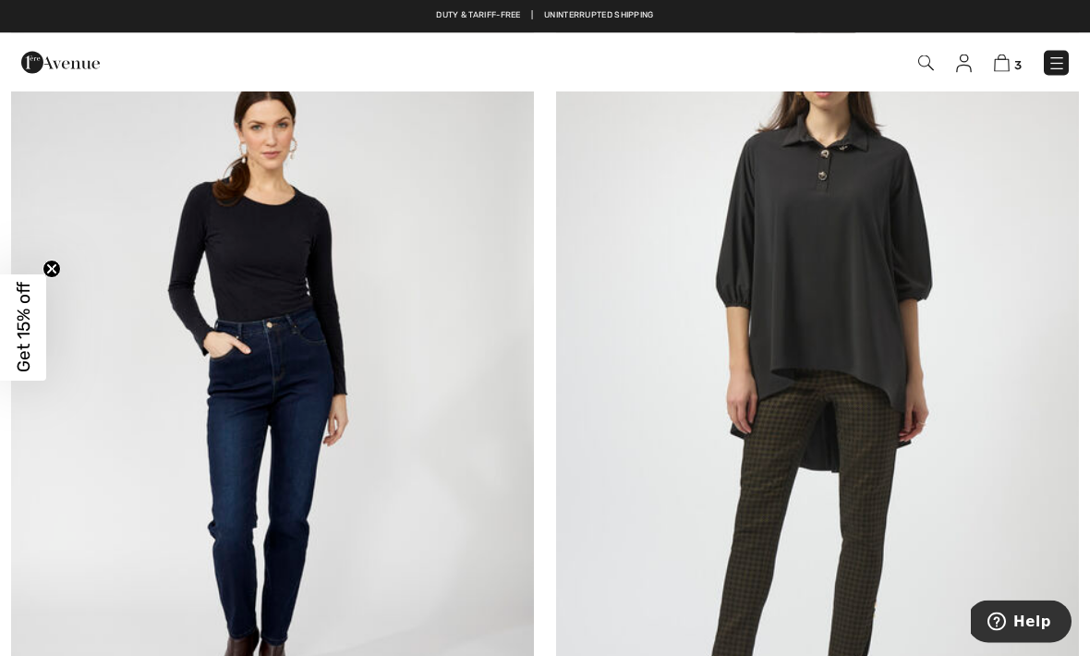
scroll to position [2009, 0]
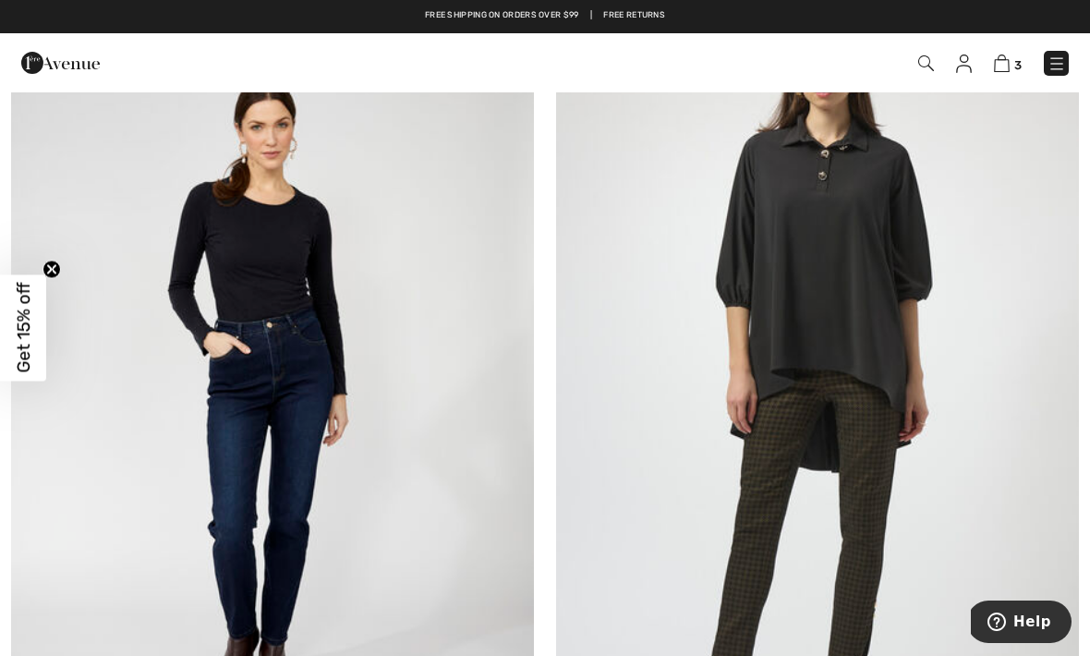
click at [647, 417] on img at bounding box center [817, 385] width 523 height 784
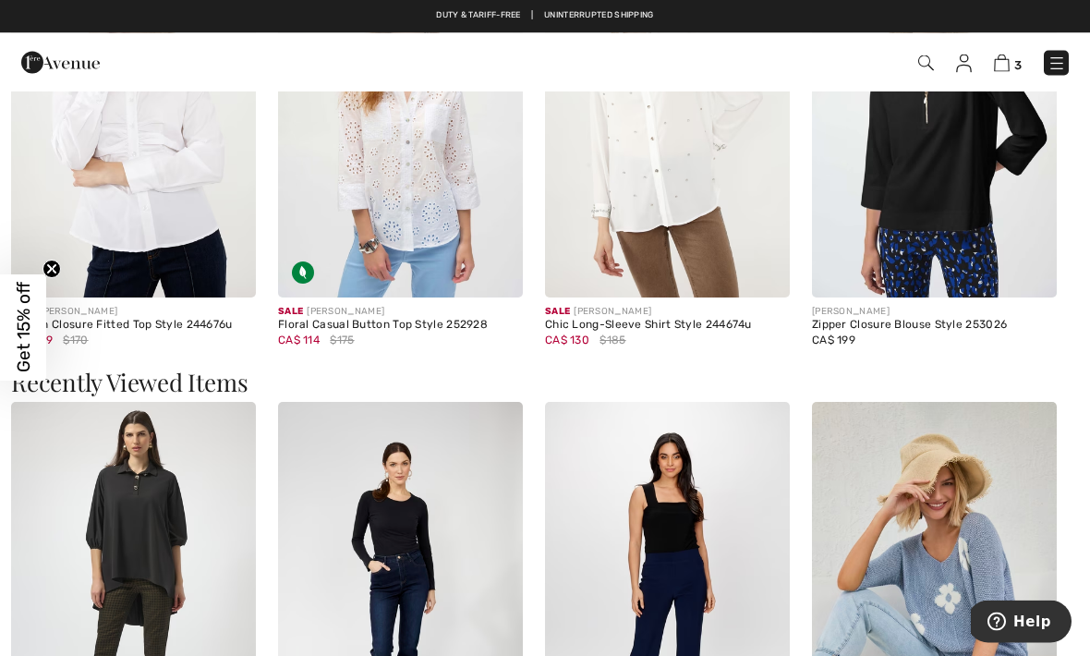
scroll to position [1650, 0]
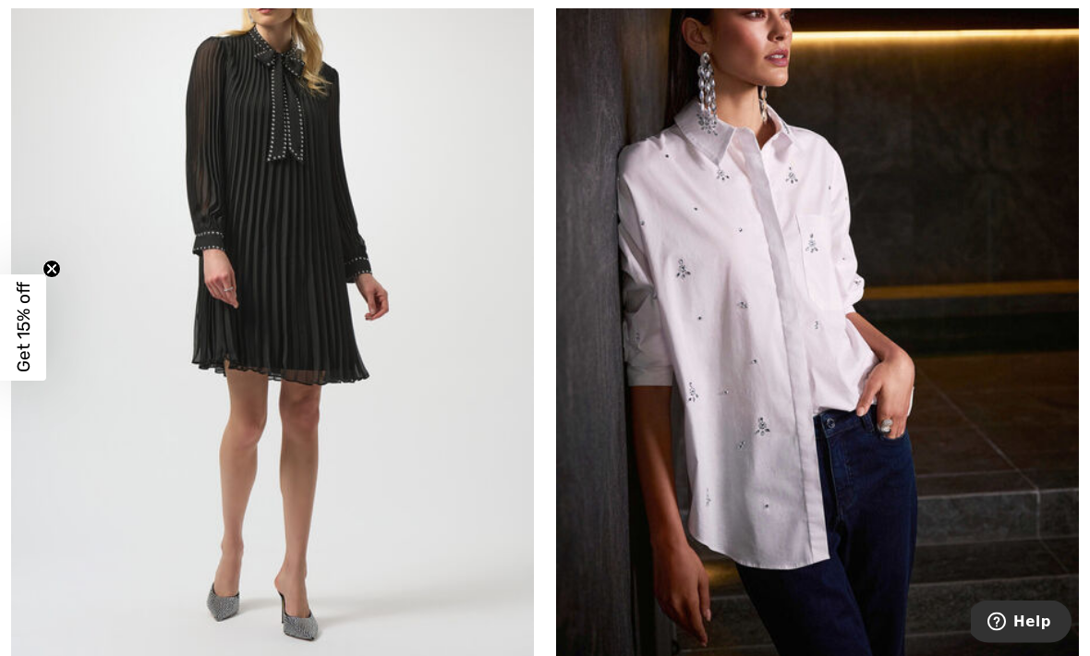
scroll to position [11316, 0]
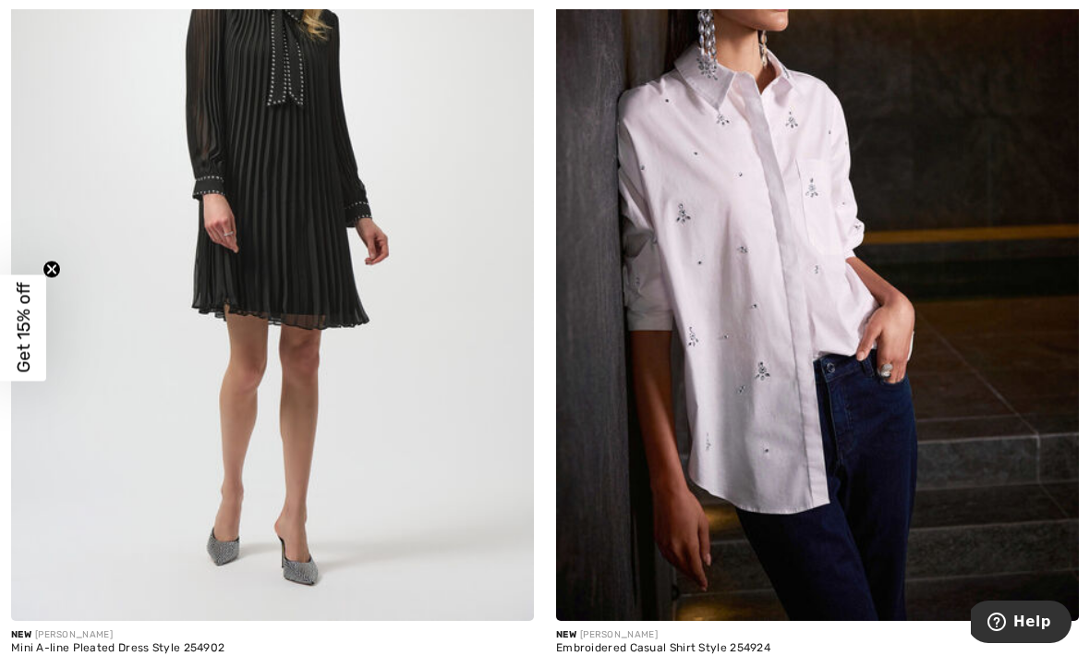
click at [694, 335] on img at bounding box center [817, 229] width 523 height 784
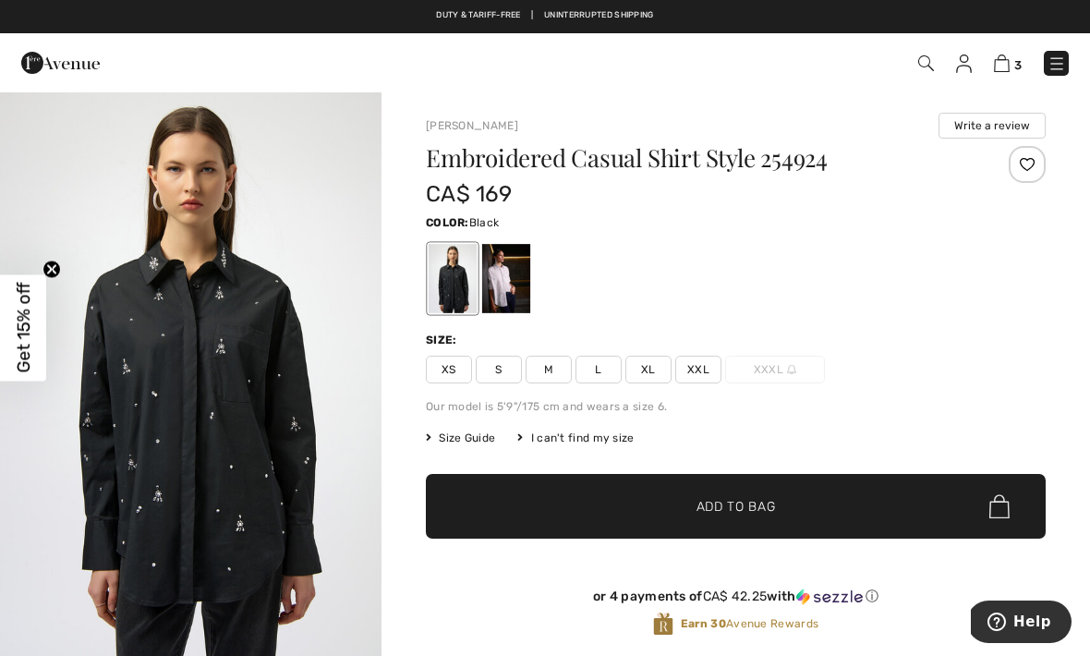
click at [130, 425] on img "1 / 5" at bounding box center [190, 376] width 381 height 572
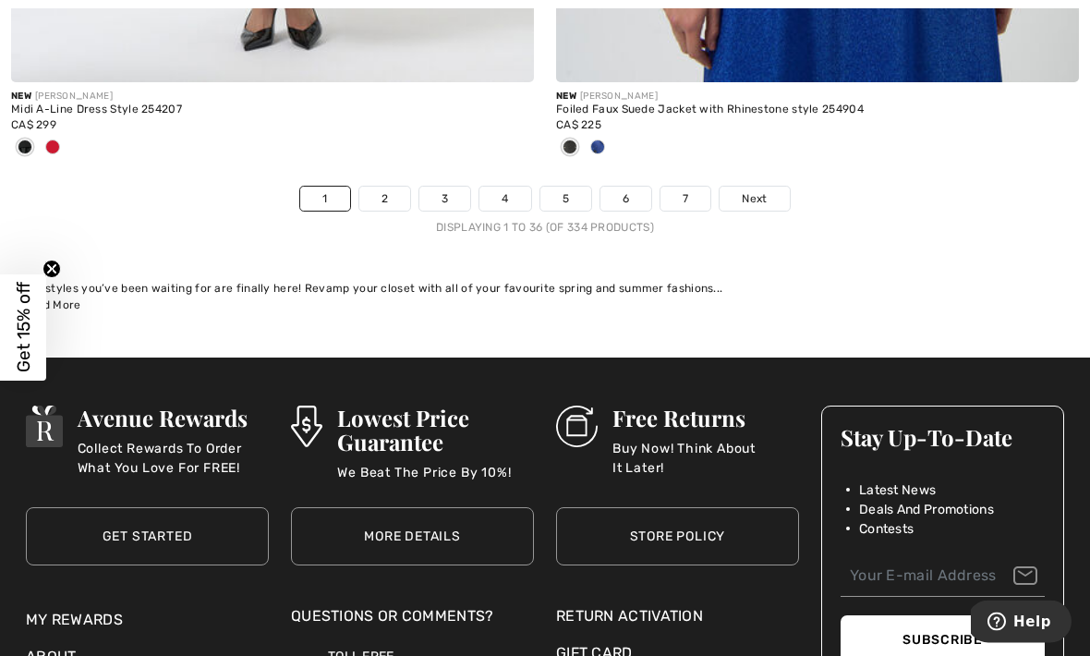
scroll to position [16169, 0]
click at [382, 187] on link "2" at bounding box center [384, 199] width 51 height 24
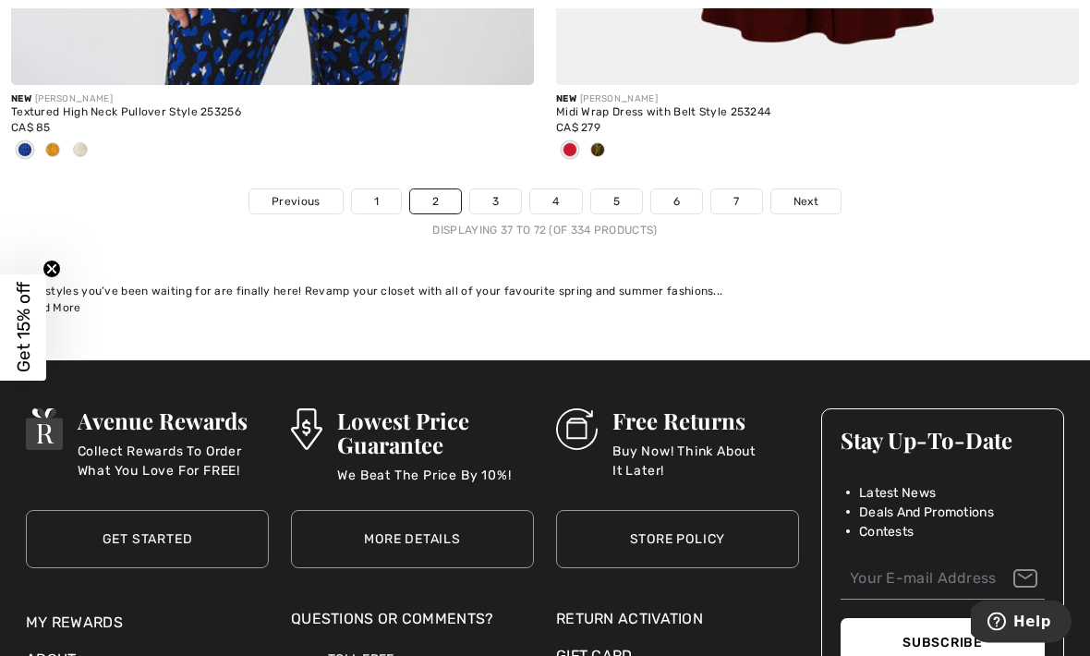
scroll to position [16075, 0]
click at [499, 189] on link "3" at bounding box center [495, 201] width 51 height 24
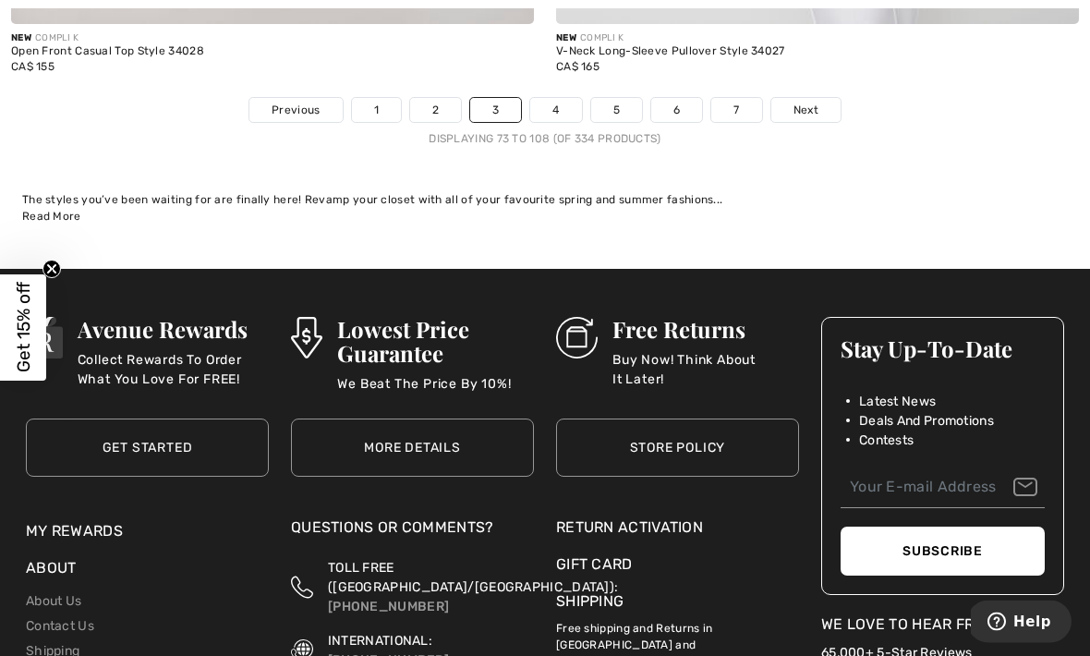
scroll to position [16075, 0]
click at [559, 98] on link "4" at bounding box center [555, 110] width 51 height 24
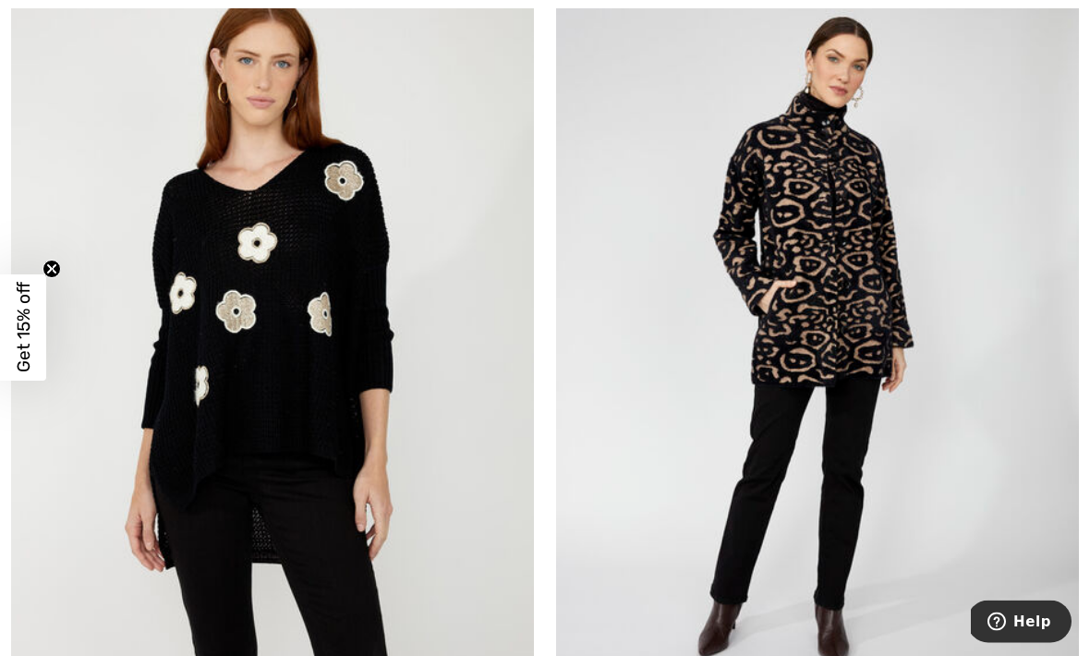
scroll to position [9937, 0]
click at [162, 468] on img at bounding box center [272, 337] width 523 height 784
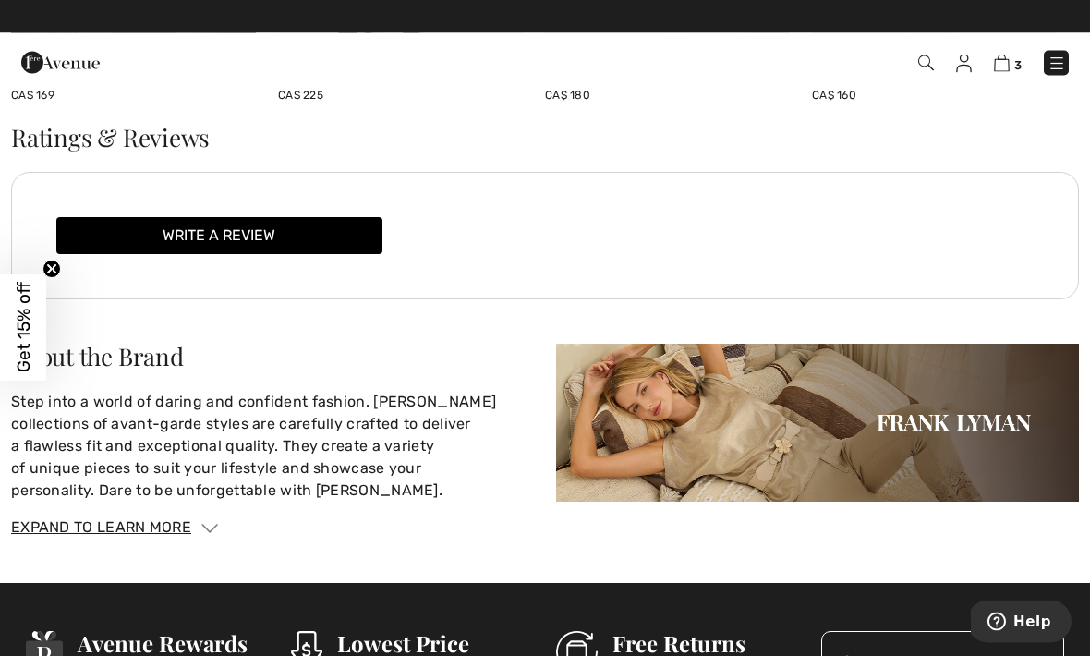
scroll to position [2431, 0]
